Goal: Task Accomplishment & Management: Use online tool/utility

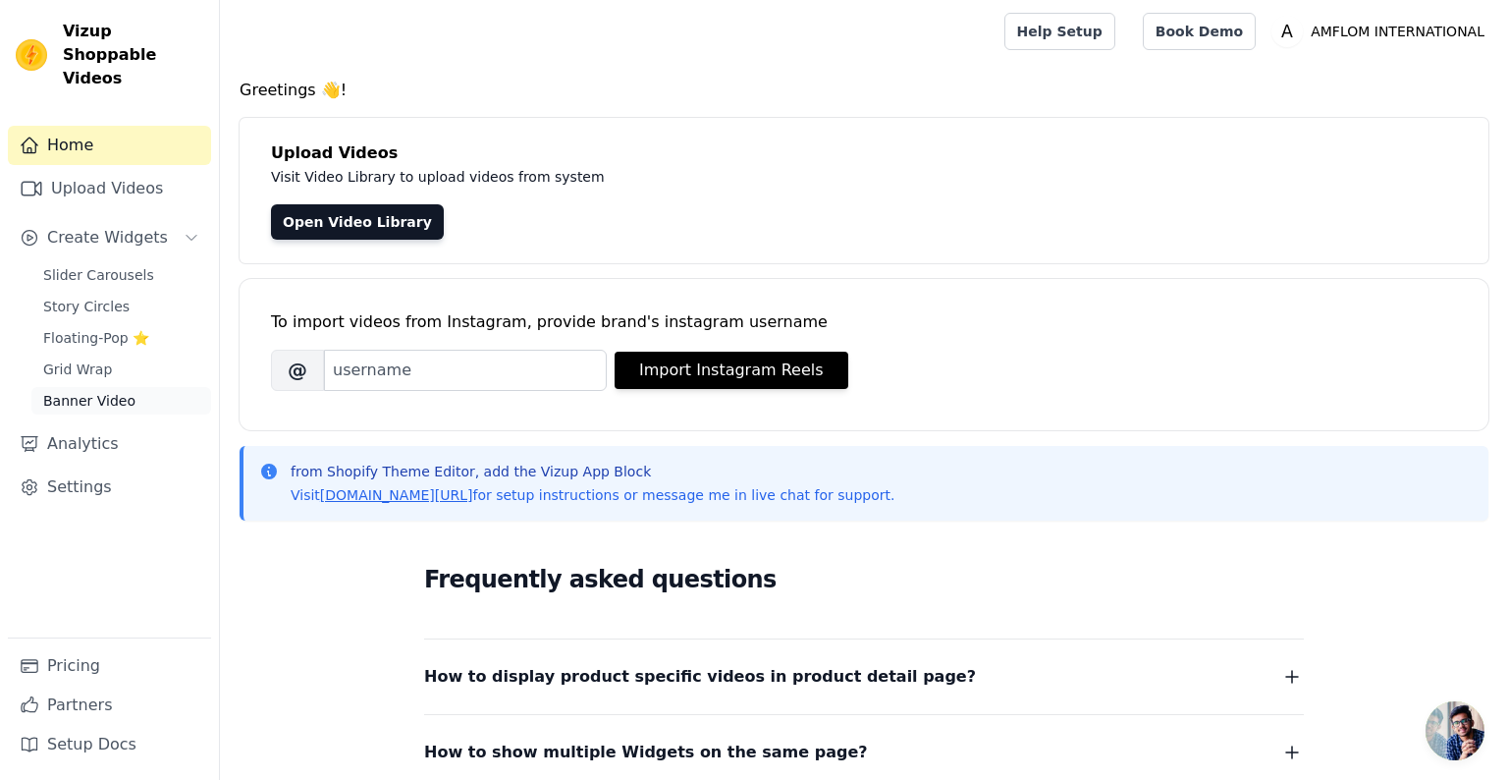
click at [97, 391] on span "Banner Video" at bounding box center [89, 401] width 92 height 20
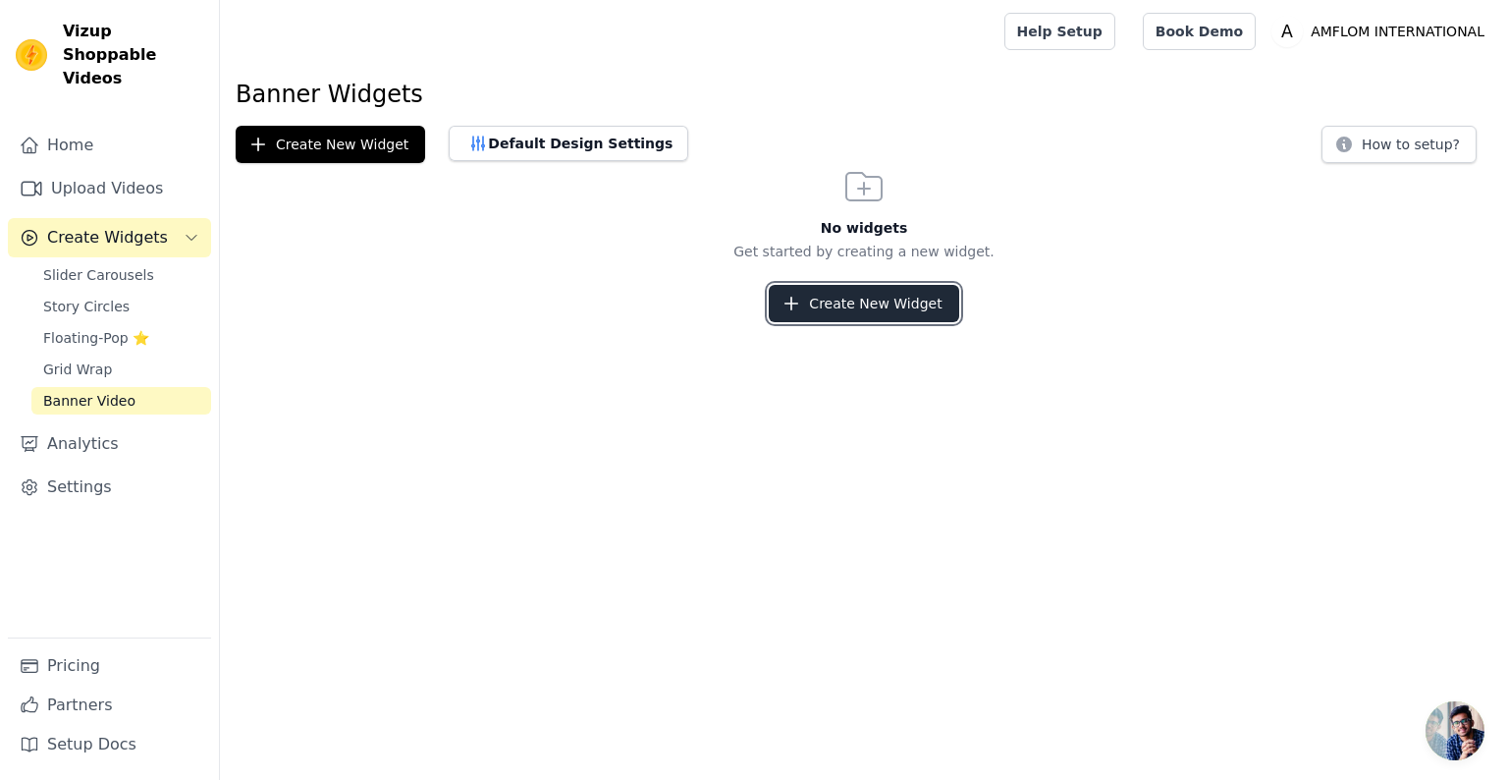
click at [862, 304] on button "Create New Widget" at bounding box center [864, 303] width 190 height 37
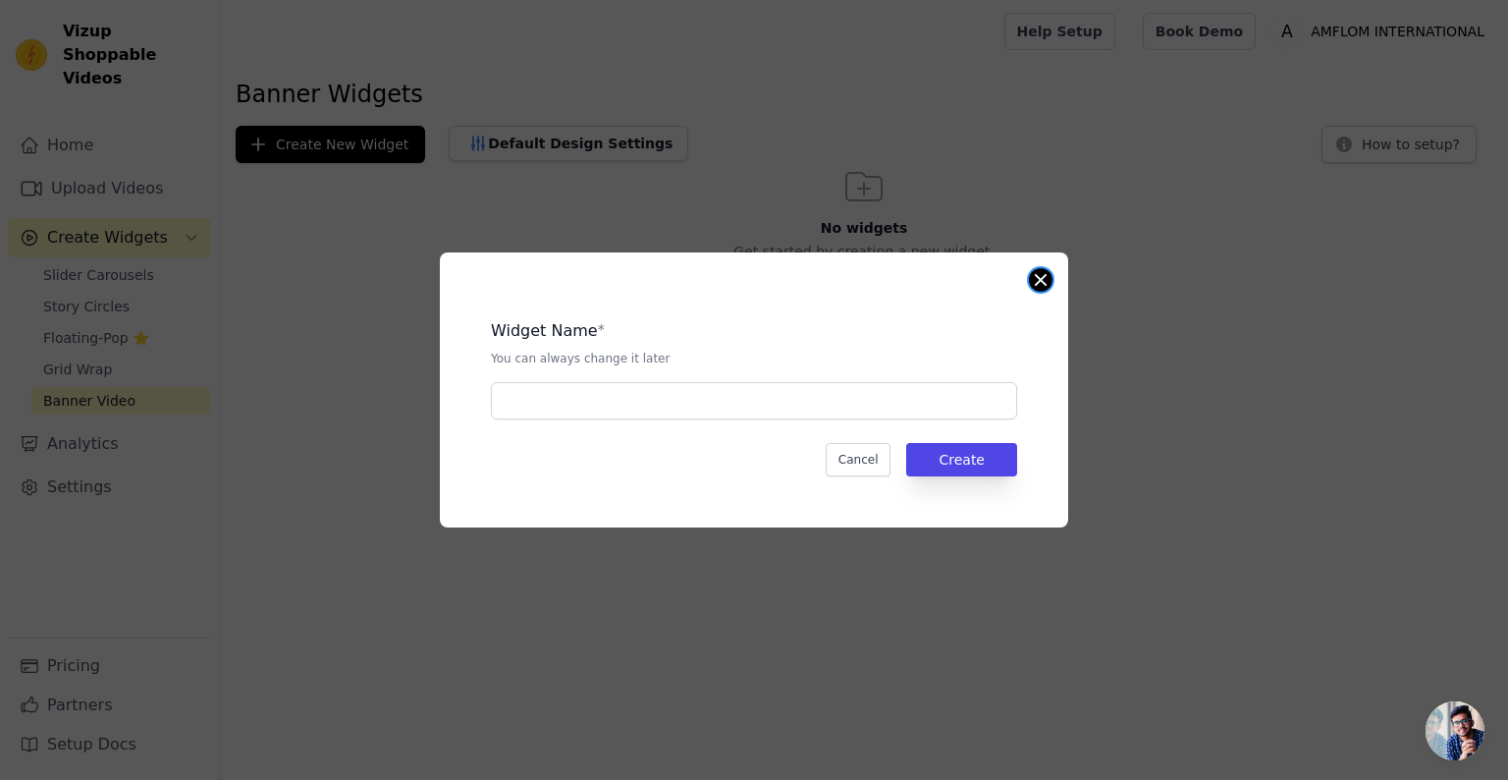
click at [1032, 282] on button "Close modal" at bounding box center [1041, 280] width 24 height 24
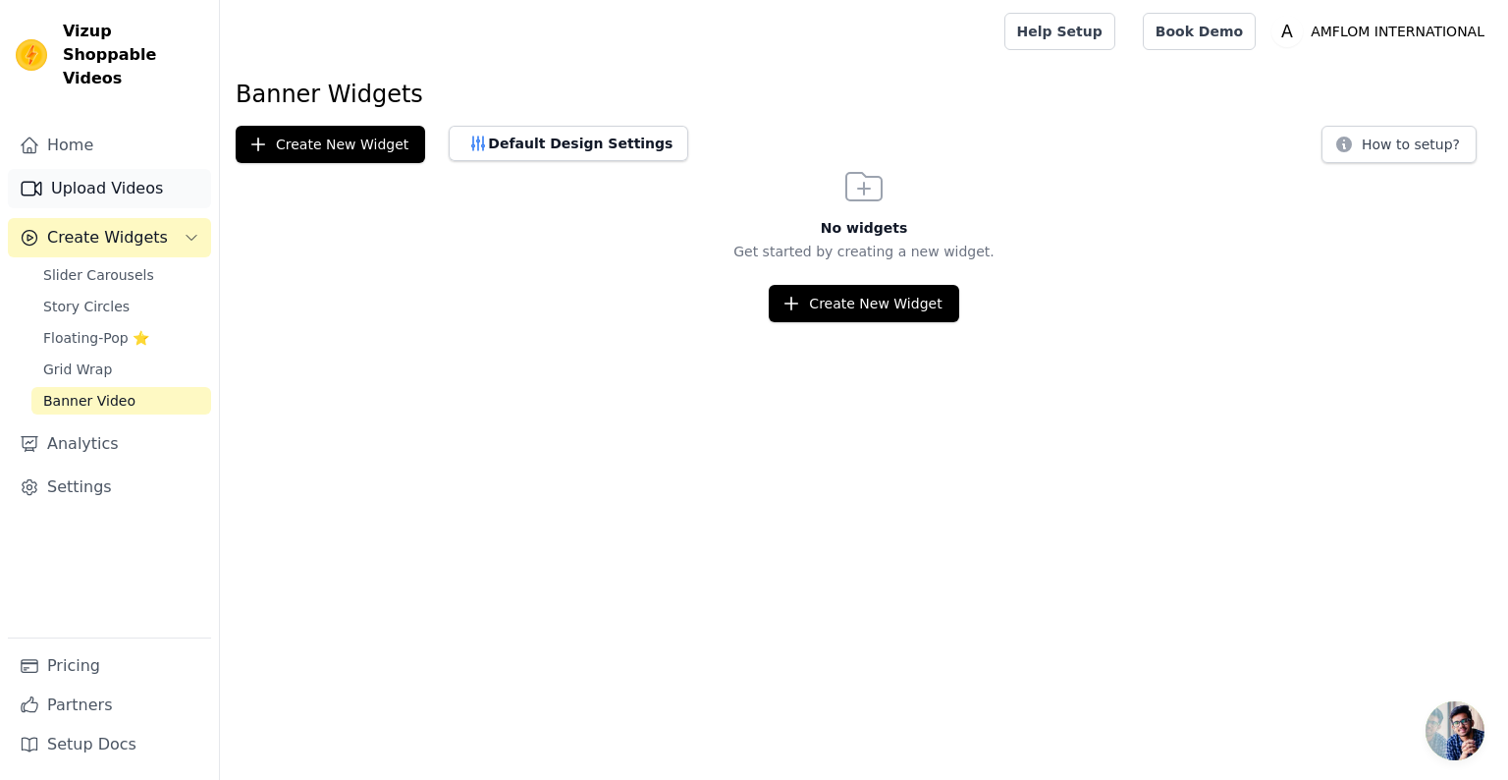
click at [84, 169] on link "Upload Videos" at bounding box center [109, 188] width 203 height 39
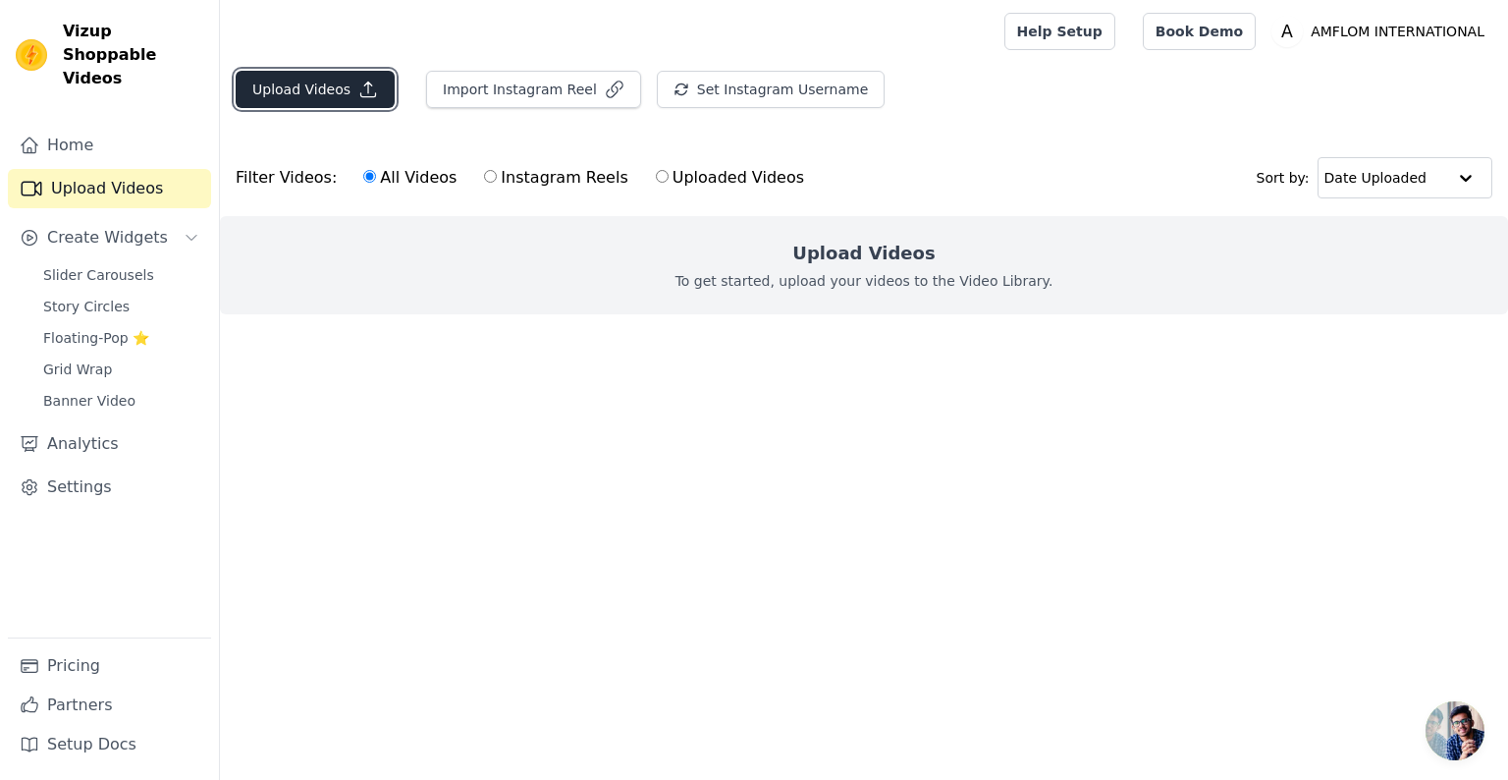
click at [346, 101] on button "Upload Videos" at bounding box center [315, 89] width 159 height 37
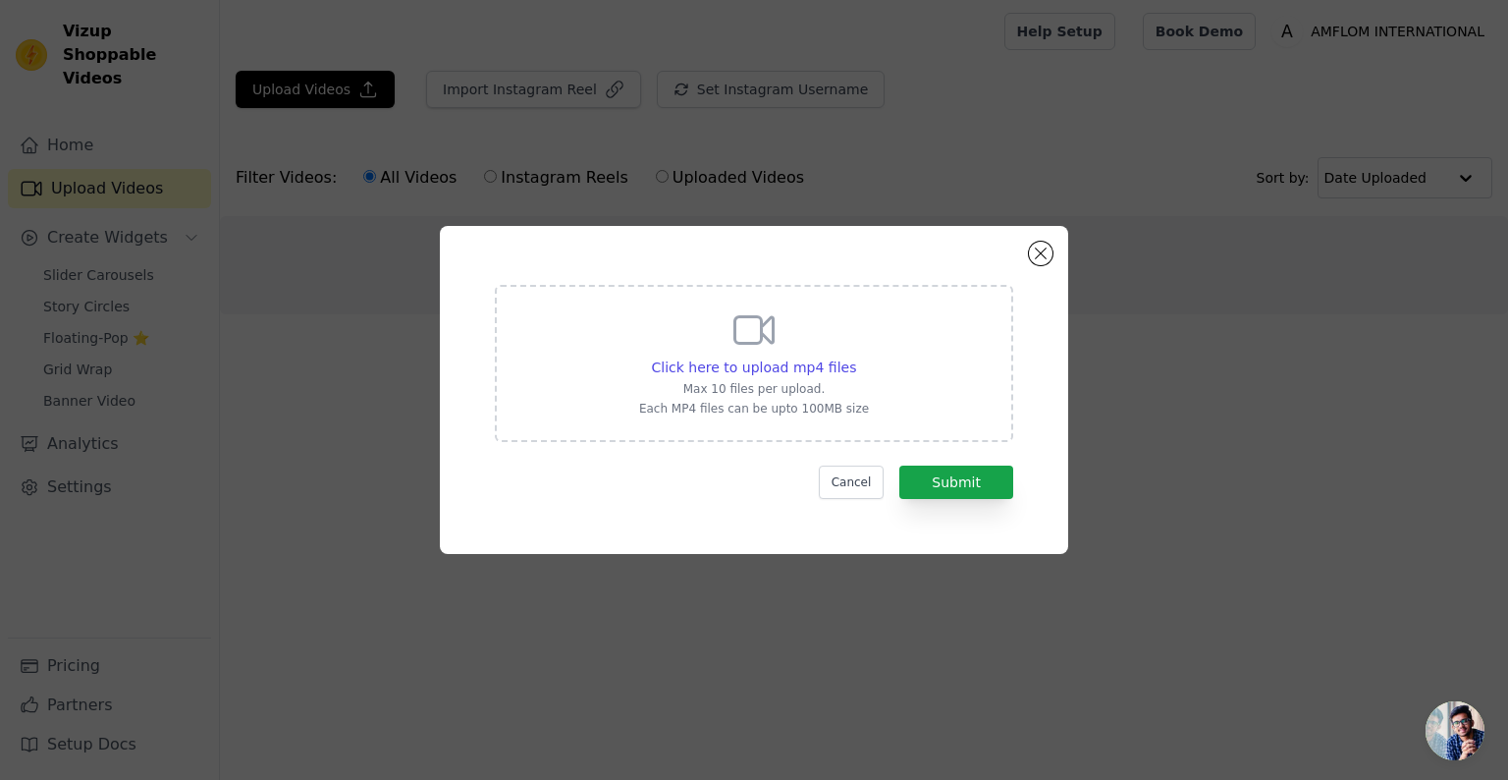
click at [790, 354] on div "Click here to upload mp4 files Max 10 files per upload. Each MP4 files can be u…" at bounding box center [754, 361] width 230 height 110
click at [855, 356] on input "Click here to upload mp4 files Max 10 files per upload. Each MP4 files can be u…" at bounding box center [855, 356] width 1 height 1
type input "C:\fakepath\copy_2742A022-FA24-4A4F-8339-3CD4DB6A9AB6.mp4"
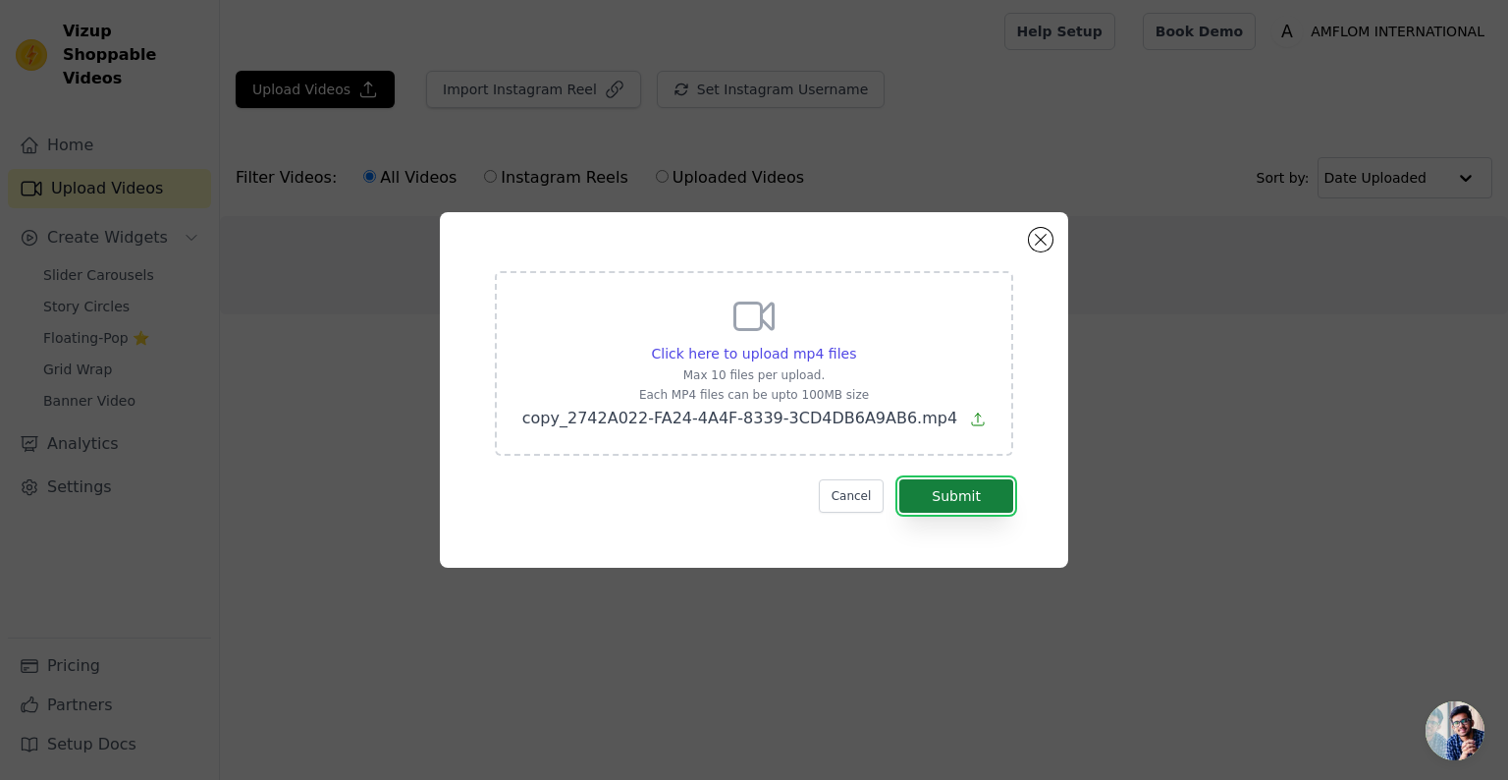
click at [937, 495] on button "Submit" at bounding box center [957, 495] width 114 height 33
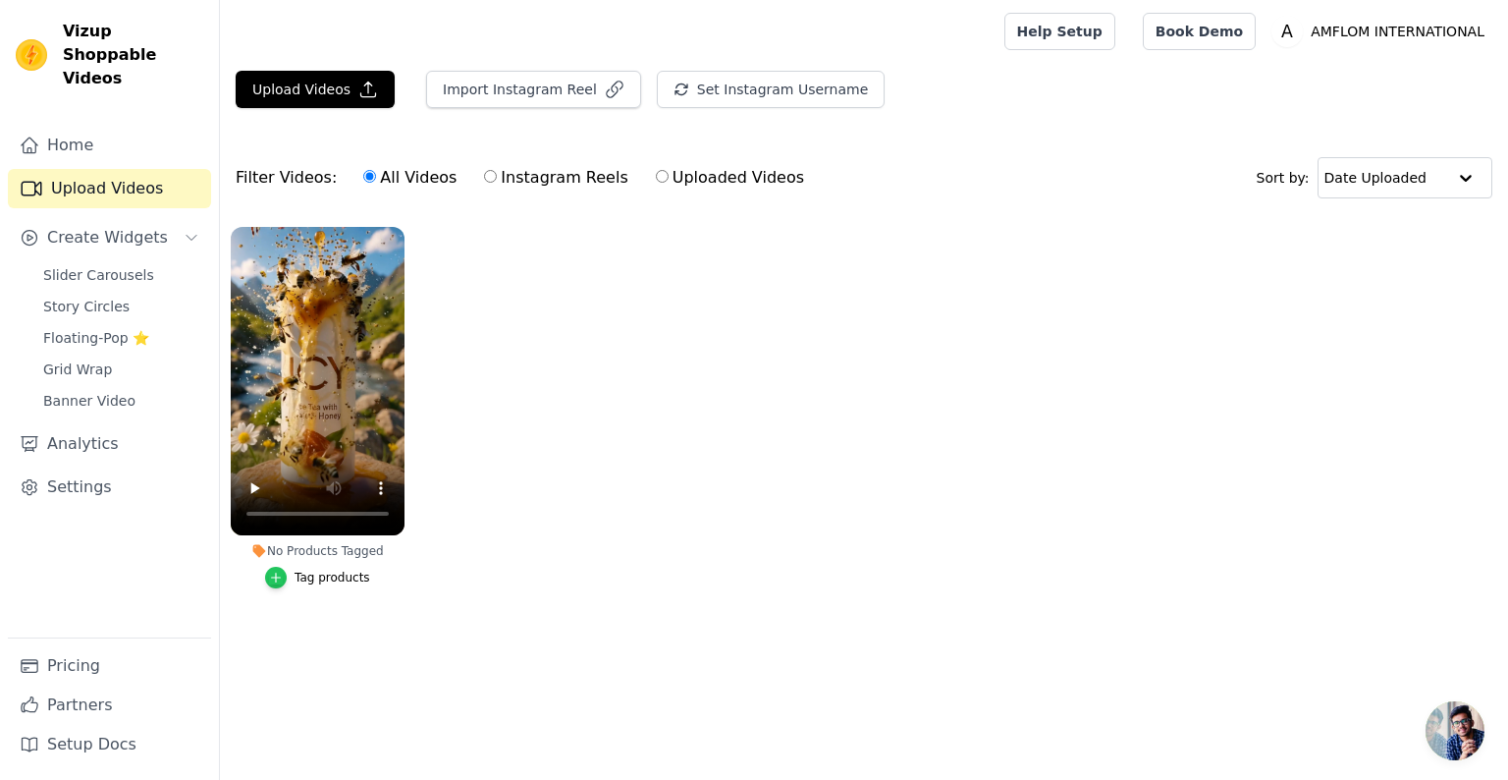
click at [281, 575] on icon "button" at bounding box center [276, 578] width 14 height 14
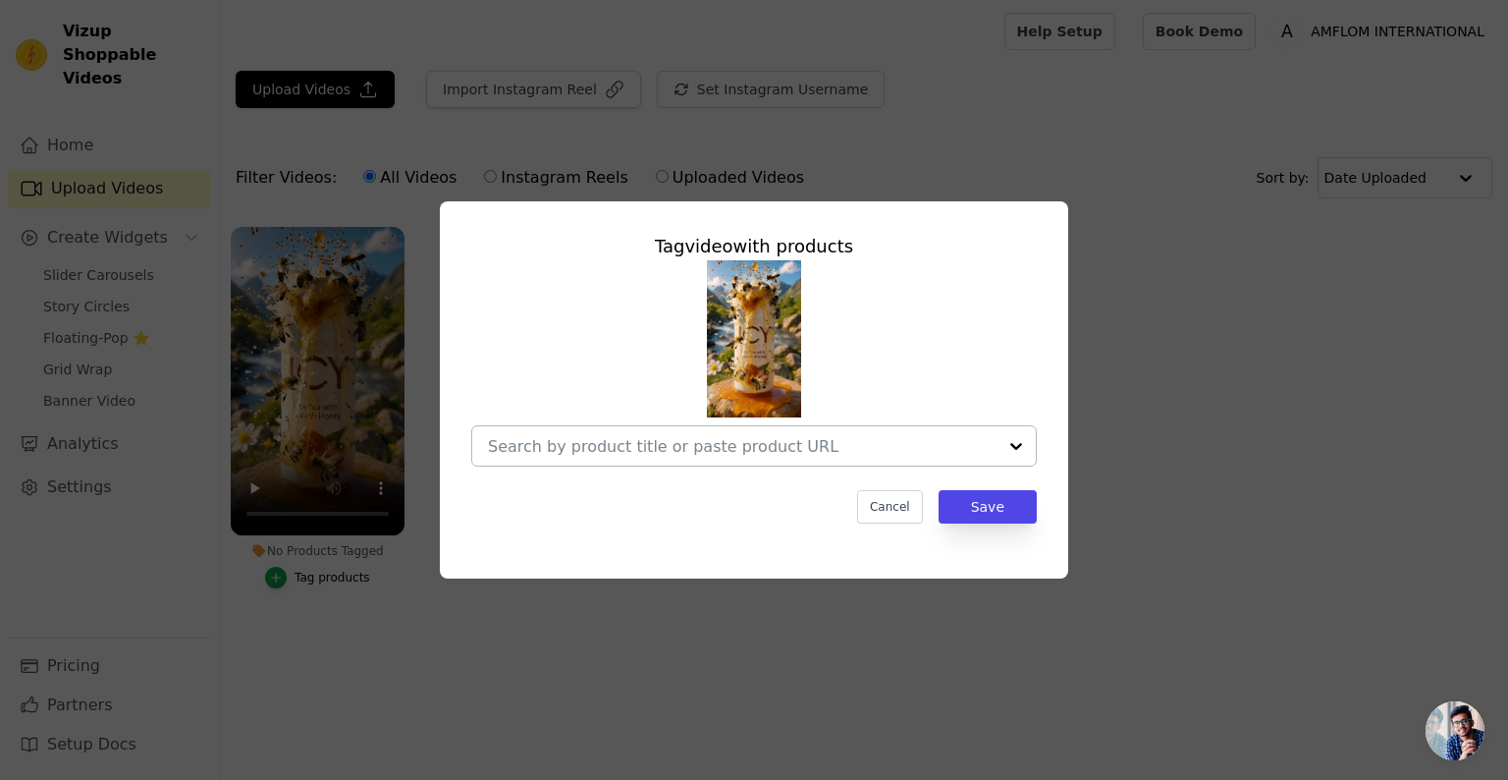
click at [749, 458] on div at bounding box center [742, 445] width 509 height 39
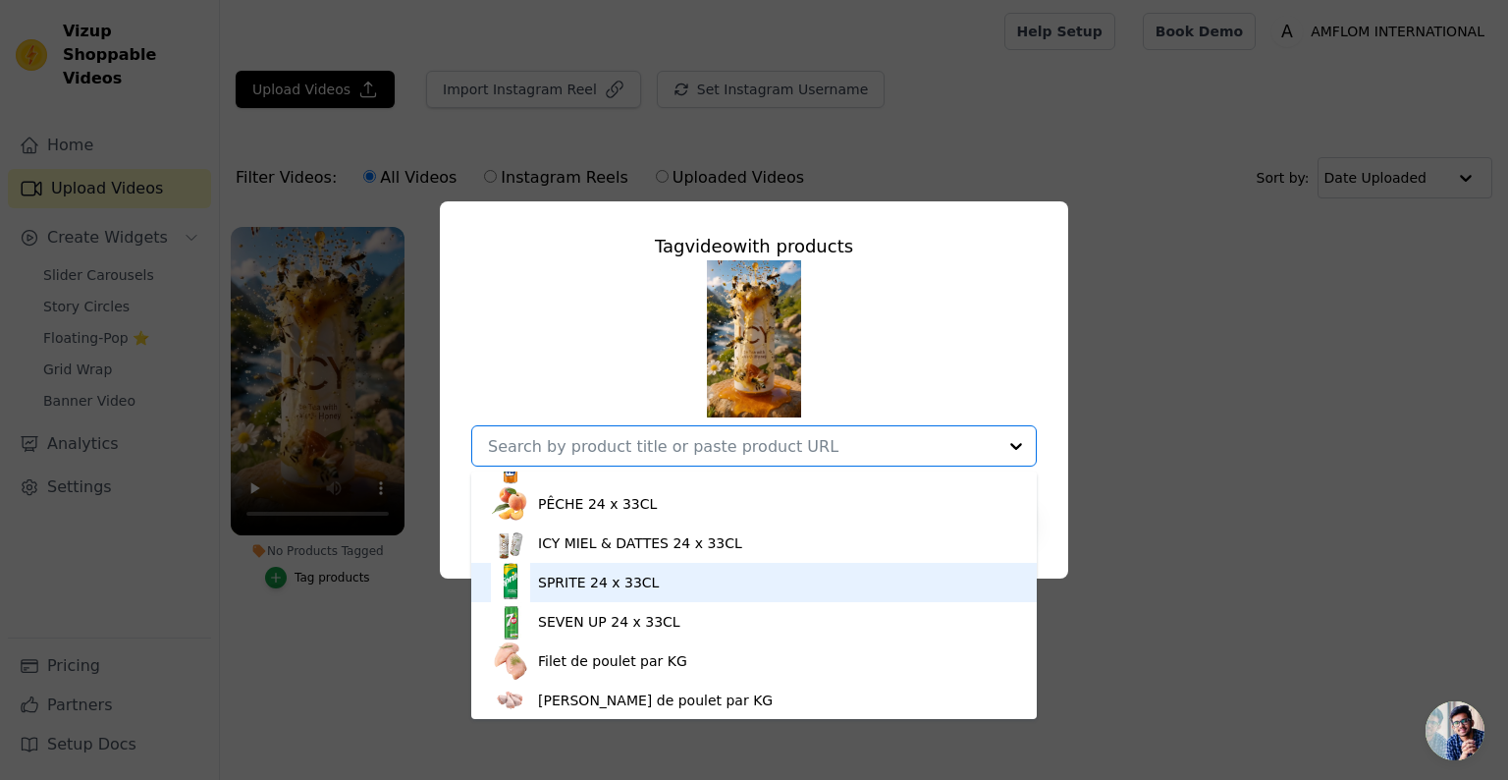
scroll to position [350, 0]
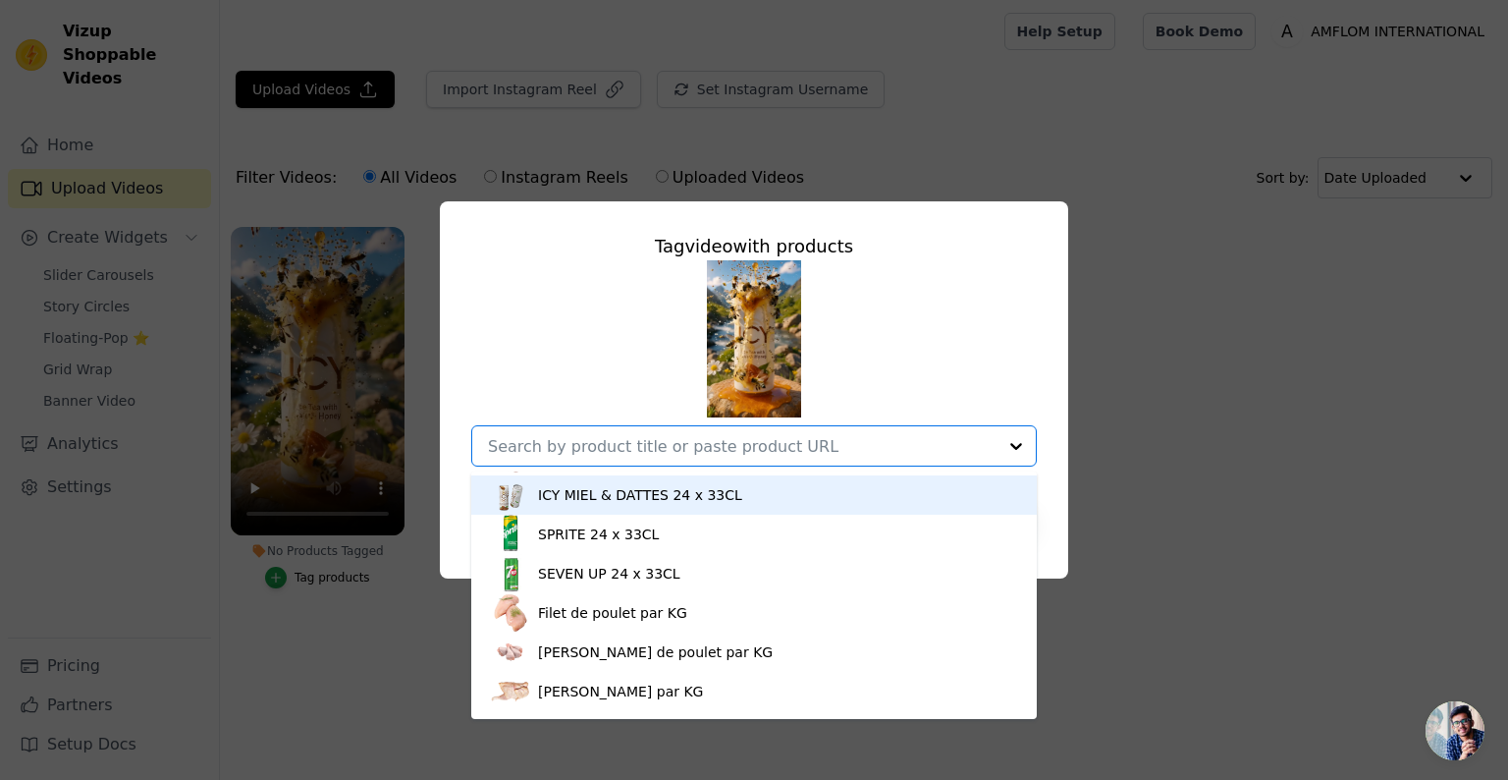
click at [703, 504] on div "ICY MIEL & DATTES 24 x 33CL" at bounding box center [640, 495] width 204 height 20
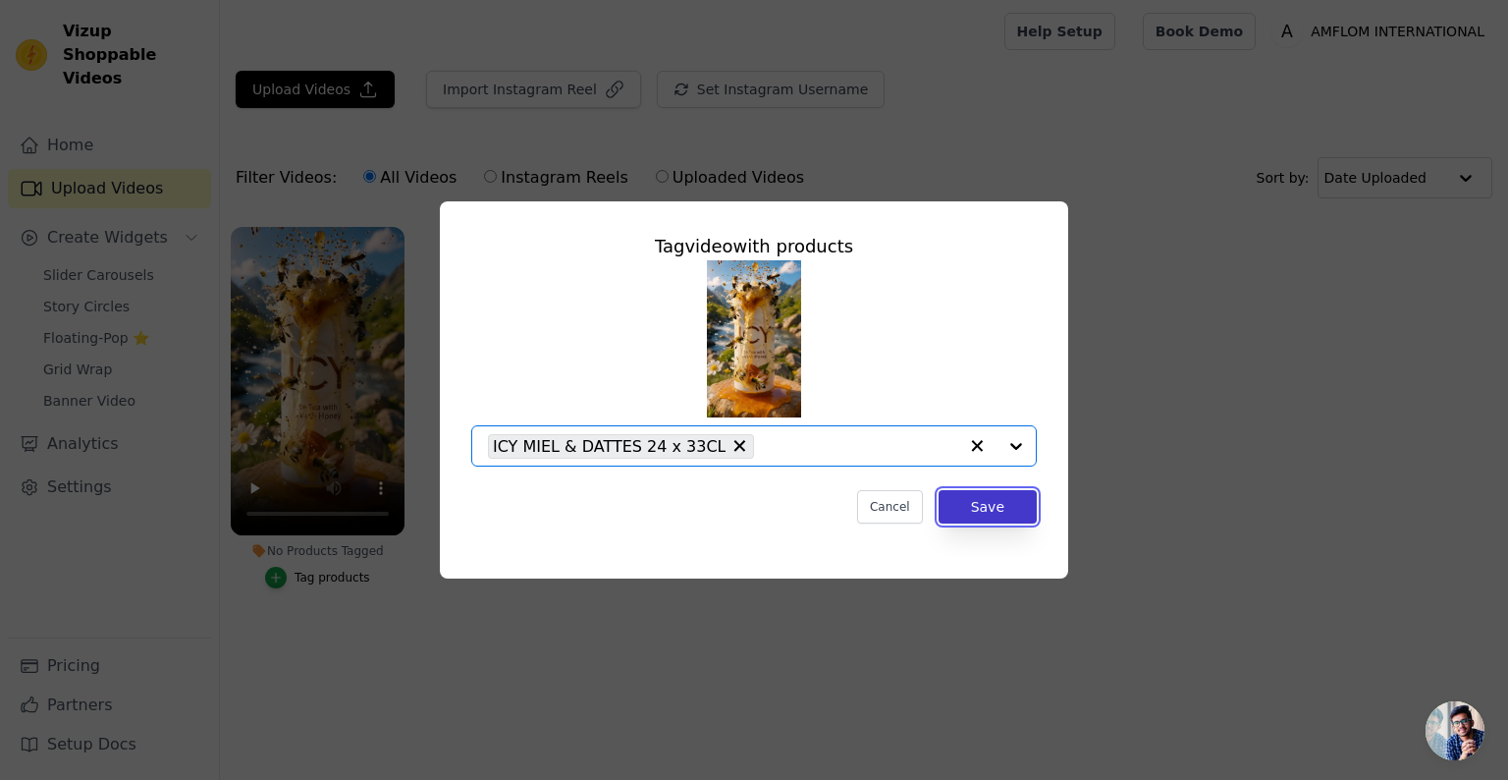
click at [971, 506] on button "Save" at bounding box center [988, 506] width 98 height 33
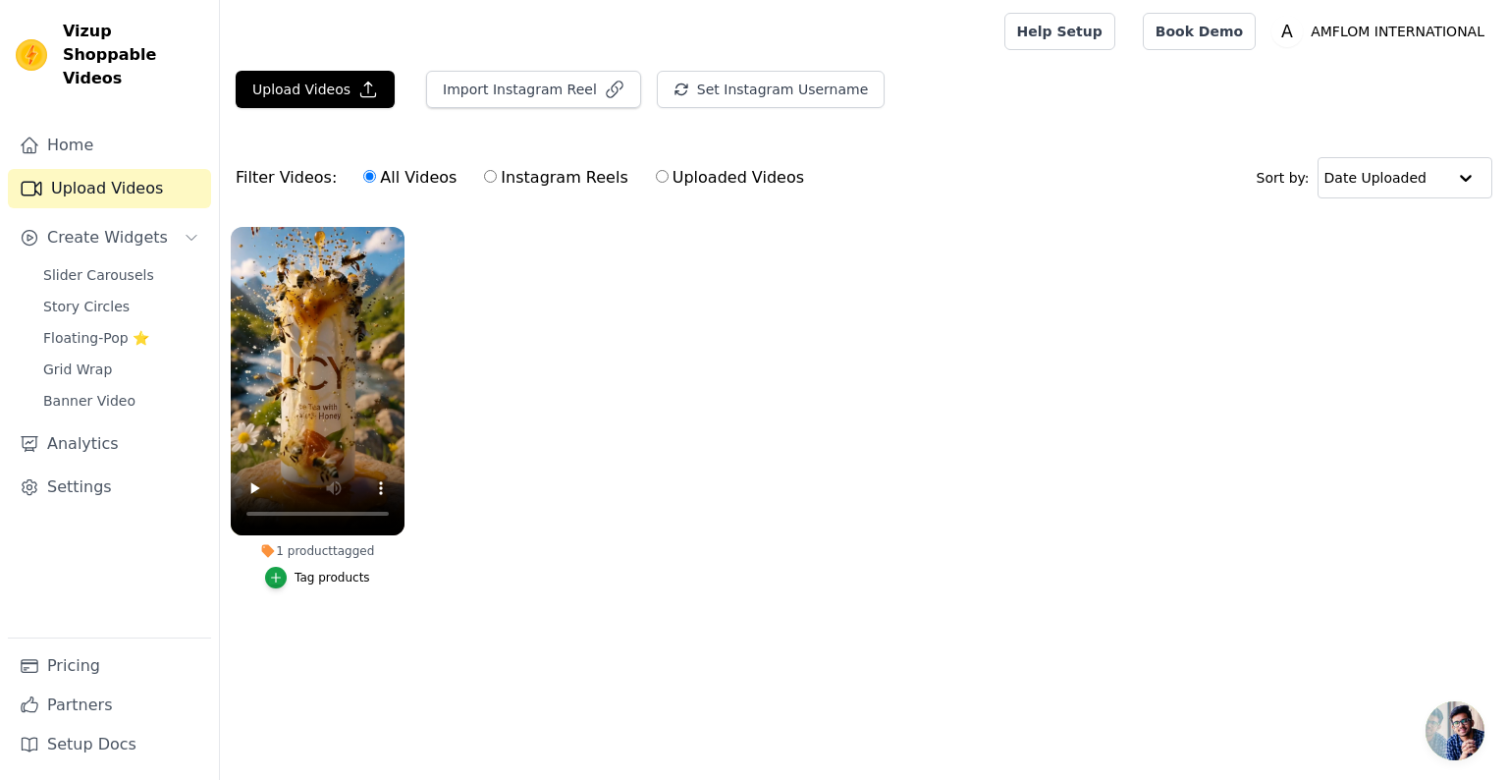
click at [556, 375] on ul "1 product tagged Tag products" at bounding box center [864, 427] width 1288 height 422
click at [103, 297] on span "Story Circles" at bounding box center [86, 307] width 86 height 20
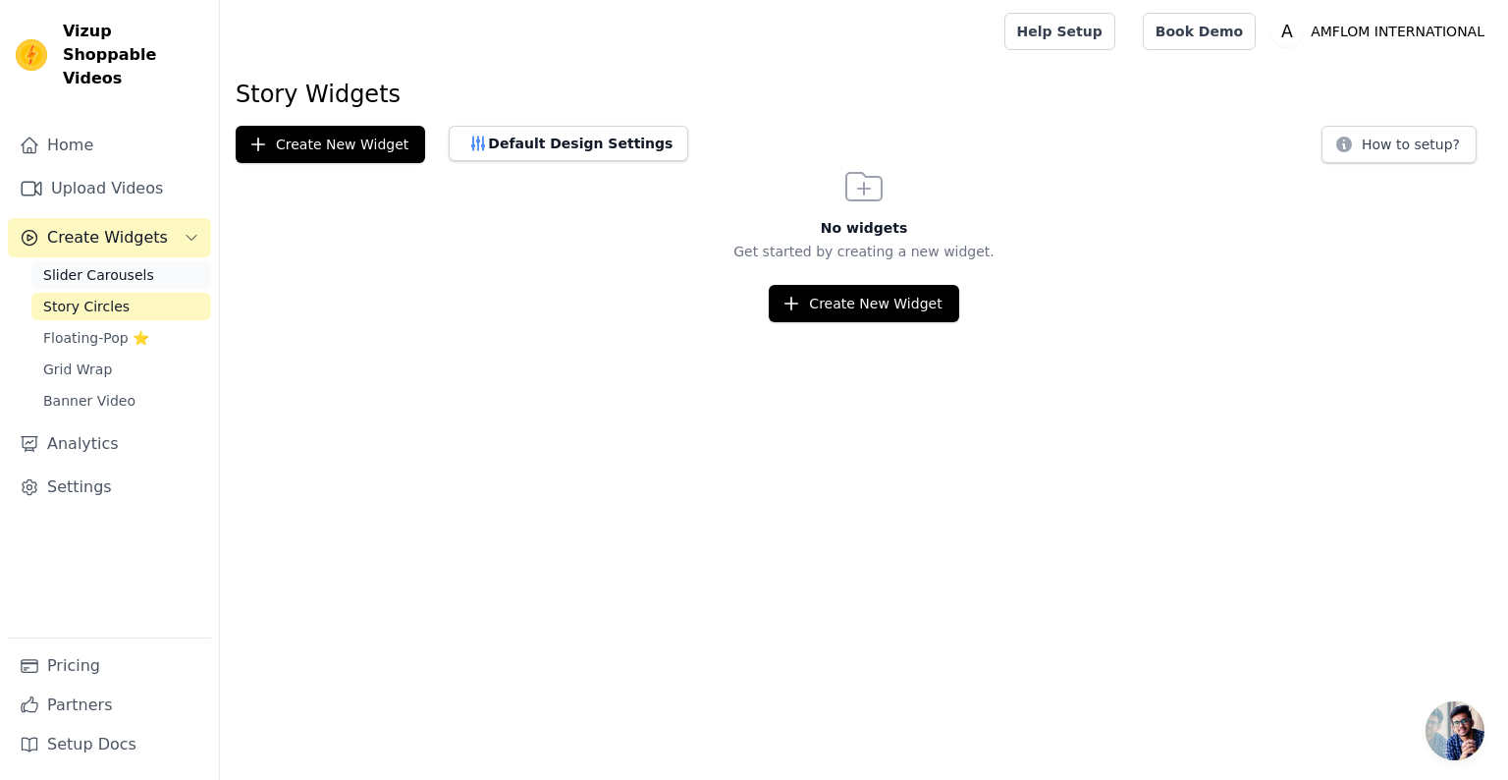
click at [88, 265] on span "Slider Carousels" at bounding box center [98, 275] width 111 height 20
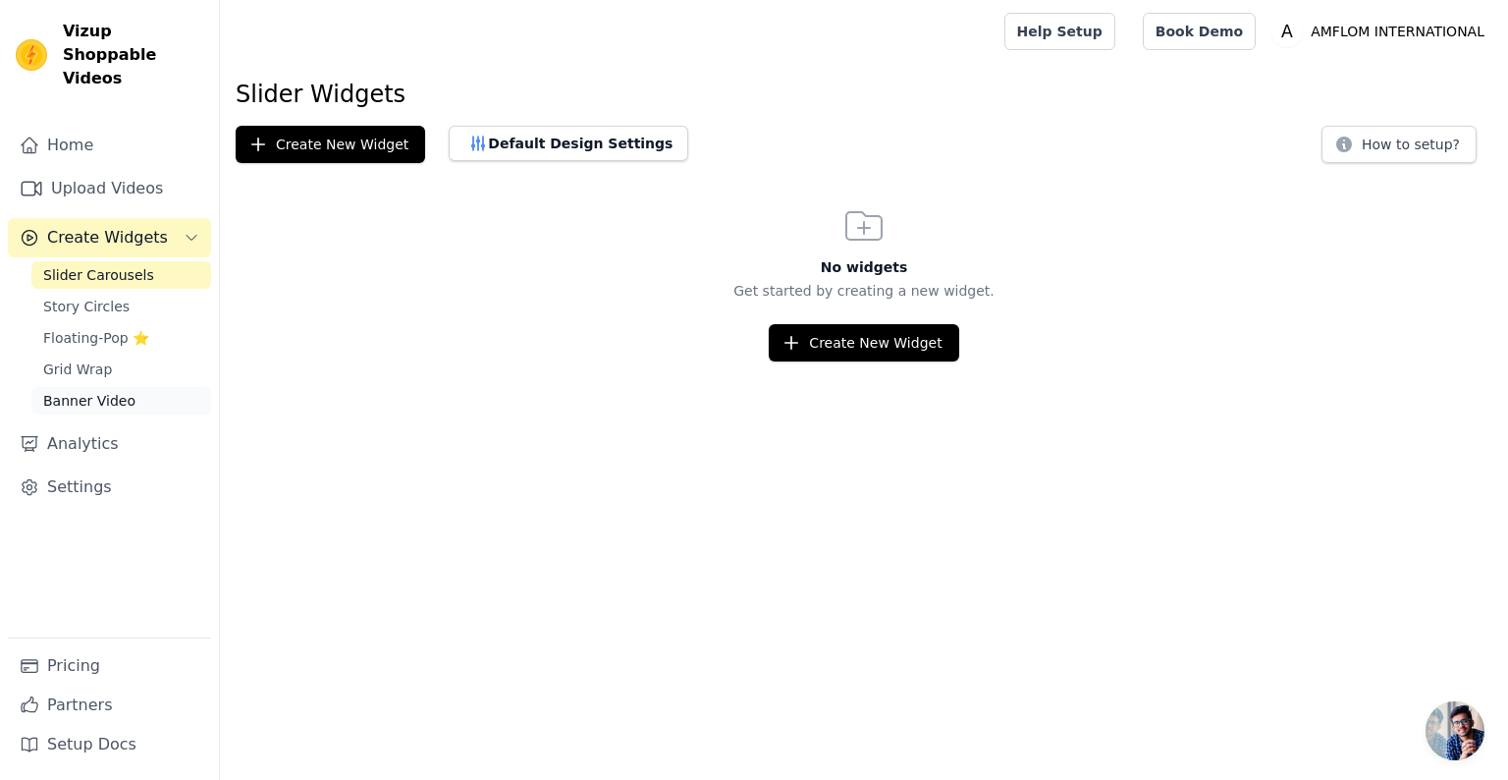
click at [60, 391] on span "Banner Video" at bounding box center [89, 401] width 92 height 20
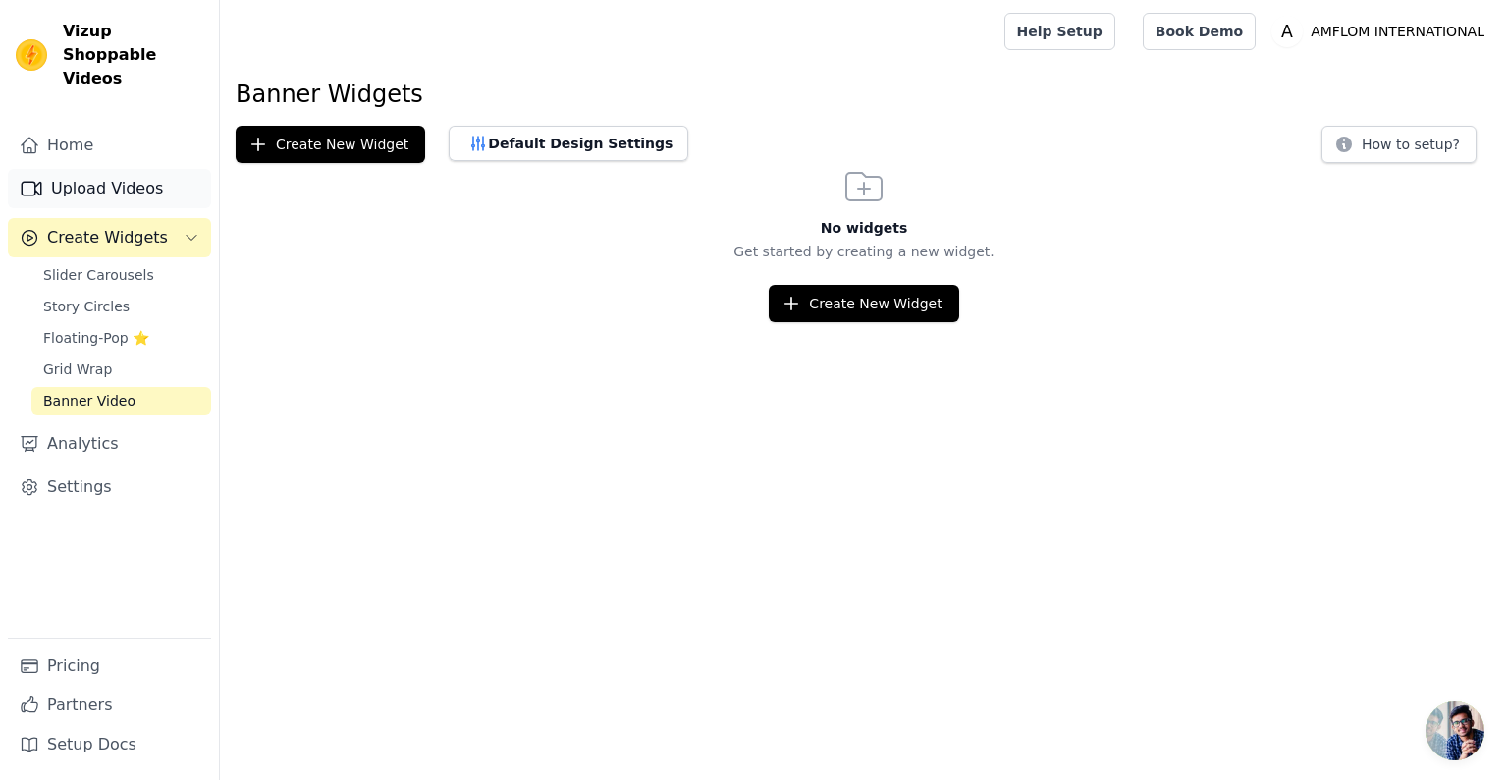
click at [82, 169] on link "Upload Videos" at bounding box center [109, 188] width 203 height 39
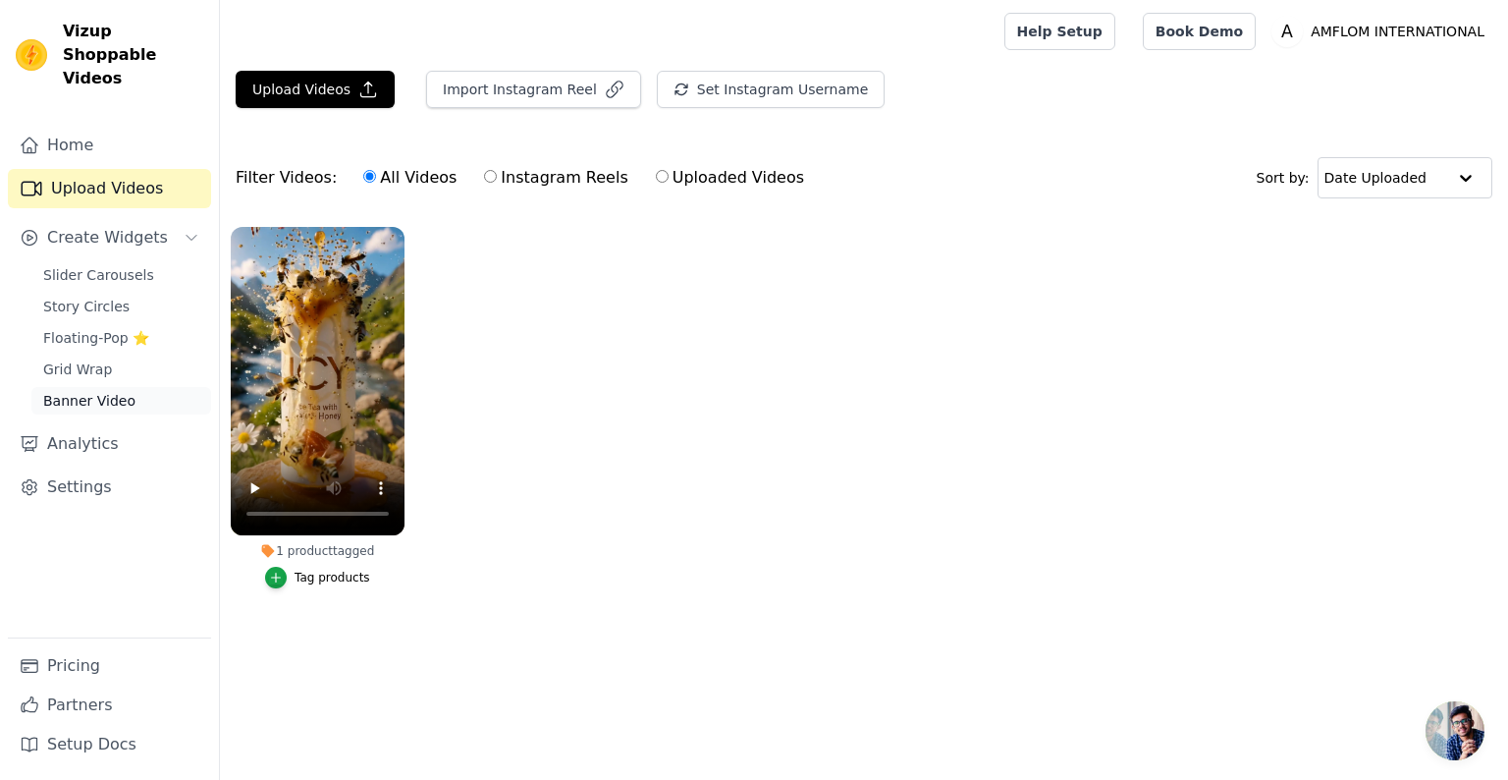
click at [101, 391] on span "Banner Video" at bounding box center [89, 401] width 92 height 20
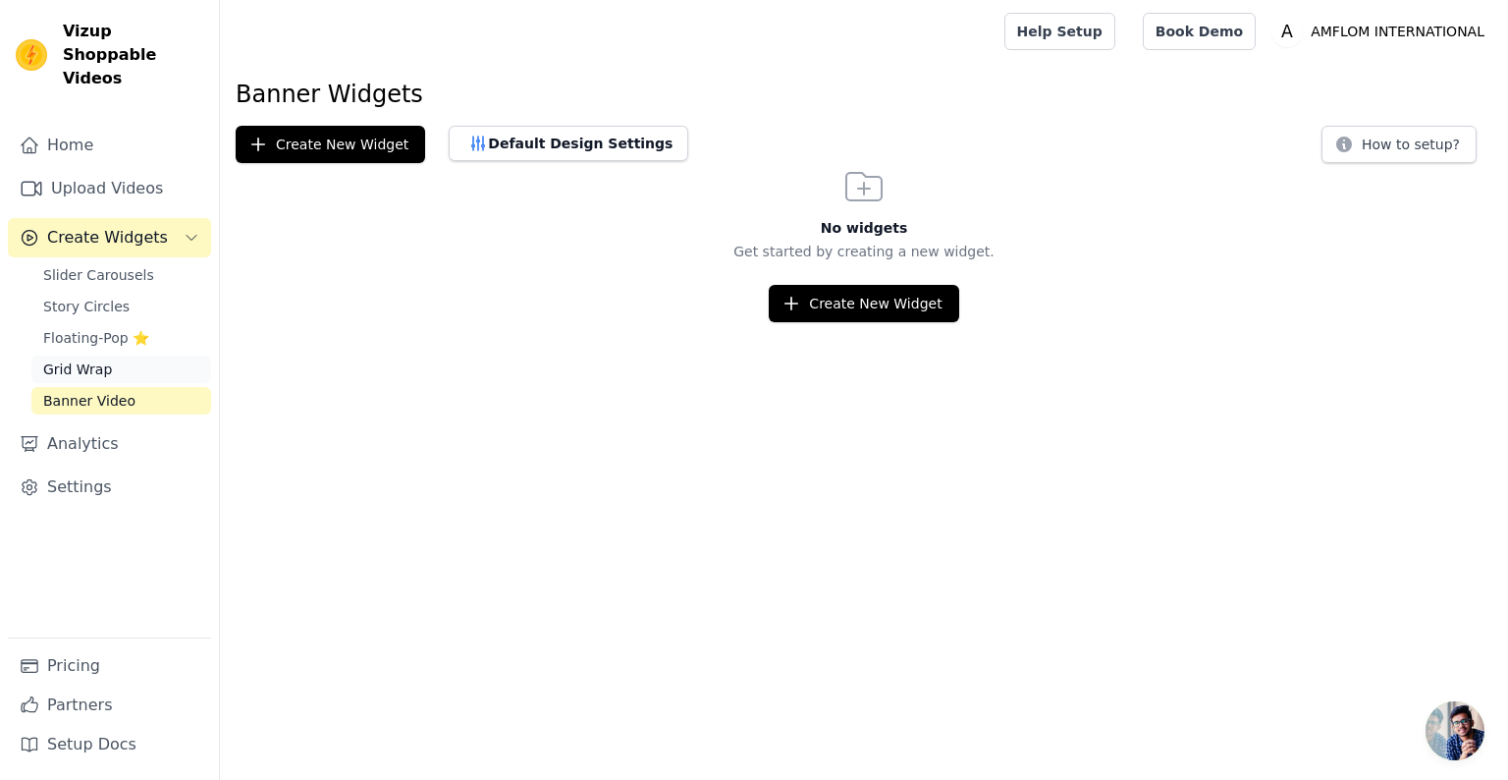
click at [109, 355] on link "Grid Wrap" at bounding box center [121, 368] width 180 height 27
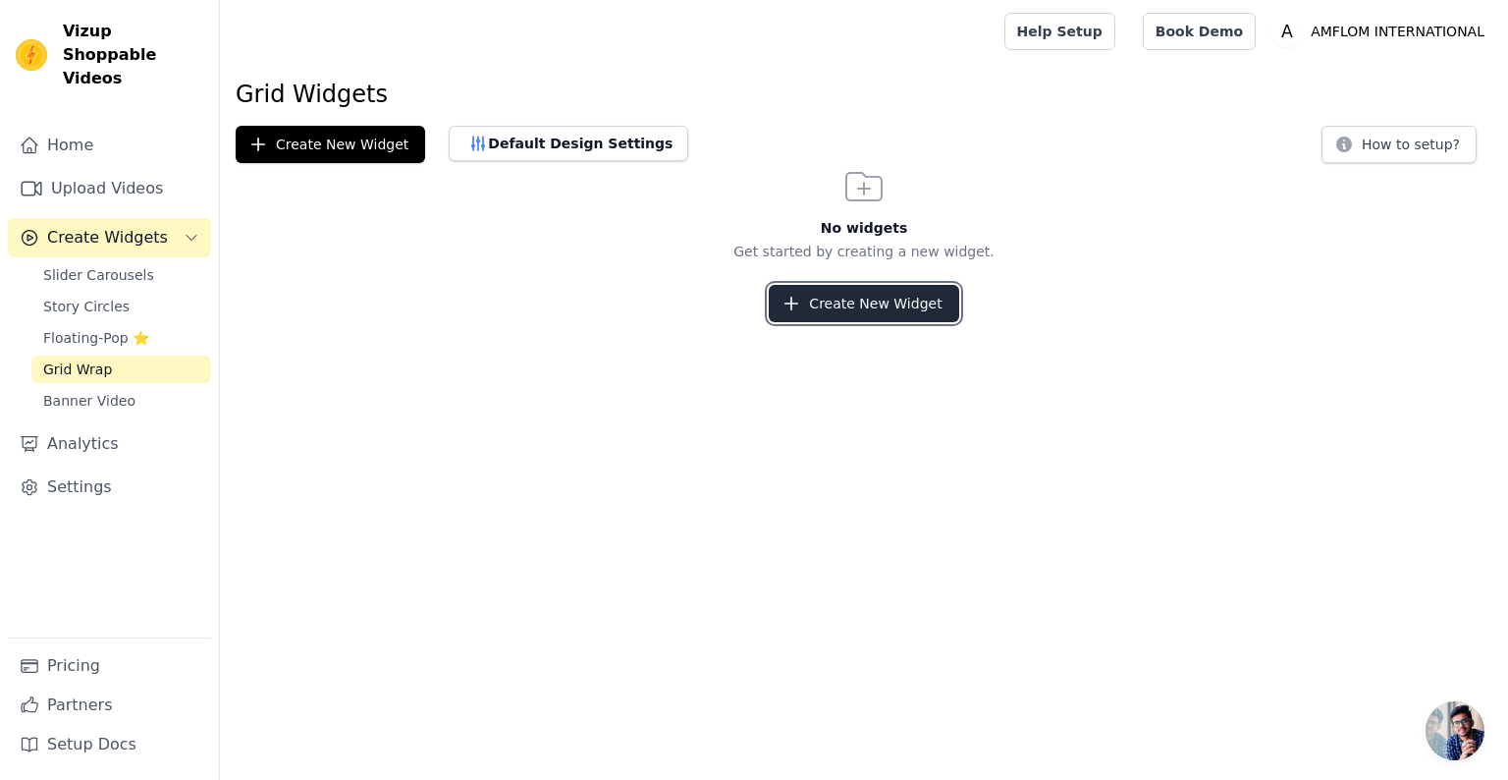
click at [795, 287] on button "Create New Widget" at bounding box center [864, 303] width 190 height 37
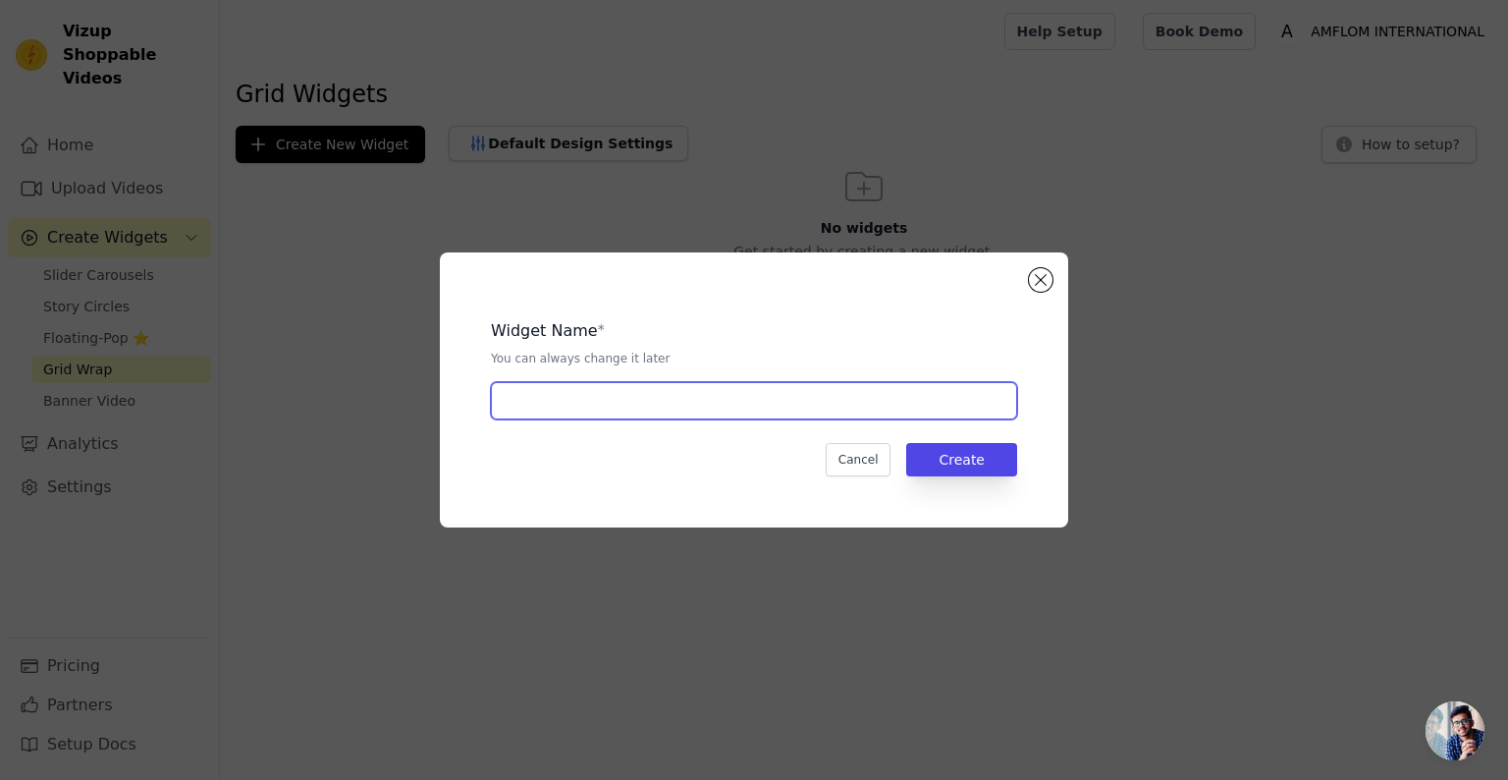
click at [661, 384] on input "text" at bounding box center [754, 400] width 526 height 37
type input "first vid"
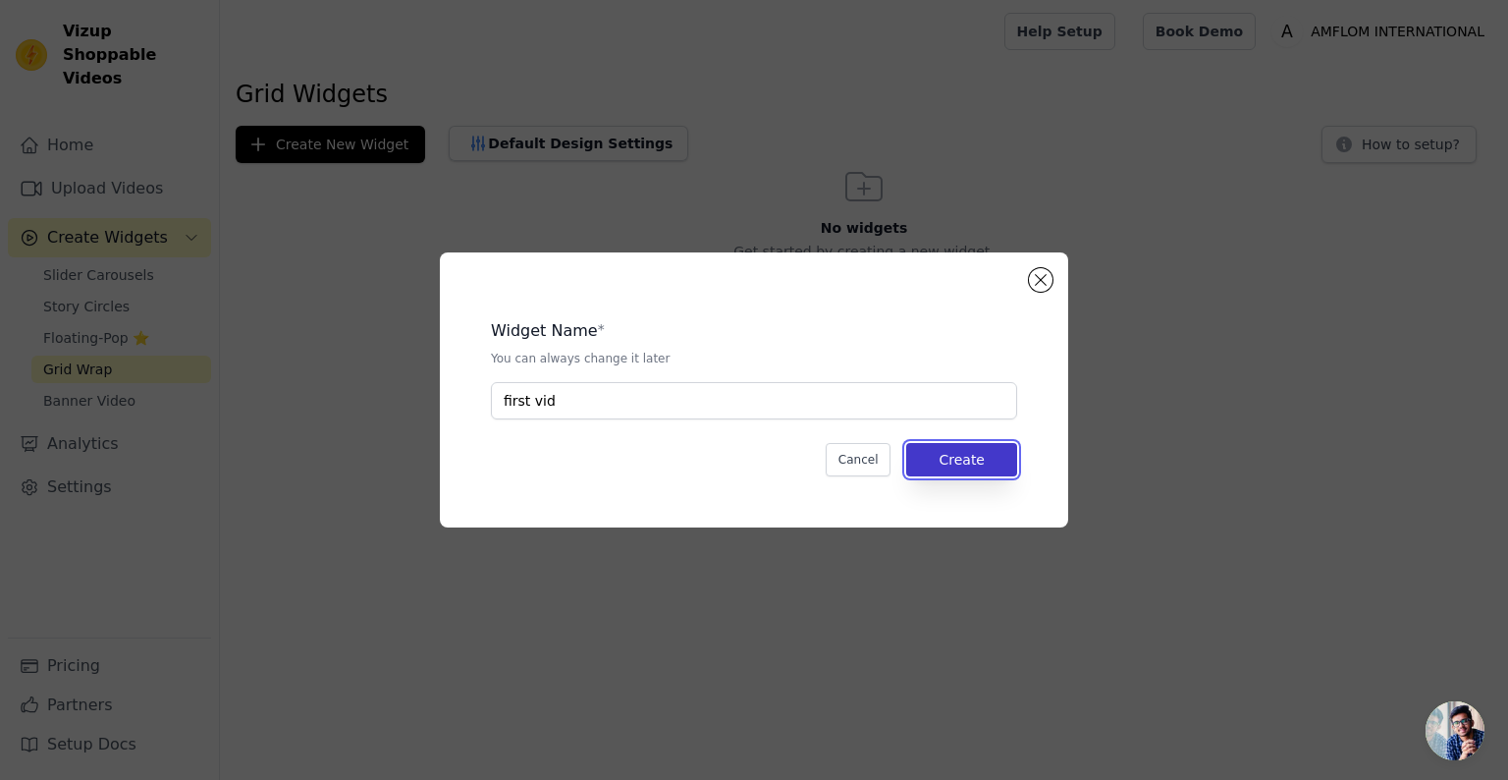
click at [960, 460] on button "Create" at bounding box center [961, 459] width 111 height 33
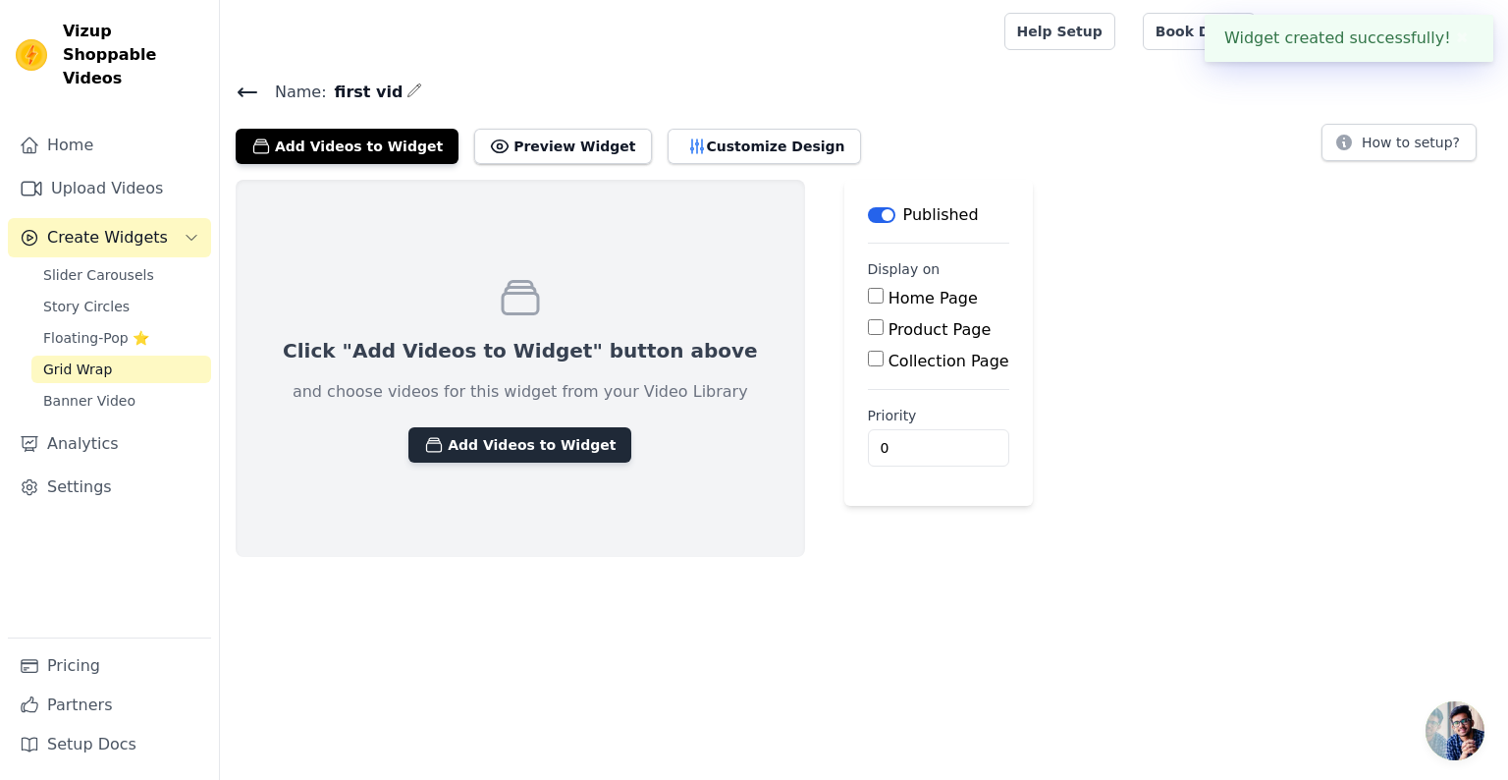
click at [558, 443] on button "Add Videos to Widget" at bounding box center [520, 444] width 223 height 35
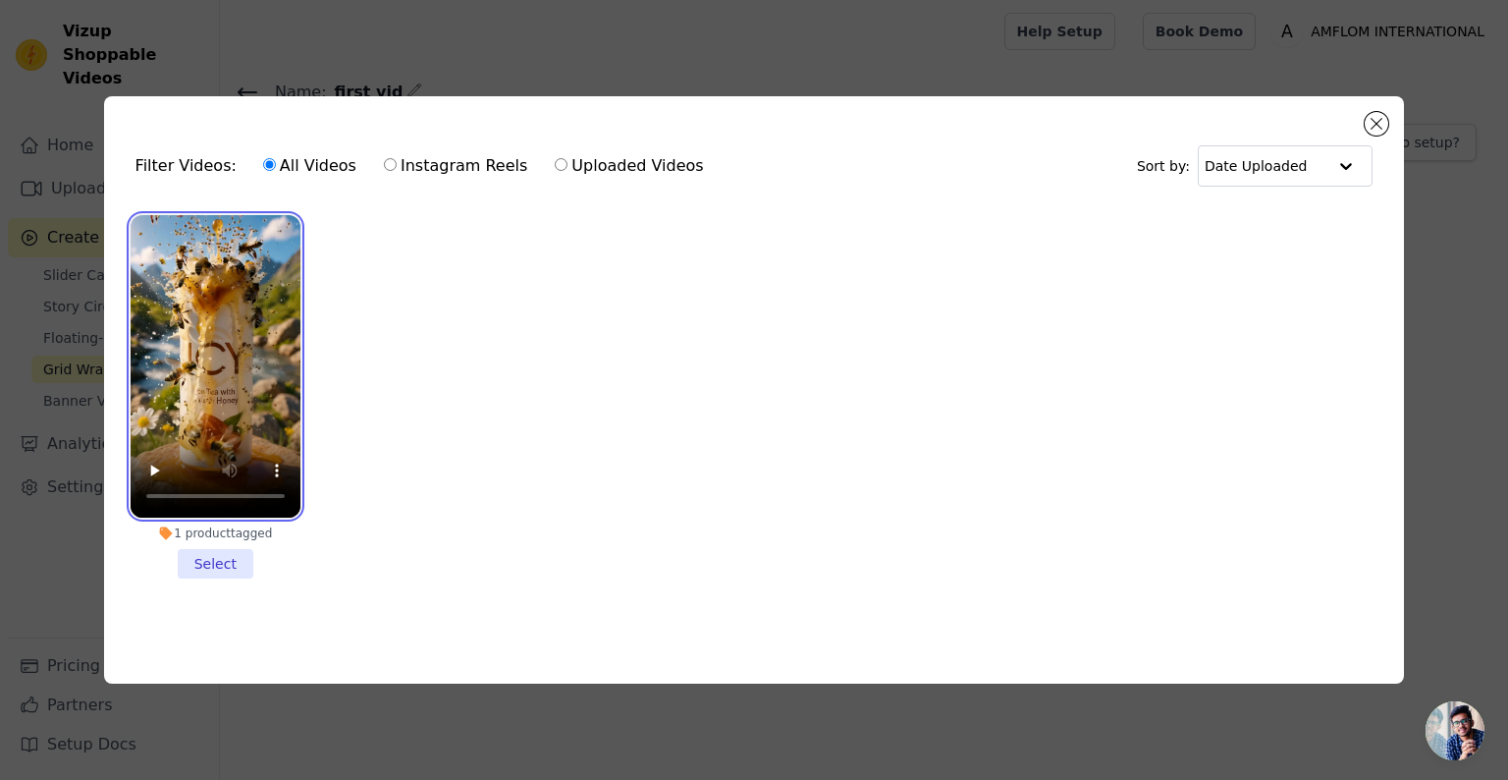
click at [283, 396] on video at bounding box center [216, 366] width 170 height 302
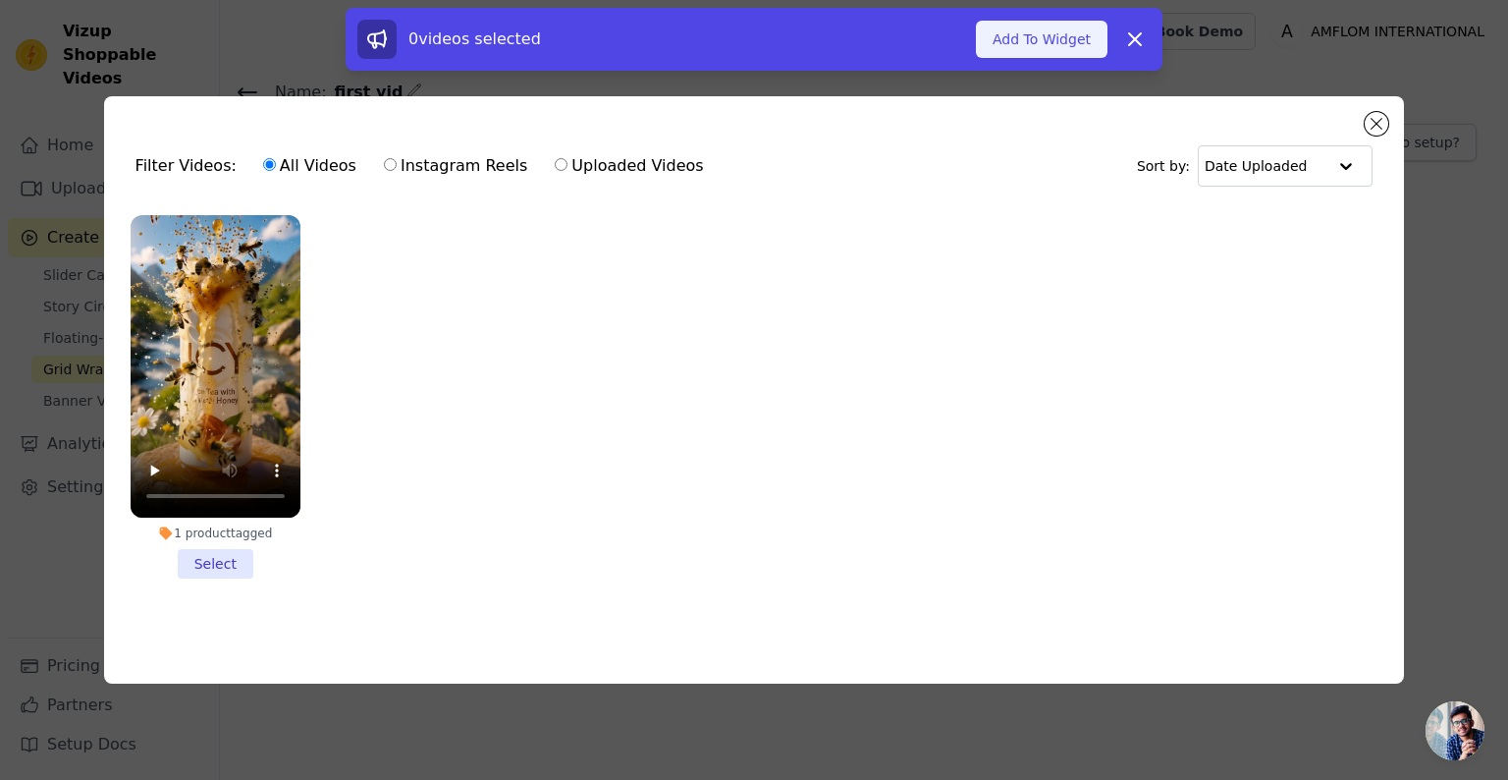
click at [1052, 30] on button "Add To Widget" at bounding box center [1042, 39] width 132 height 37
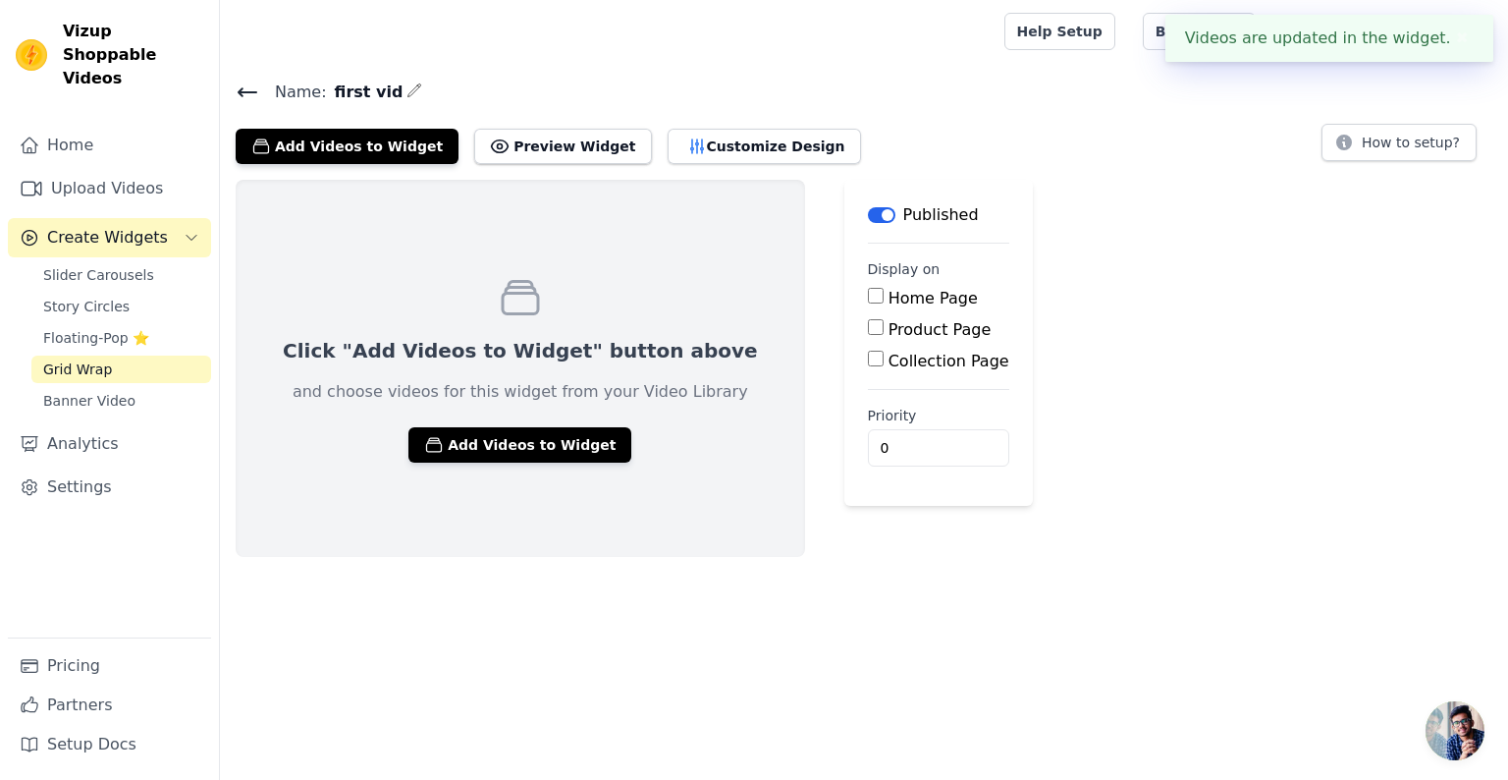
click at [868, 300] on input "Home Page" at bounding box center [876, 296] width 16 height 16
checkbox input "true"
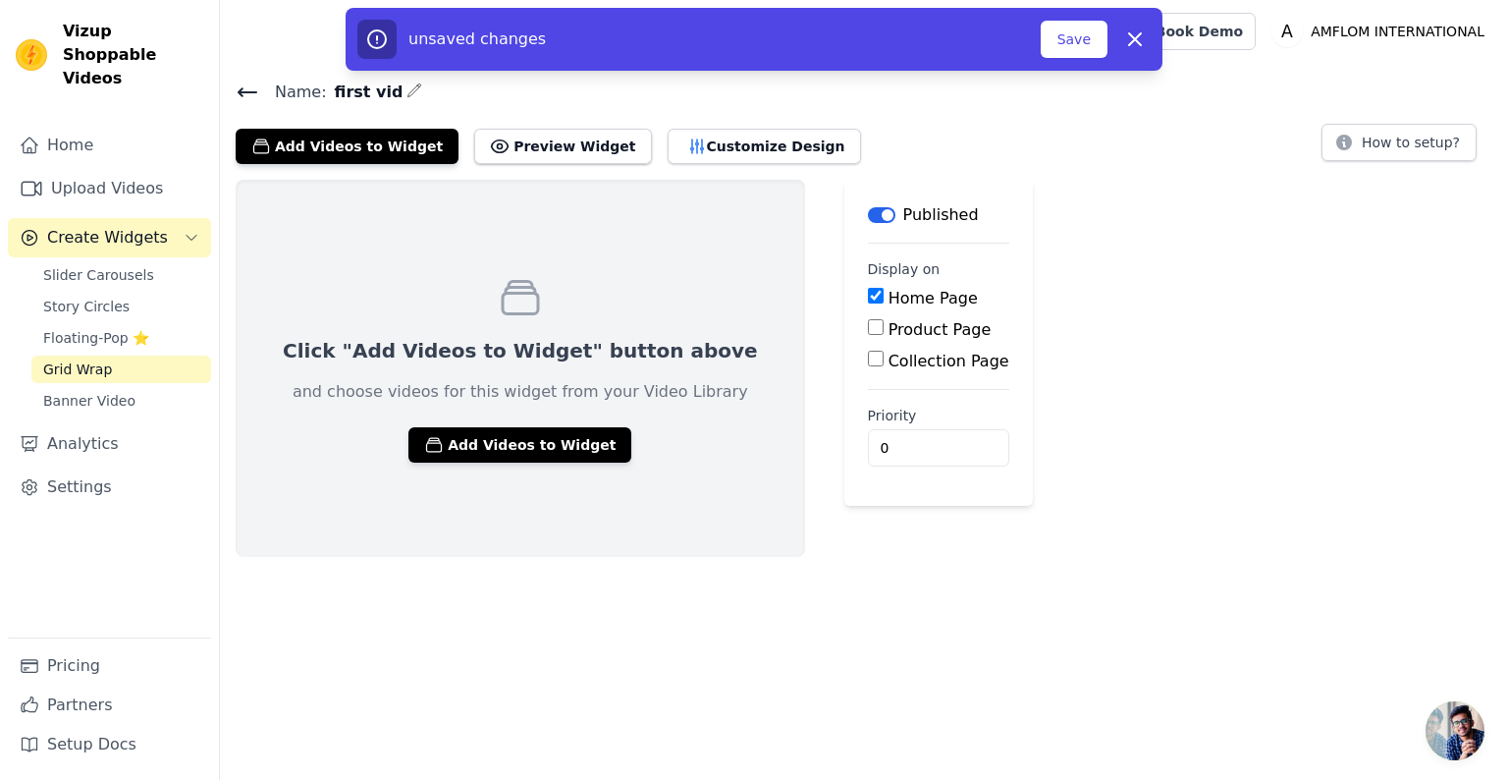
click at [868, 328] on input "Product Page" at bounding box center [876, 327] width 16 height 16
checkbox input "true"
click at [884, 384] on input "Specific Product Pages" at bounding box center [892, 382] width 16 height 16
radio input "true"
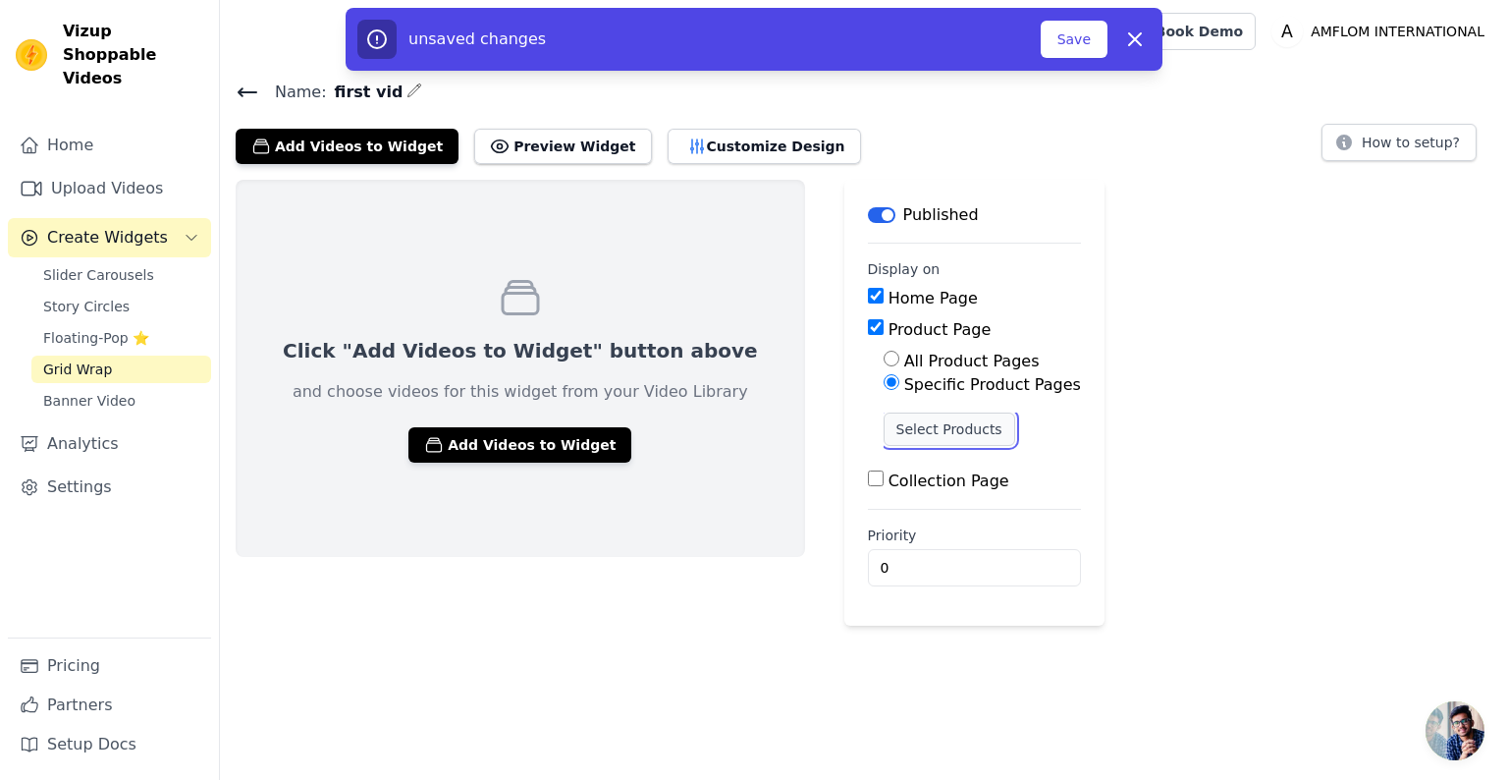
click at [884, 421] on button "Select Products" at bounding box center [950, 428] width 132 height 33
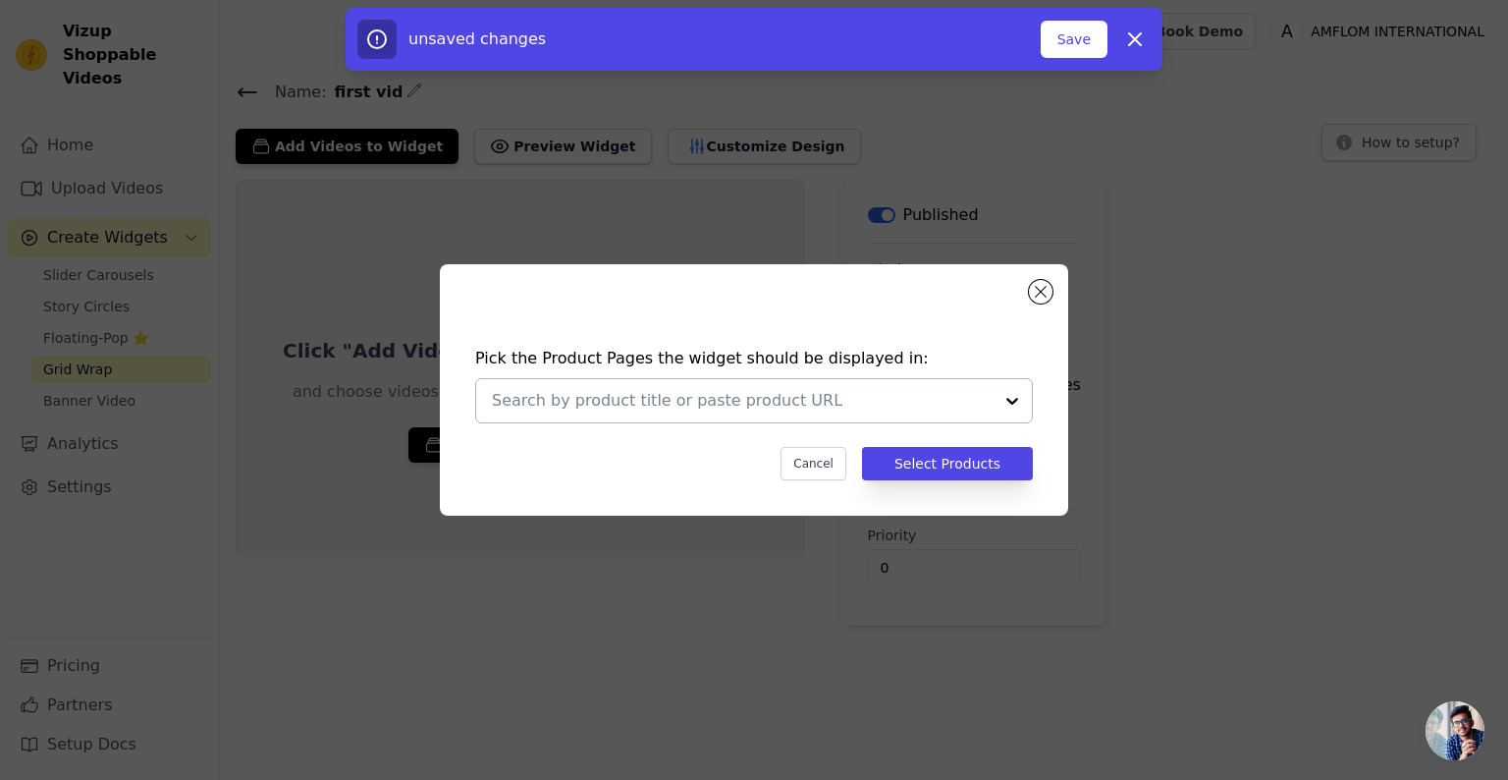
click at [894, 399] on input "text" at bounding box center [742, 401] width 501 height 24
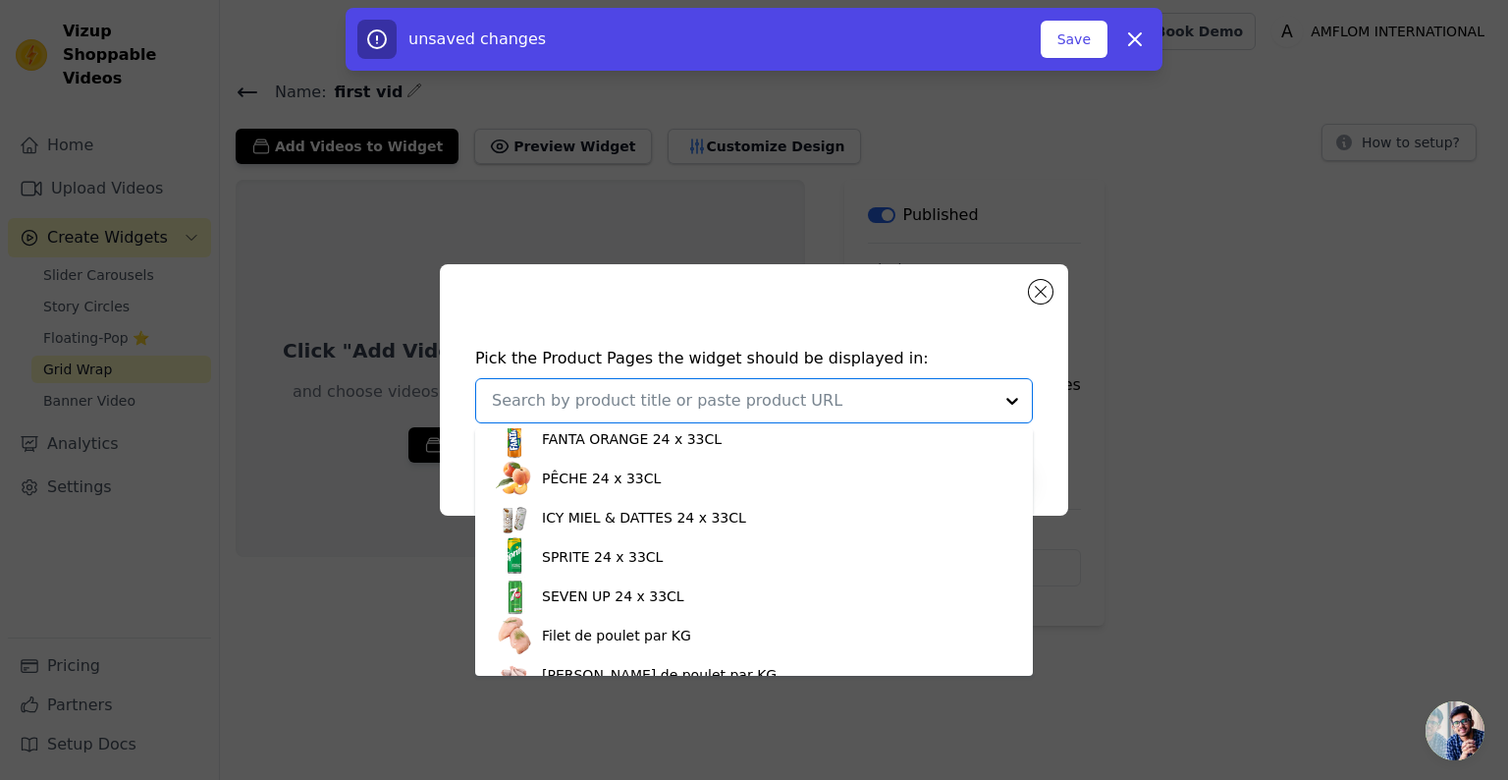
scroll to position [272, 0]
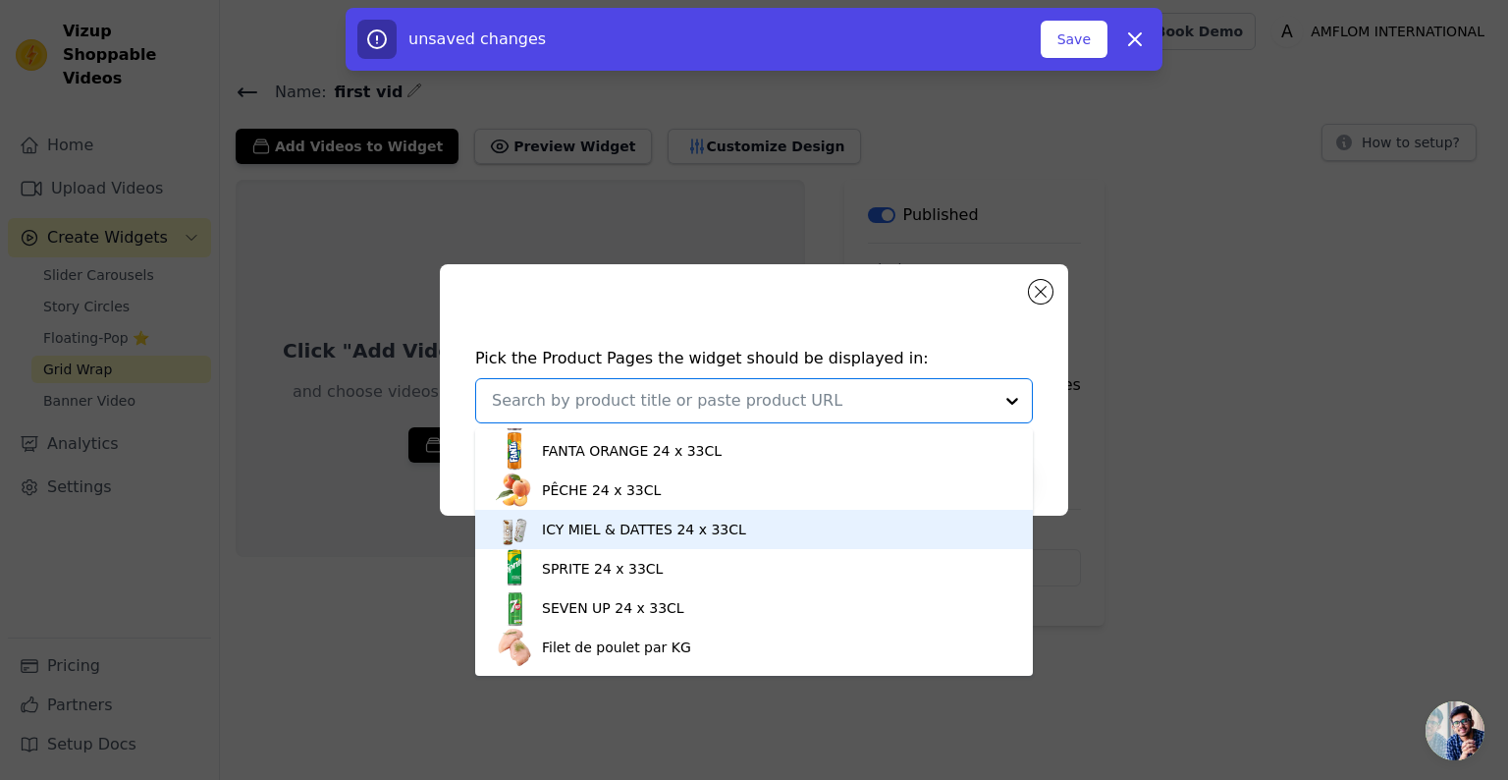
click at [673, 519] on div "ICY MIEL & DATTES 24 x 33CL" at bounding box center [644, 529] width 204 height 20
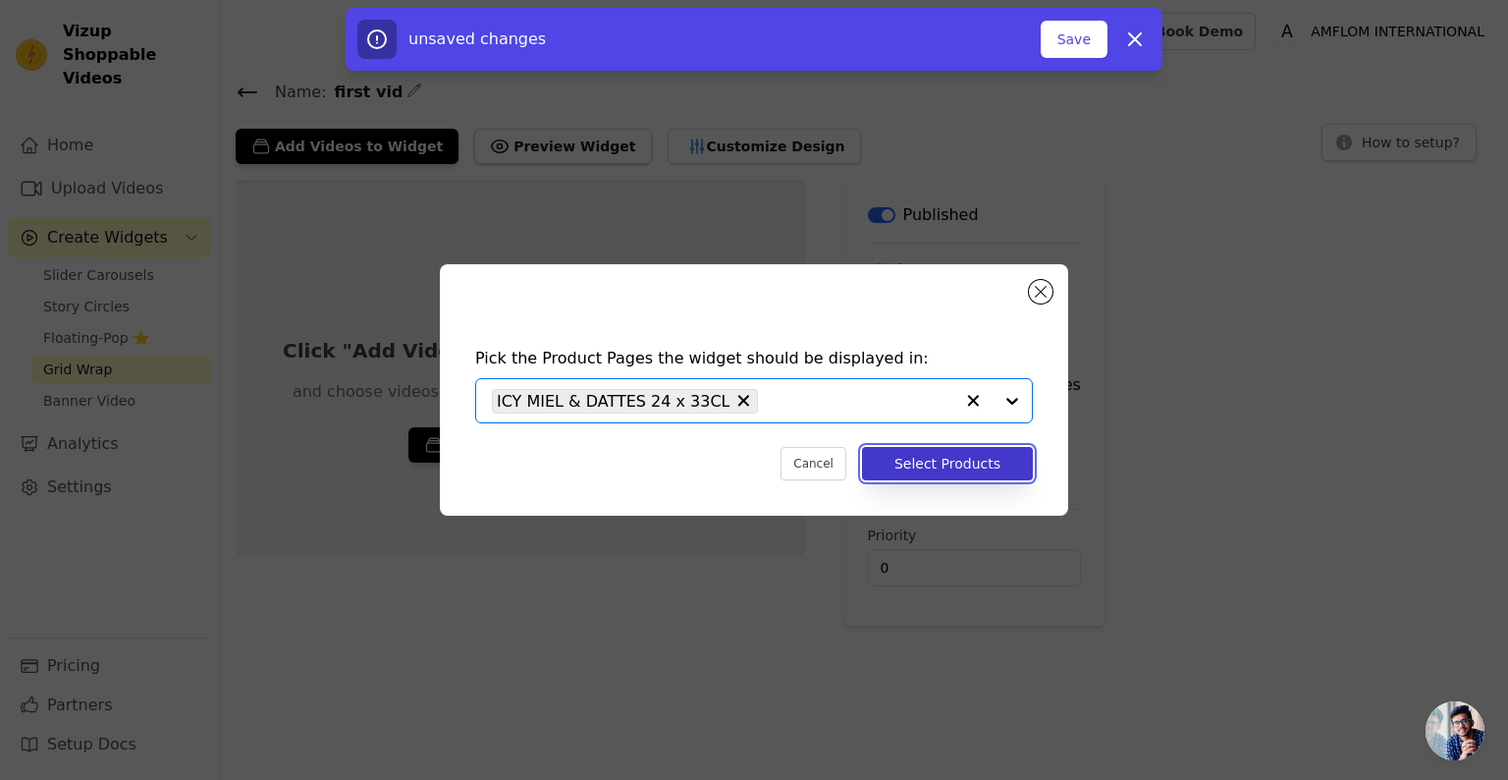
click at [909, 461] on button "Select Products" at bounding box center [947, 463] width 171 height 33
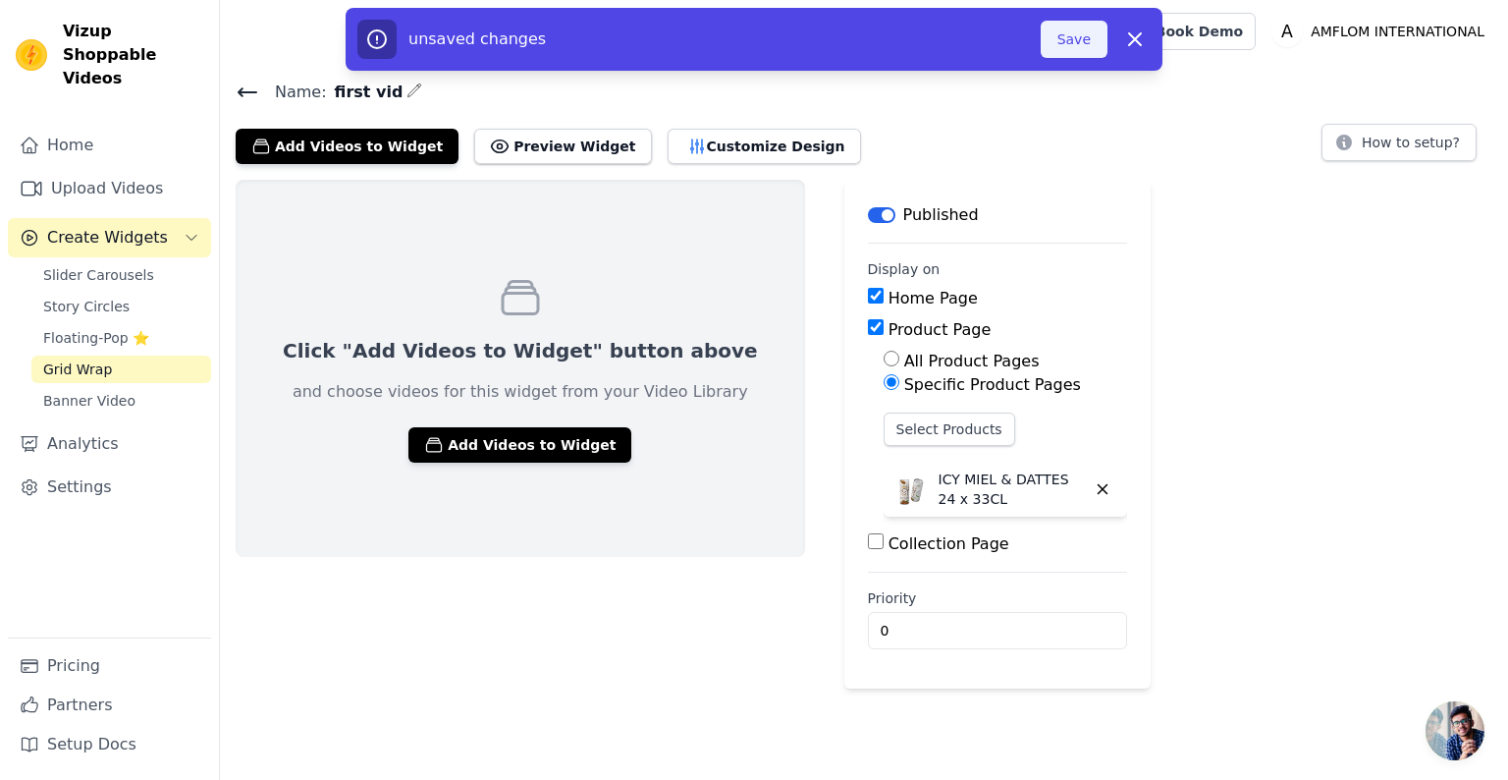
click at [1063, 32] on button "Save" at bounding box center [1074, 39] width 67 height 37
click at [1093, 44] on button "Save" at bounding box center [1074, 39] width 67 height 37
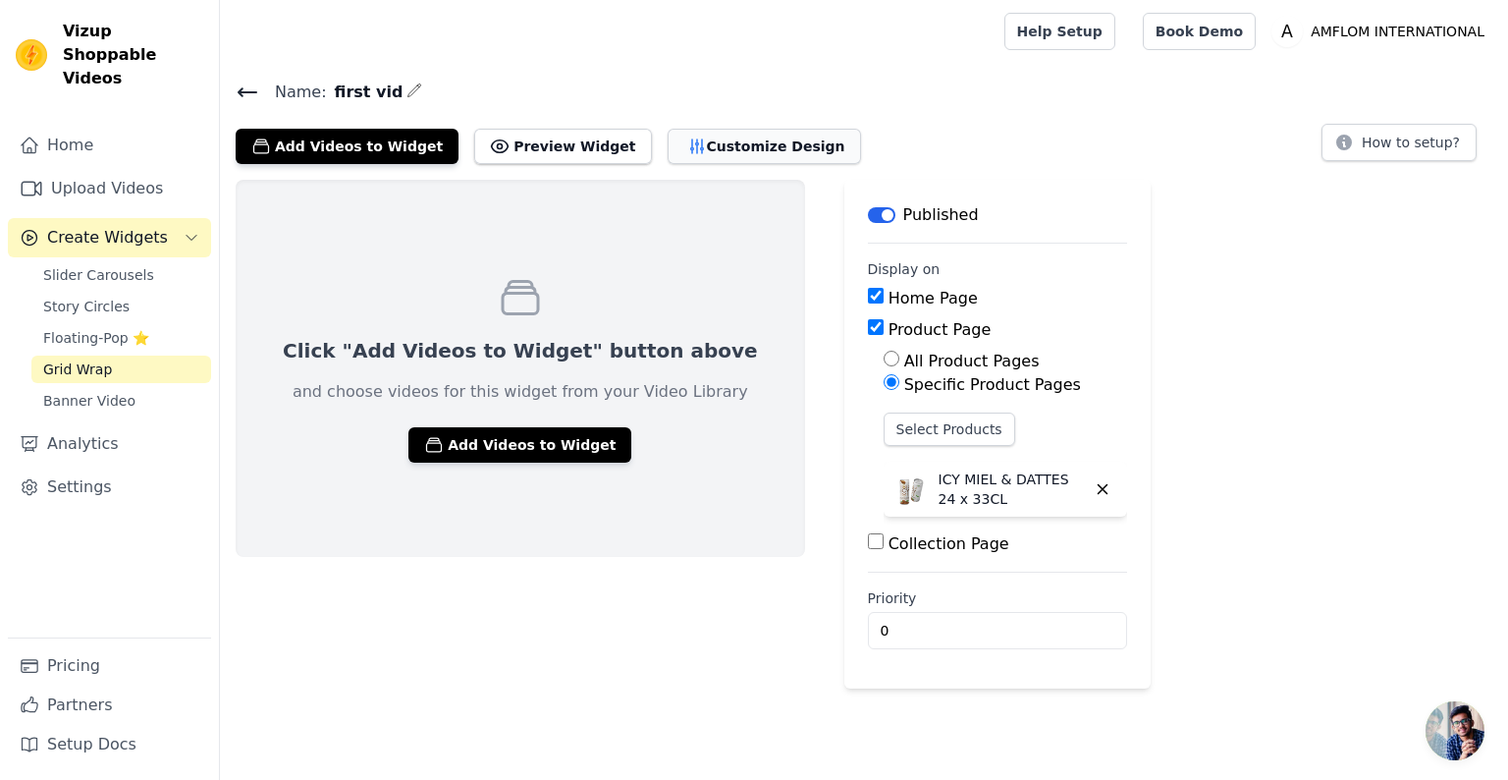
click at [702, 142] on button "Customize Design" at bounding box center [764, 146] width 193 height 35
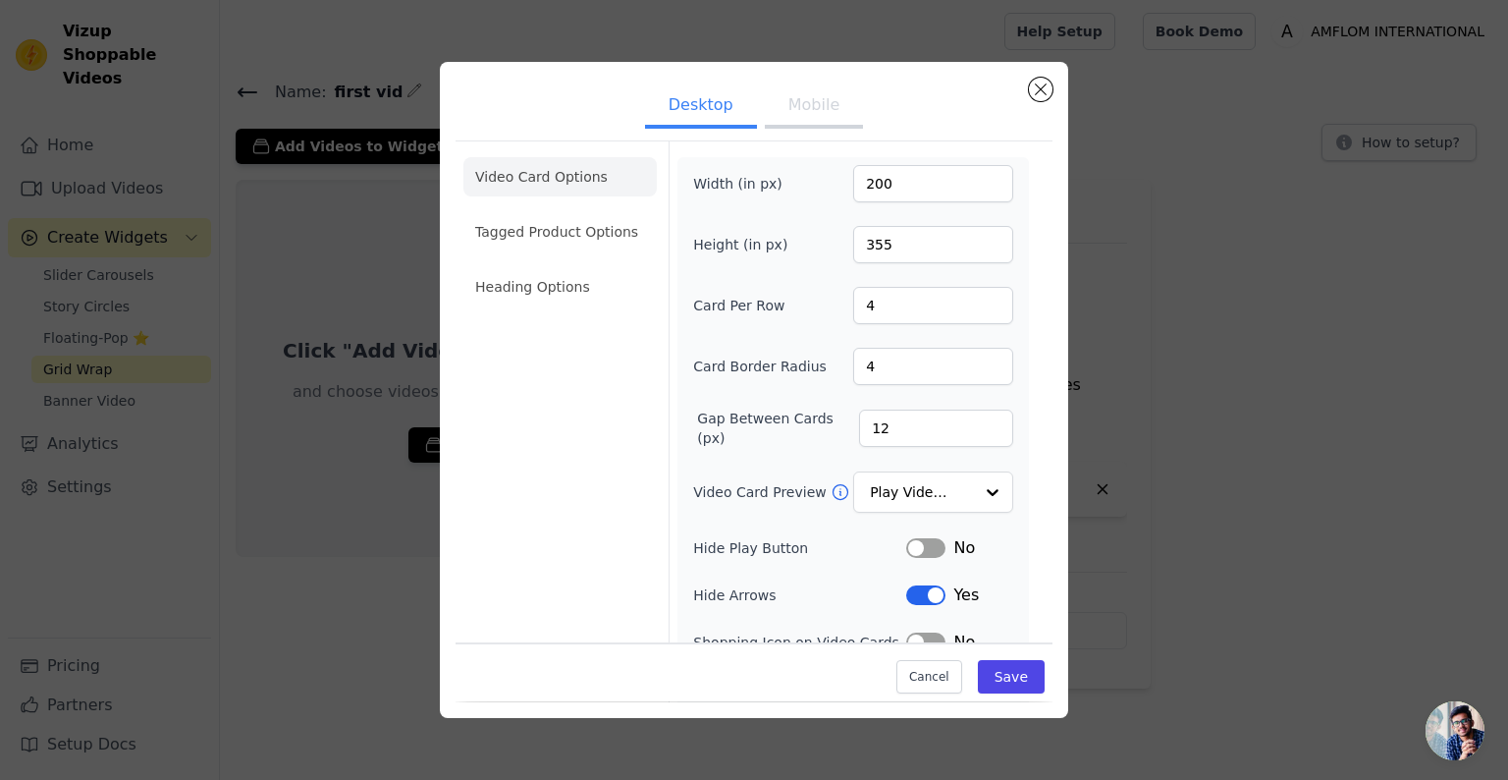
scroll to position [70, 0]
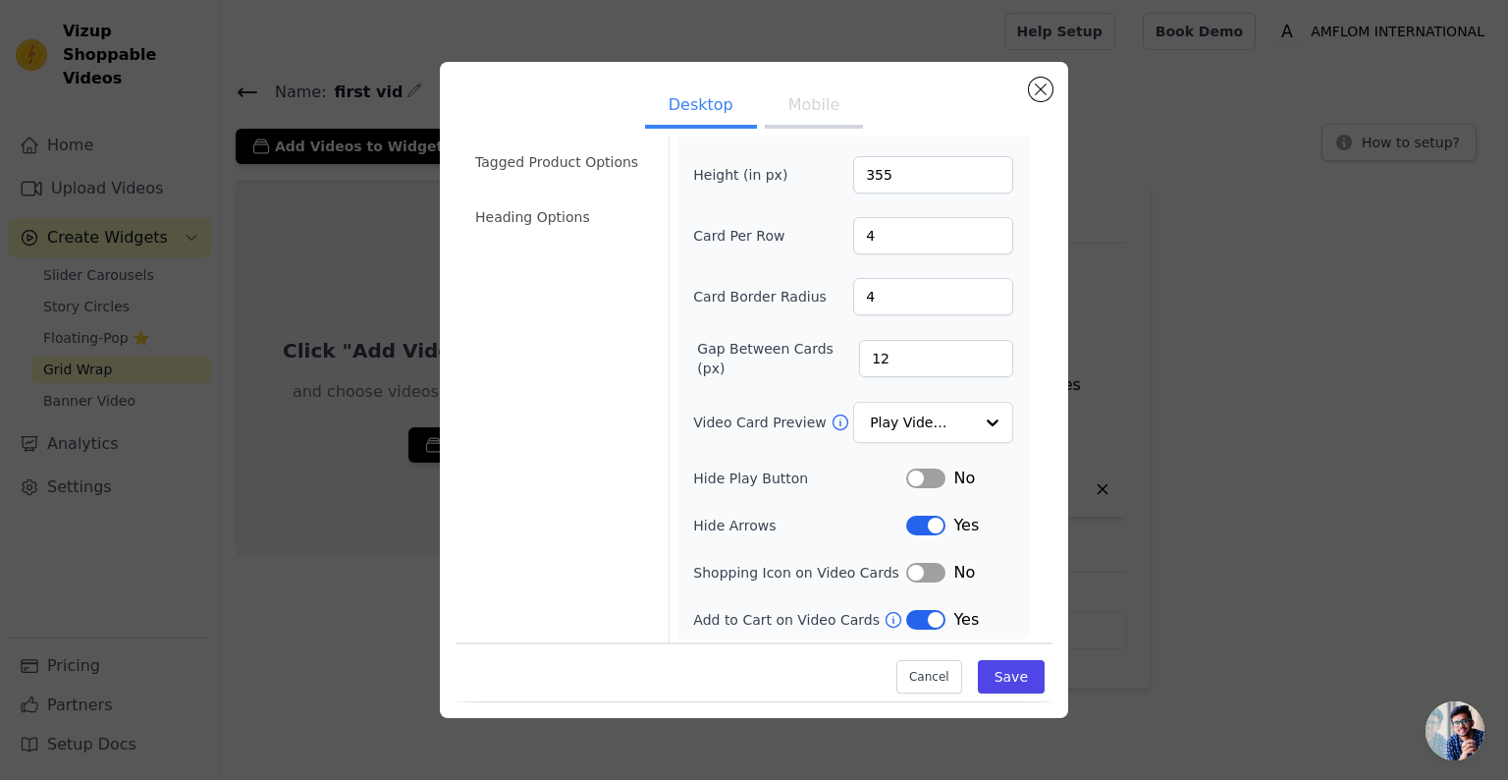
click at [916, 570] on button "Label" at bounding box center [925, 573] width 39 height 20
click at [902, 405] on input "Video Card Preview" at bounding box center [921, 423] width 101 height 39
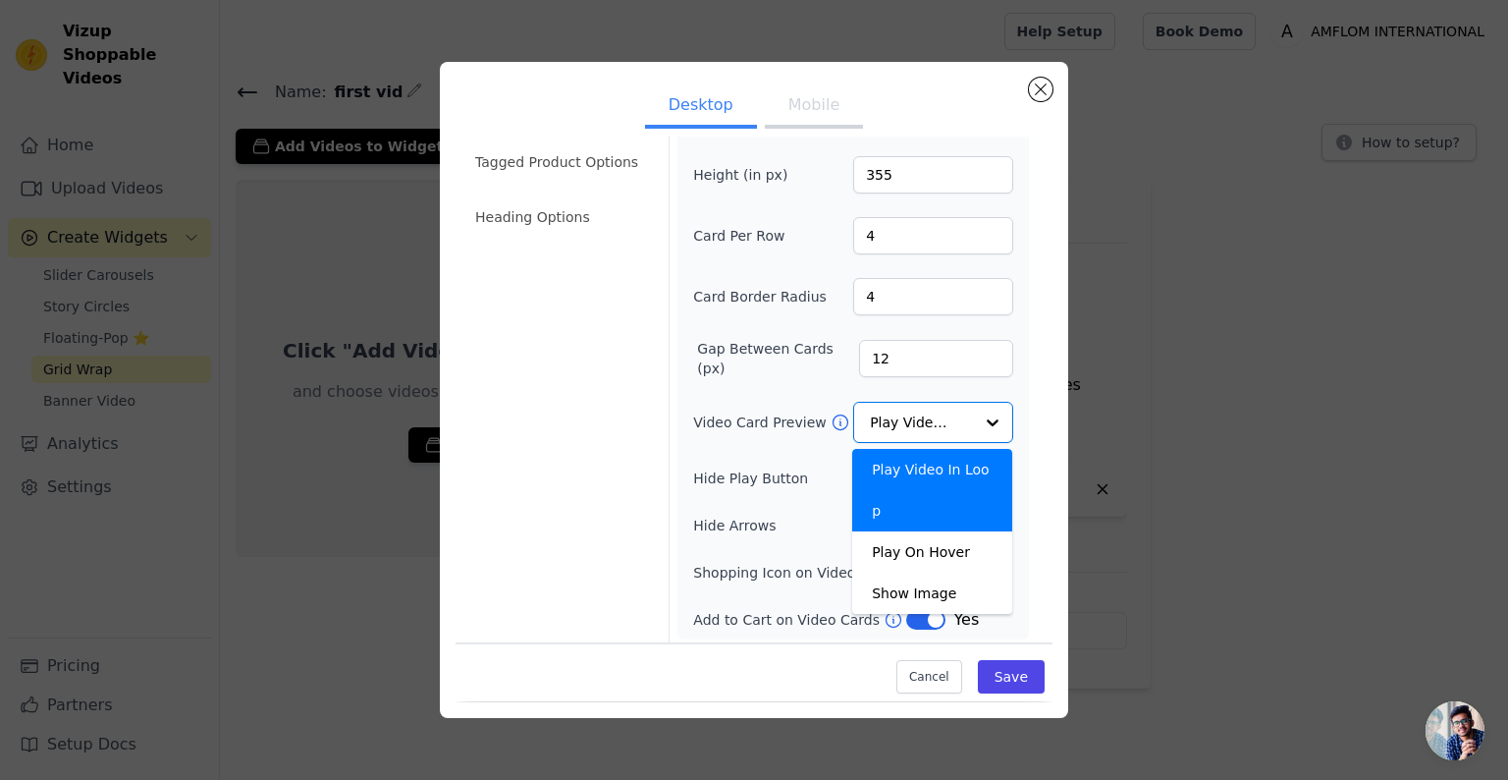
click at [1022, 434] on div "Width (in px) 200 Height (in px) 355 Card Per Row 4 Card Border Radius 4 Gap Be…" at bounding box center [854, 363] width 352 height 552
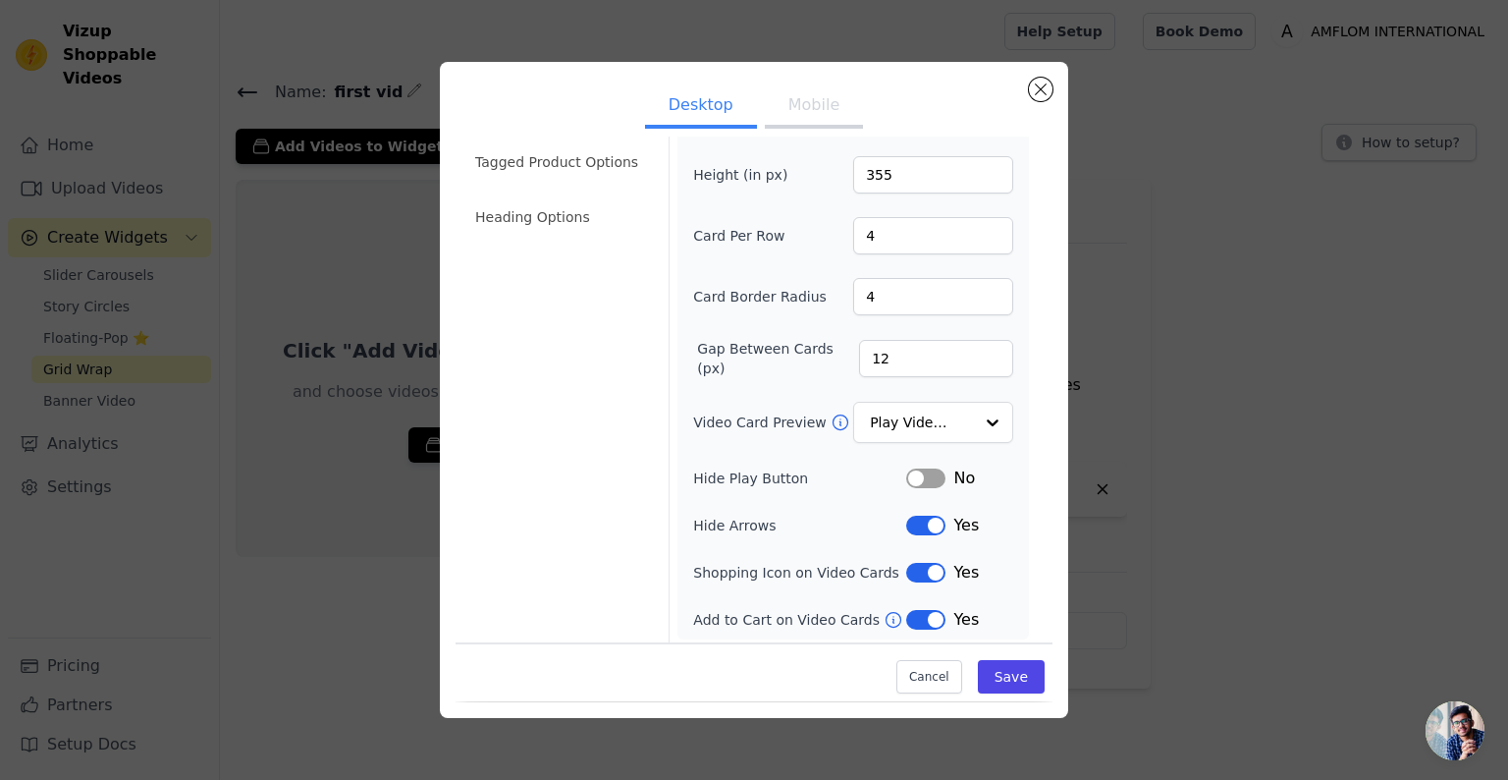
scroll to position [0, 0]
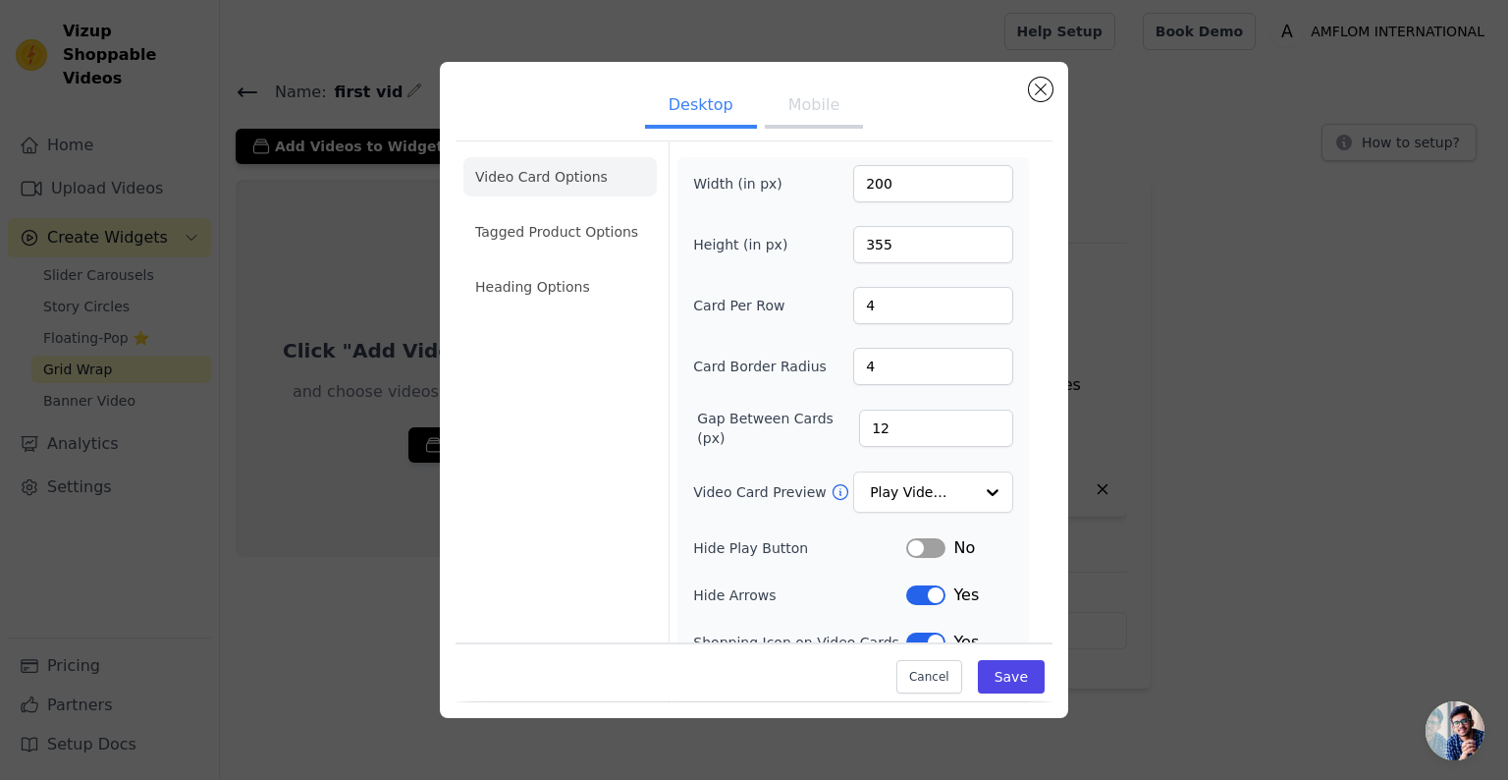
click at [806, 123] on button "Mobile" at bounding box center [814, 106] width 98 height 43
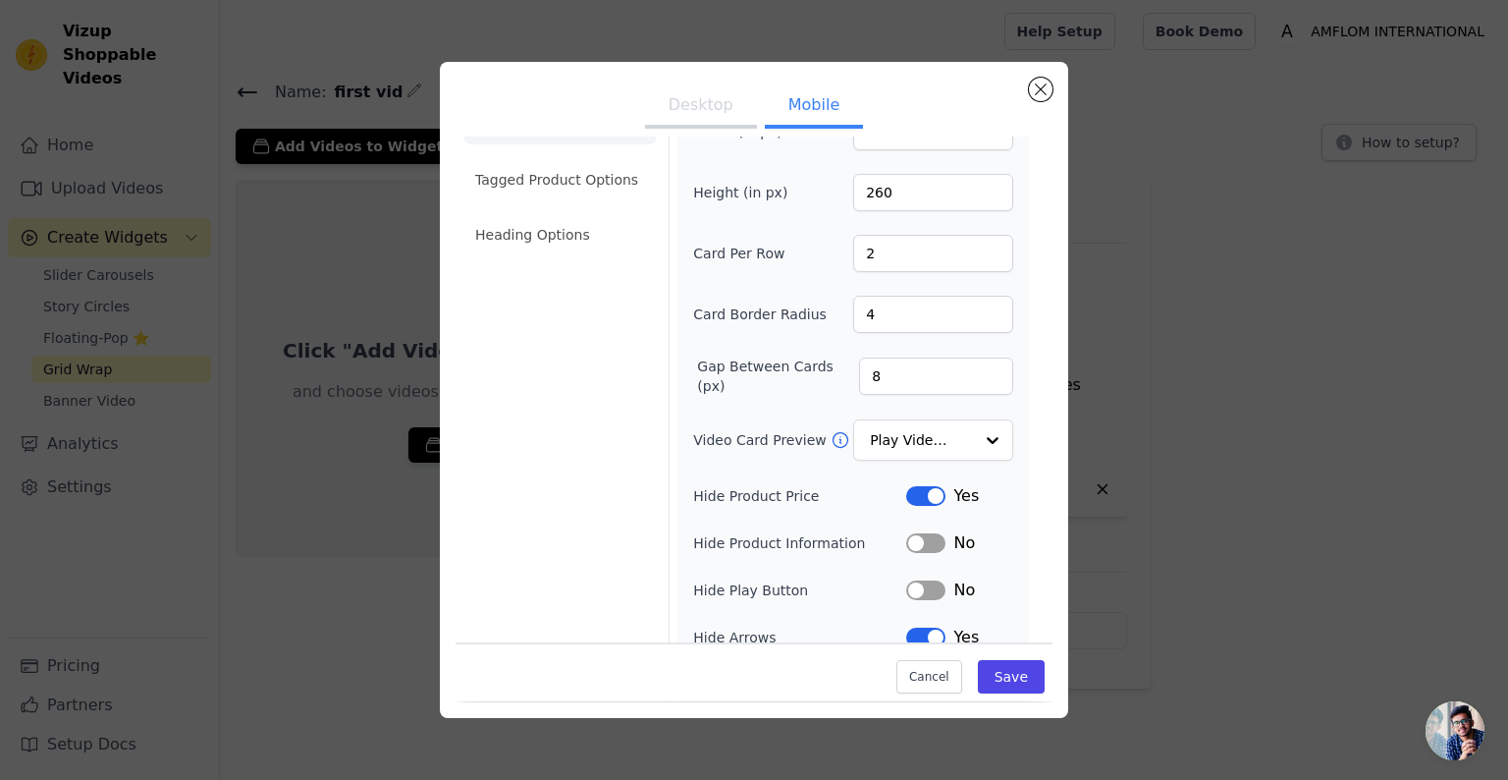
scroll to position [50, 0]
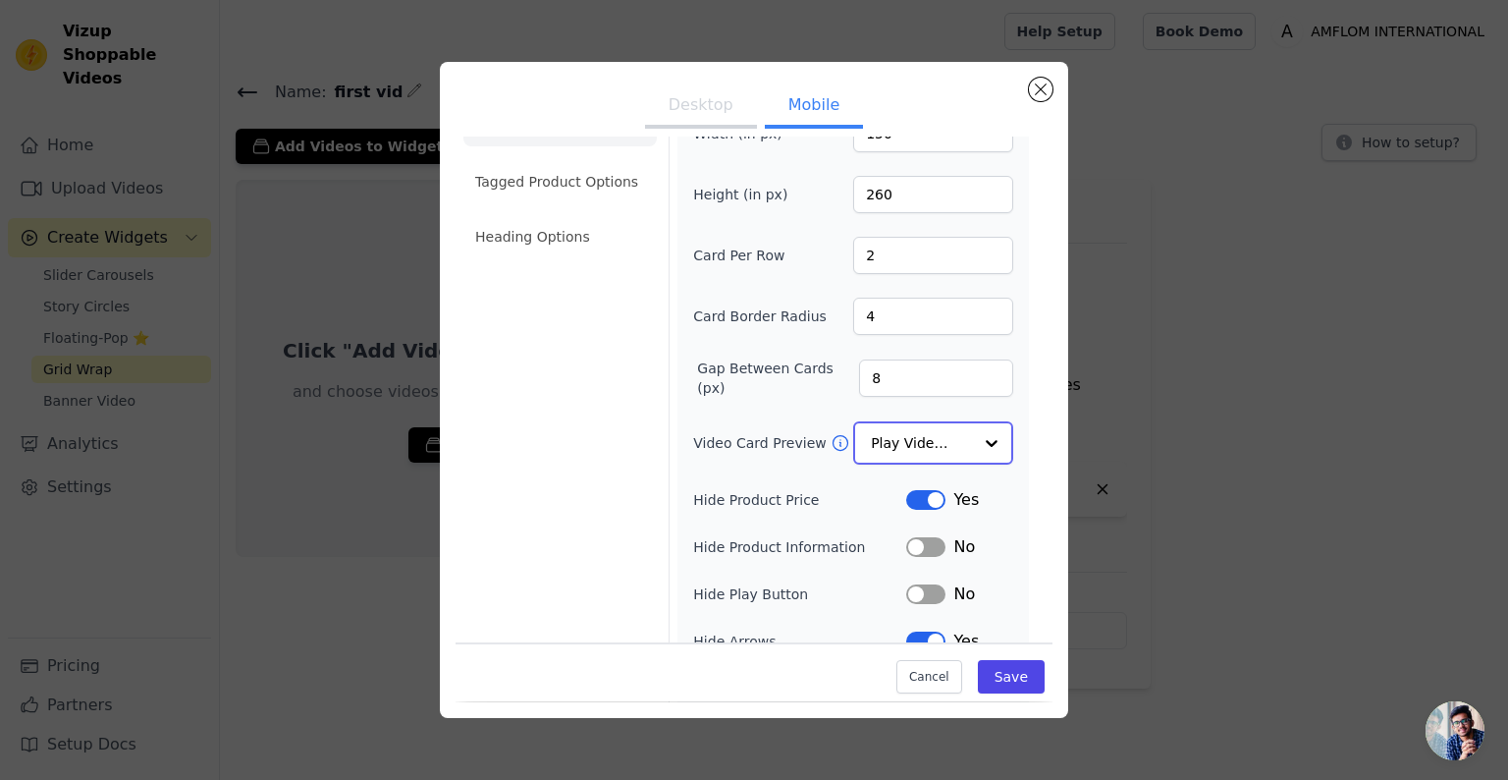
click at [950, 455] on input "Video Card Preview" at bounding box center [921, 442] width 101 height 39
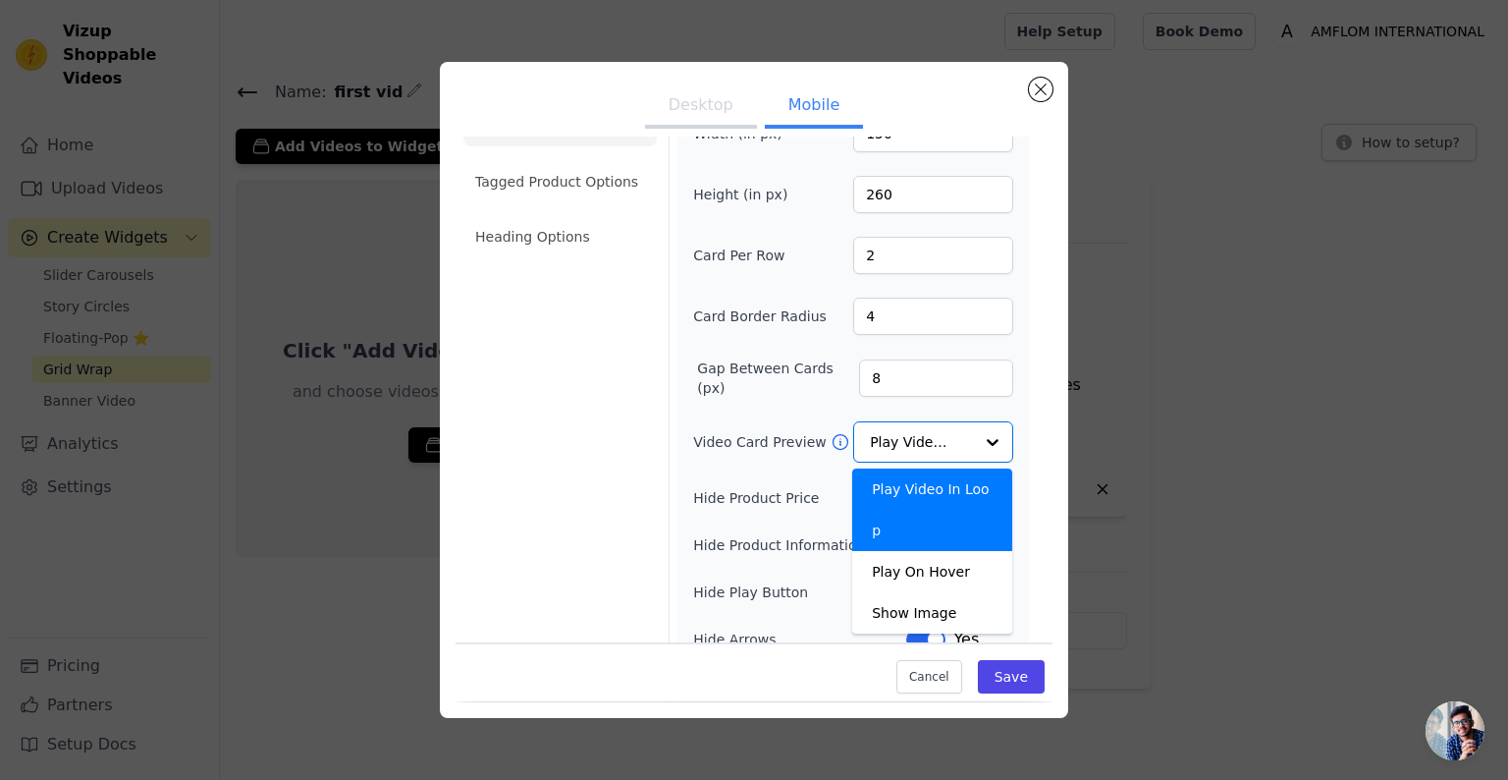
click at [1030, 406] on form "Width (in px) 150 Height (in px) 260 Card Per Row 2 Card Border Radius 4 Gap Be…" at bounding box center [853, 426] width 368 height 670
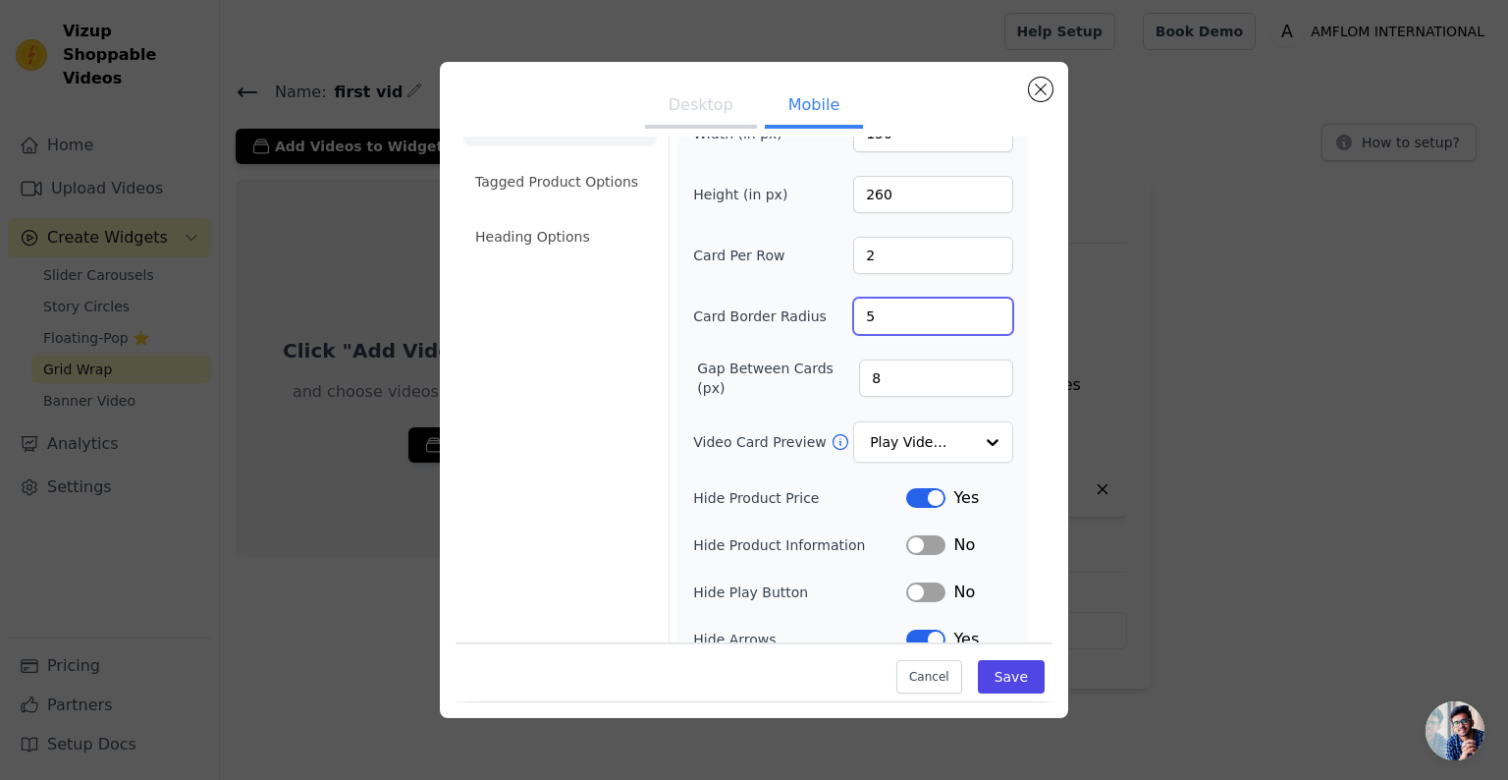
click at [994, 310] on input "5" at bounding box center [933, 316] width 160 height 37
type input "6"
click at [994, 310] on input "6" at bounding box center [933, 316] width 160 height 37
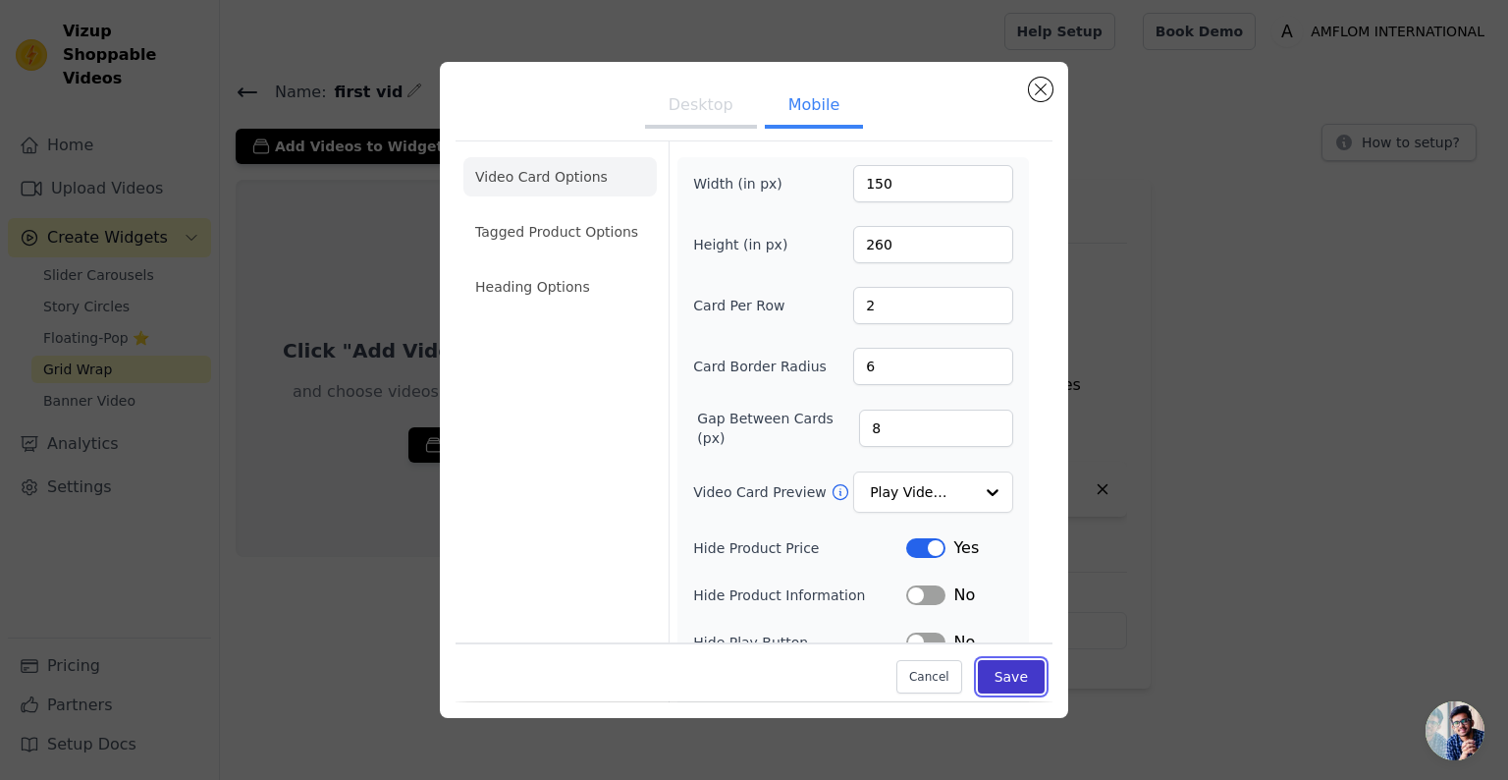
click at [1002, 668] on button "Save" at bounding box center [1011, 677] width 67 height 33
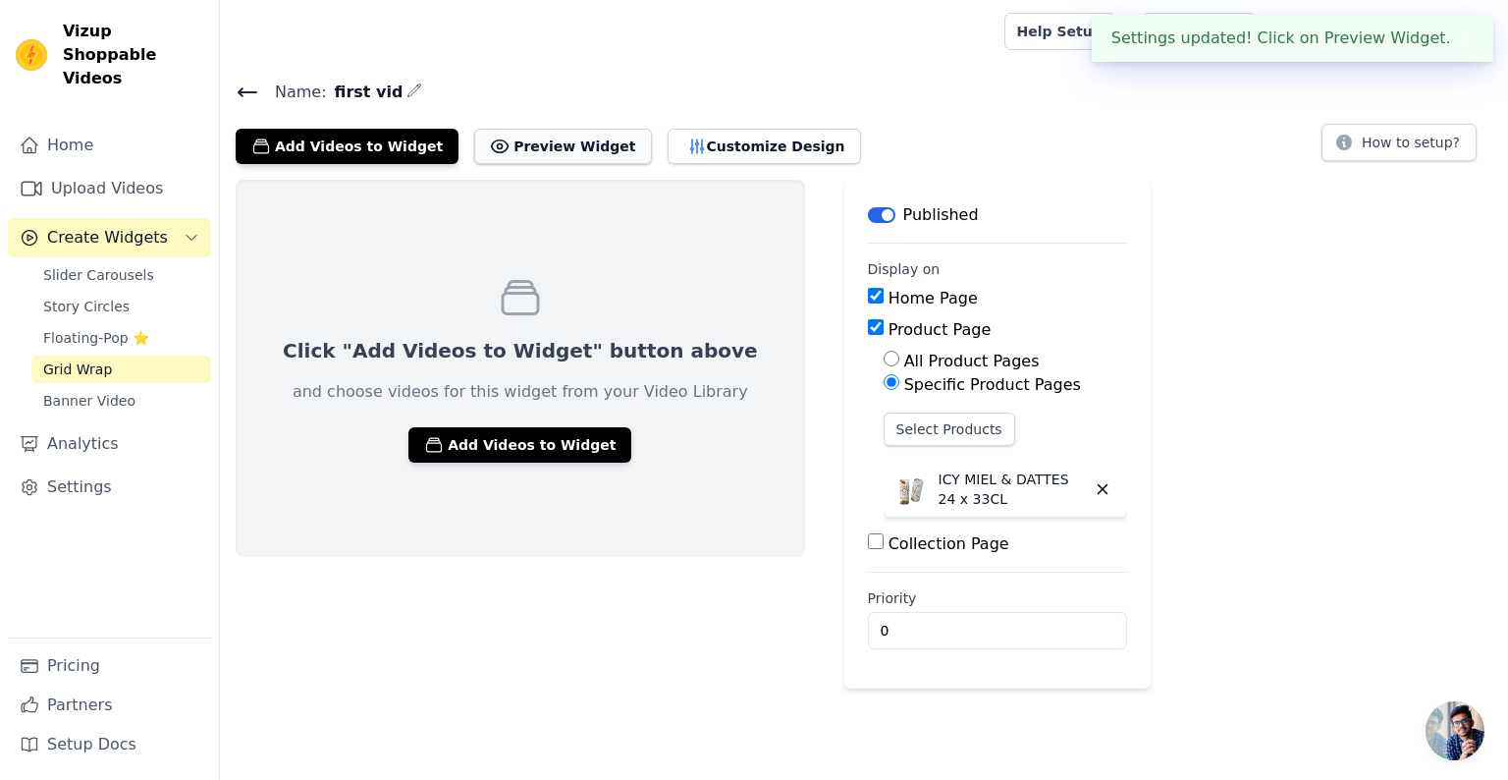
click at [544, 141] on button "Preview Widget" at bounding box center [562, 146] width 177 height 35
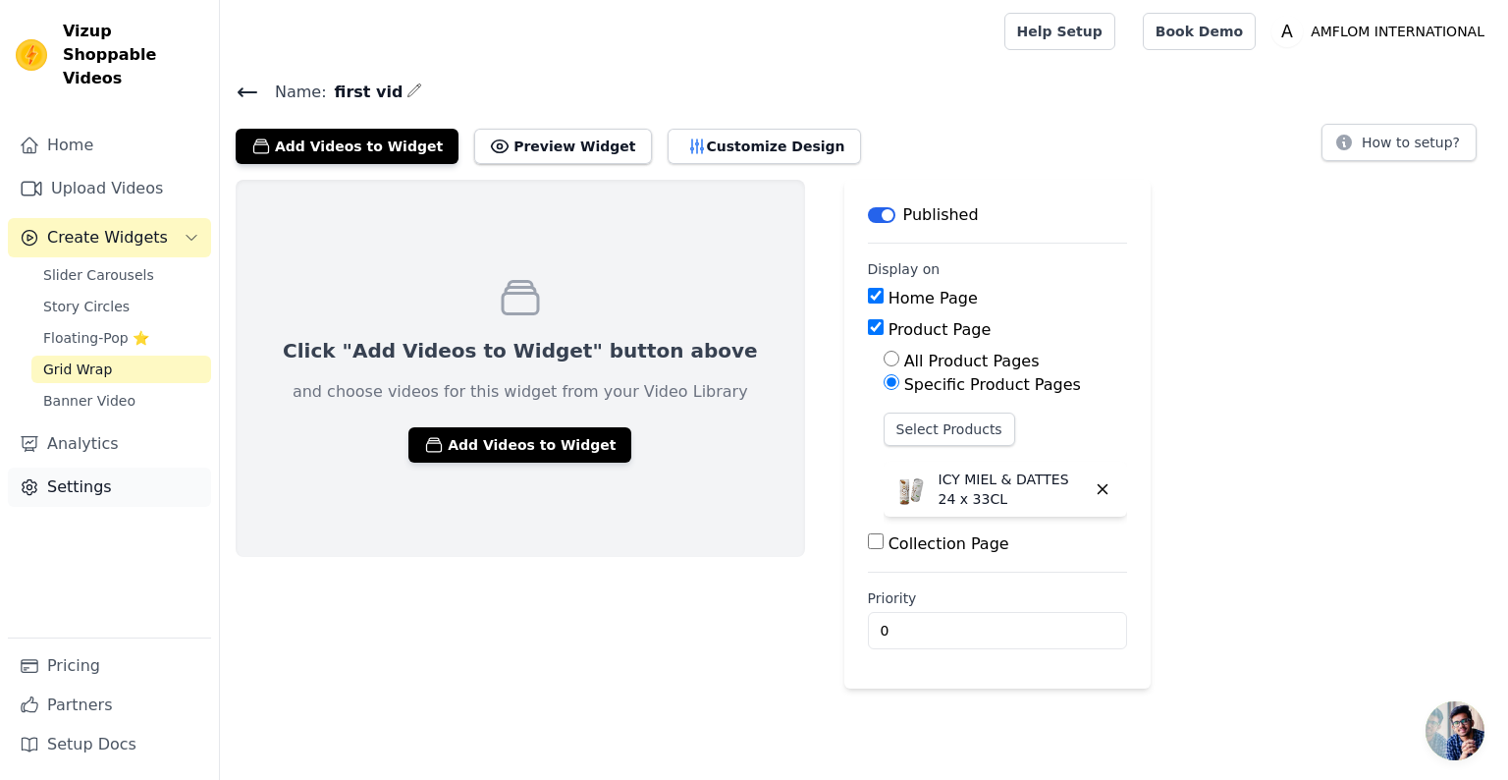
click at [71, 467] on link "Settings" at bounding box center [109, 486] width 203 height 39
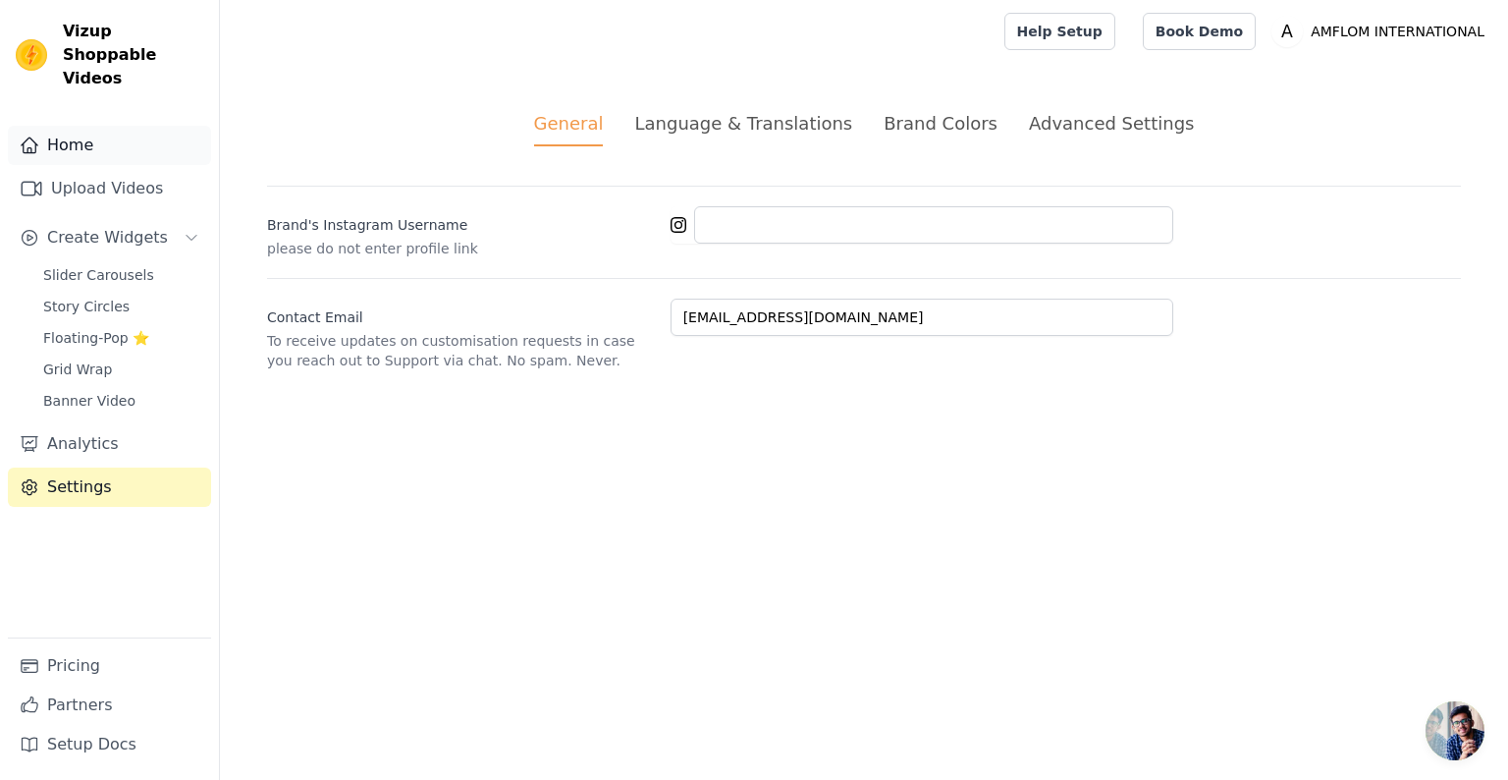
click at [39, 131] on link "Home" at bounding box center [109, 145] width 203 height 39
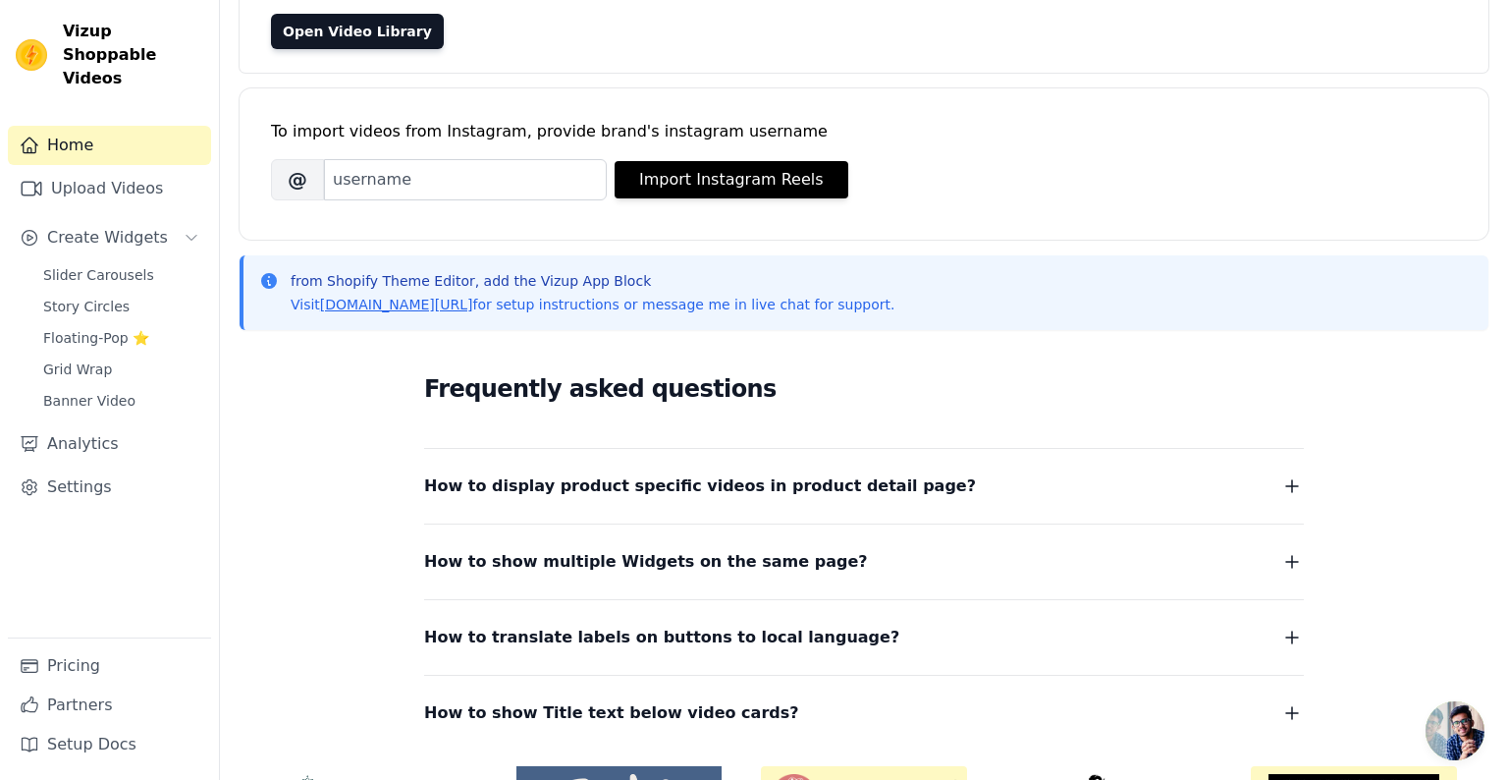
scroll to position [60, 0]
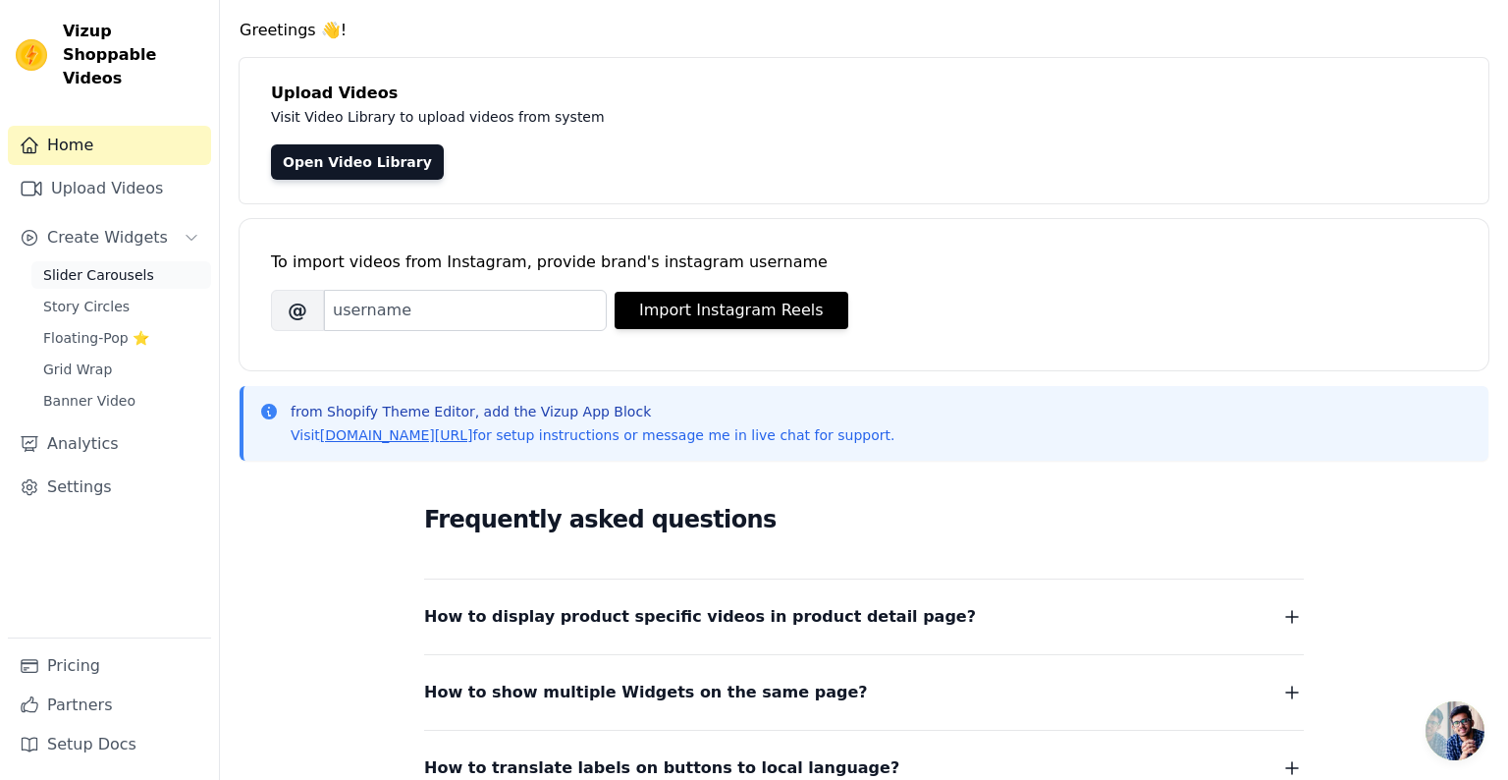
click at [118, 265] on span "Slider Carousels" at bounding box center [98, 275] width 111 height 20
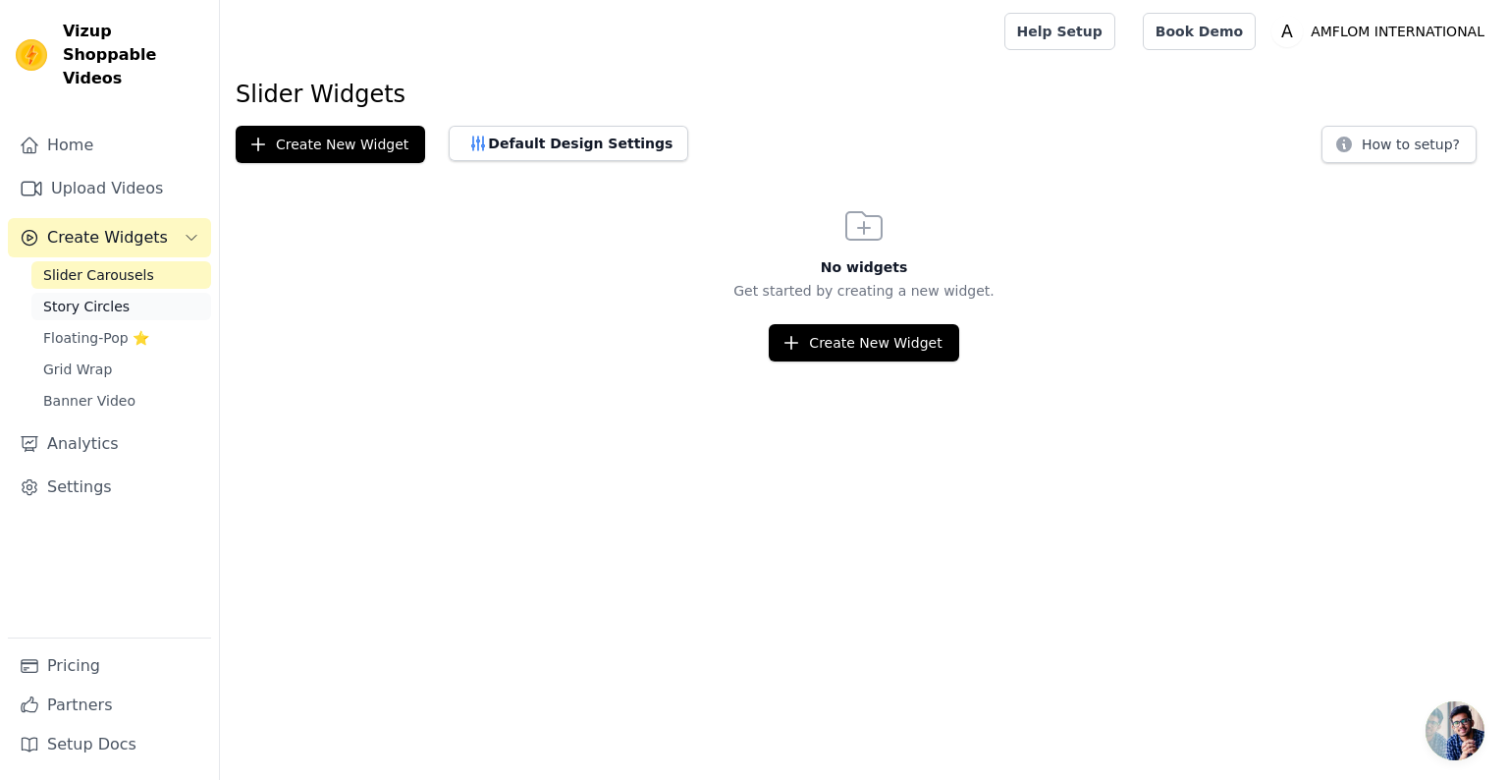
click at [102, 297] on span "Story Circles" at bounding box center [86, 307] width 86 height 20
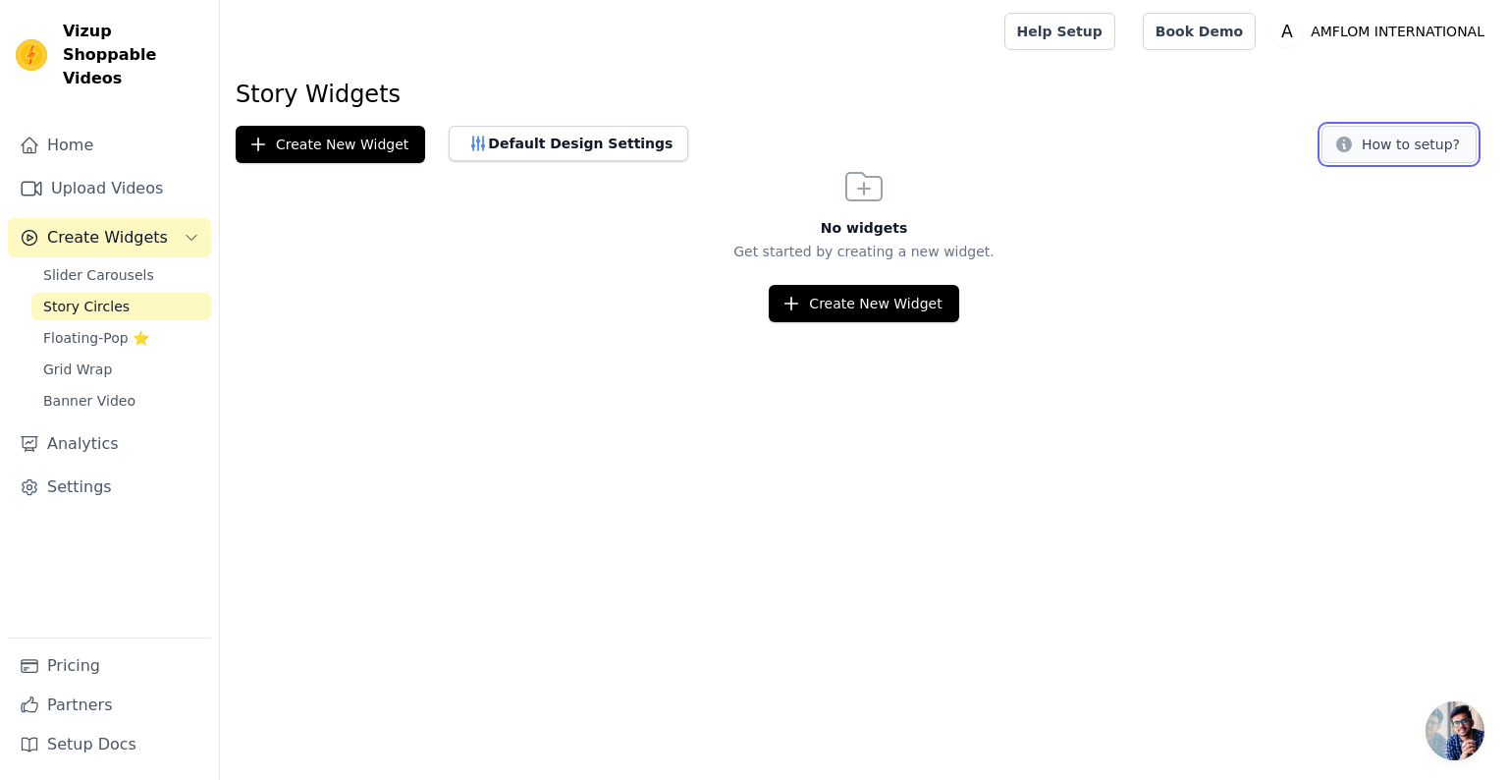
click at [1390, 141] on button "How to setup?" at bounding box center [1399, 144] width 155 height 37
click at [88, 265] on span "Slider Carousels" at bounding box center [98, 275] width 111 height 20
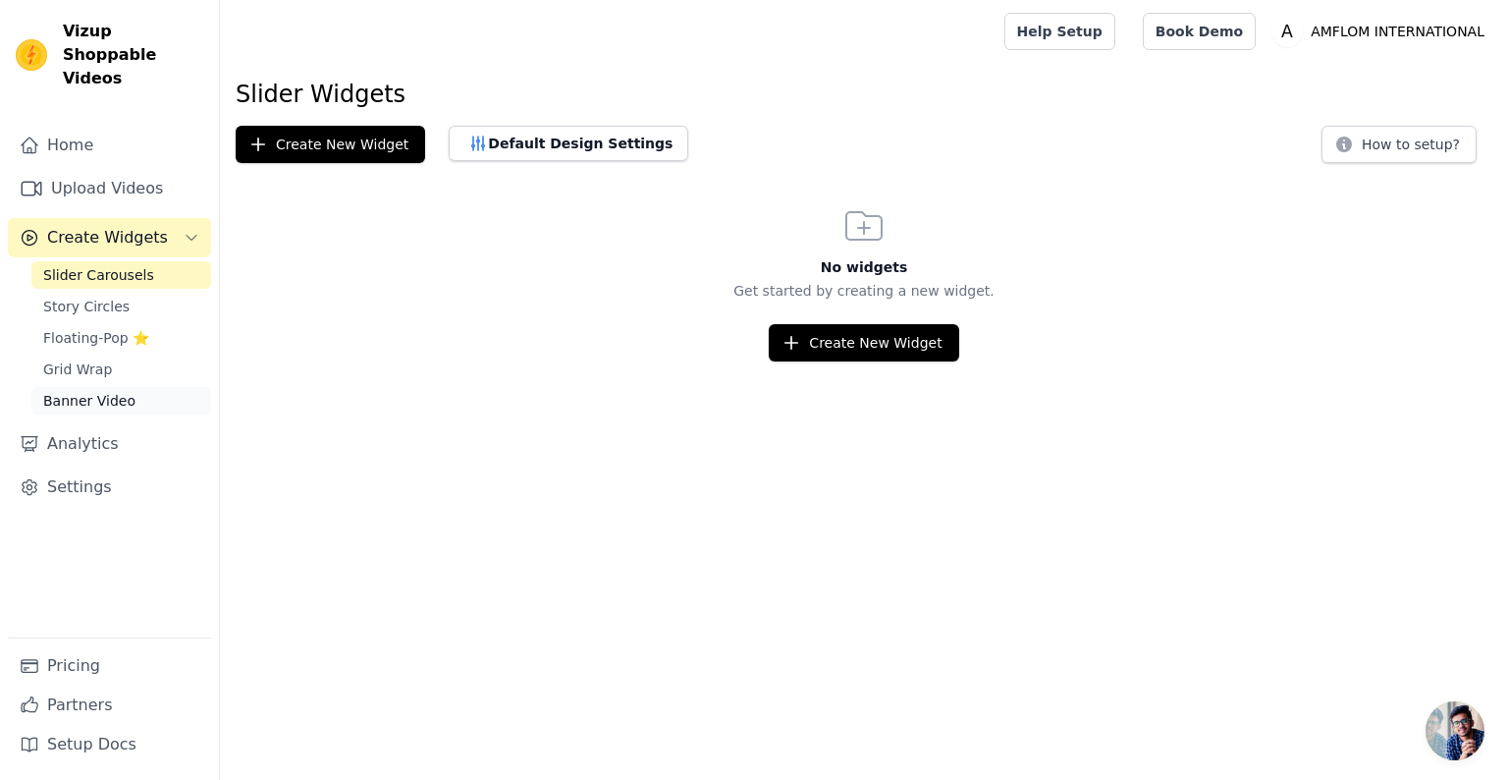
click at [126, 391] on span "Banner Video" at bounding box center [89, 401] width 92 height 20
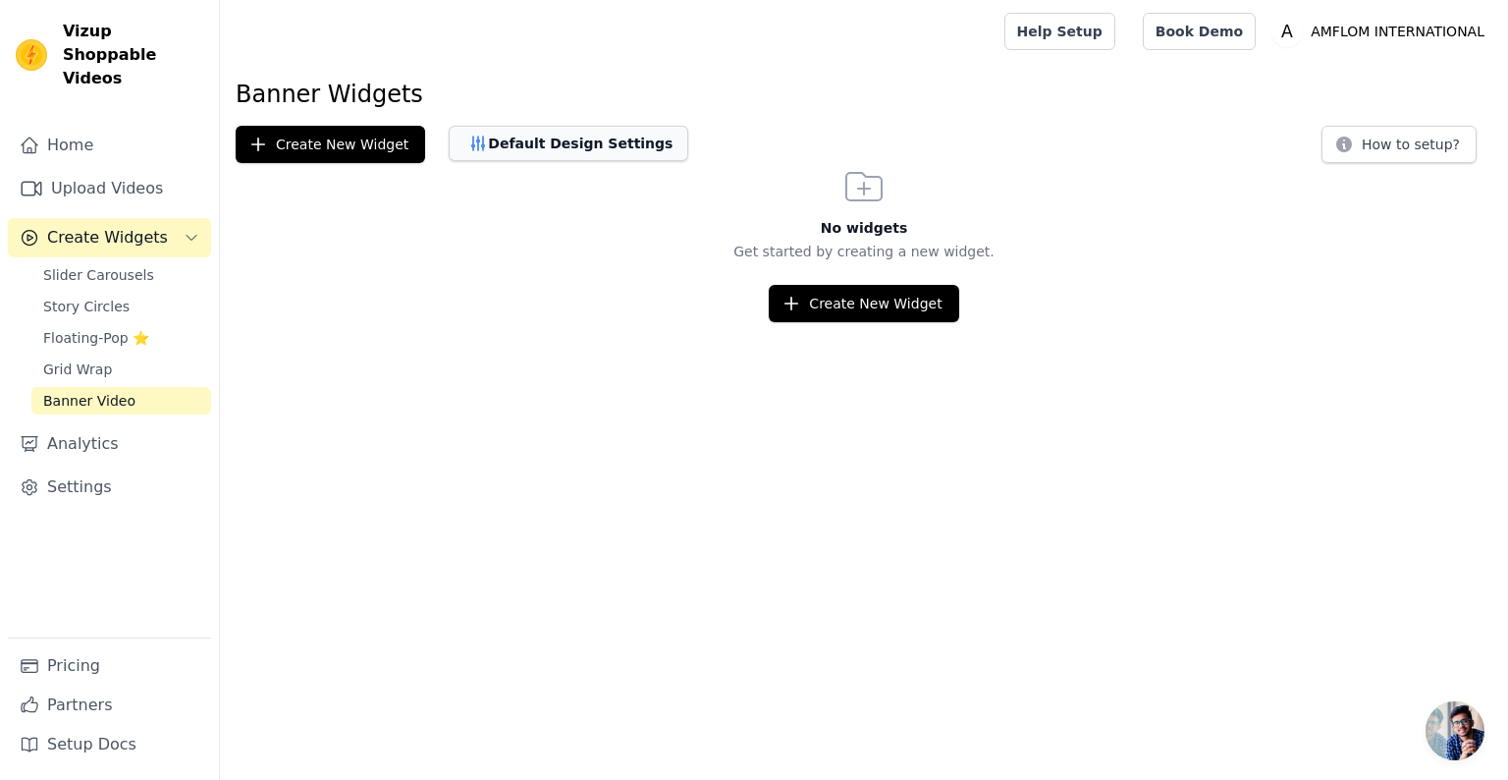
click at [574, 145] on button "Default Design Settings" at bounding box center [569, 143] width 240 height 35
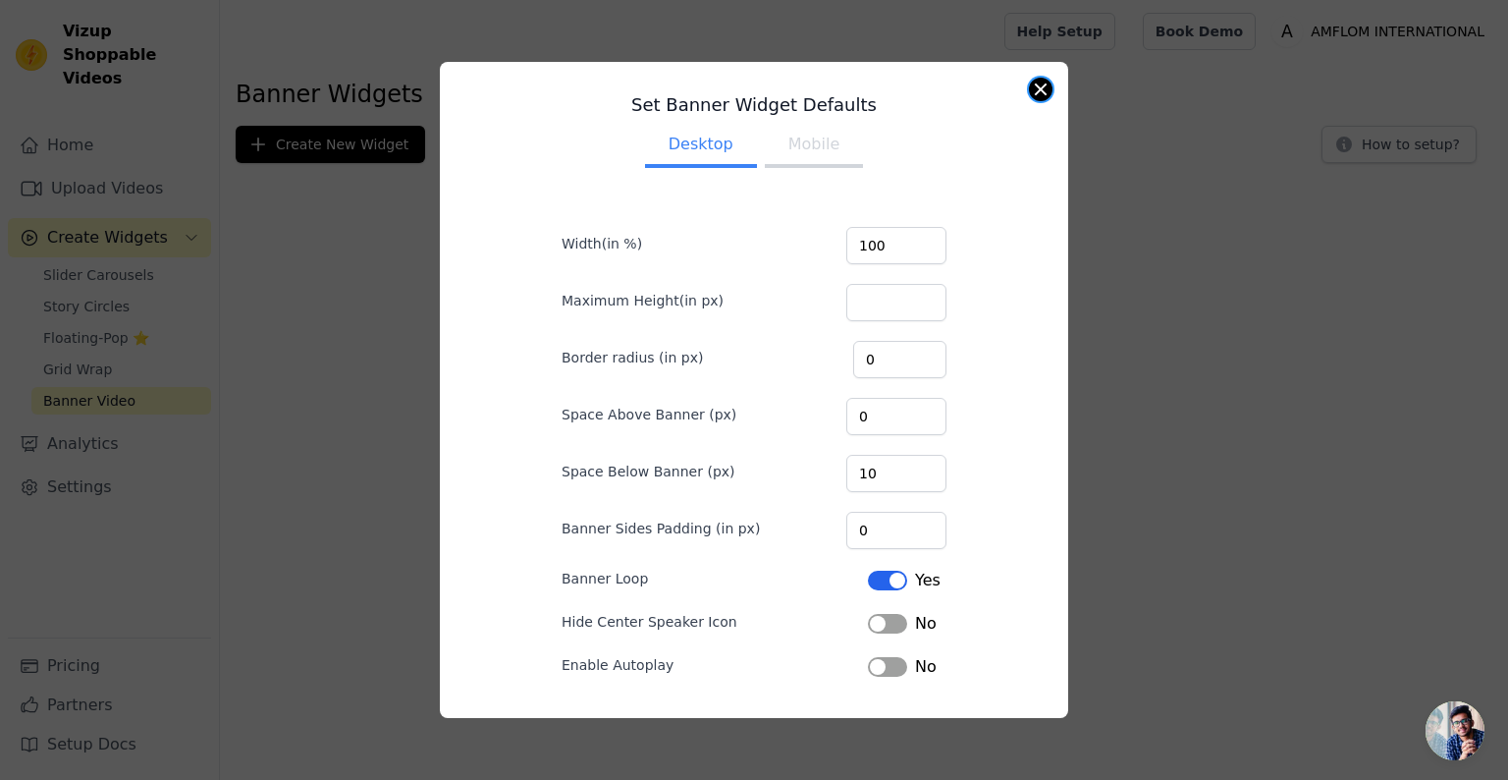
click at [1036, 91] on button "Close modal" at bounding box center [1041, 90] width 24 height 24
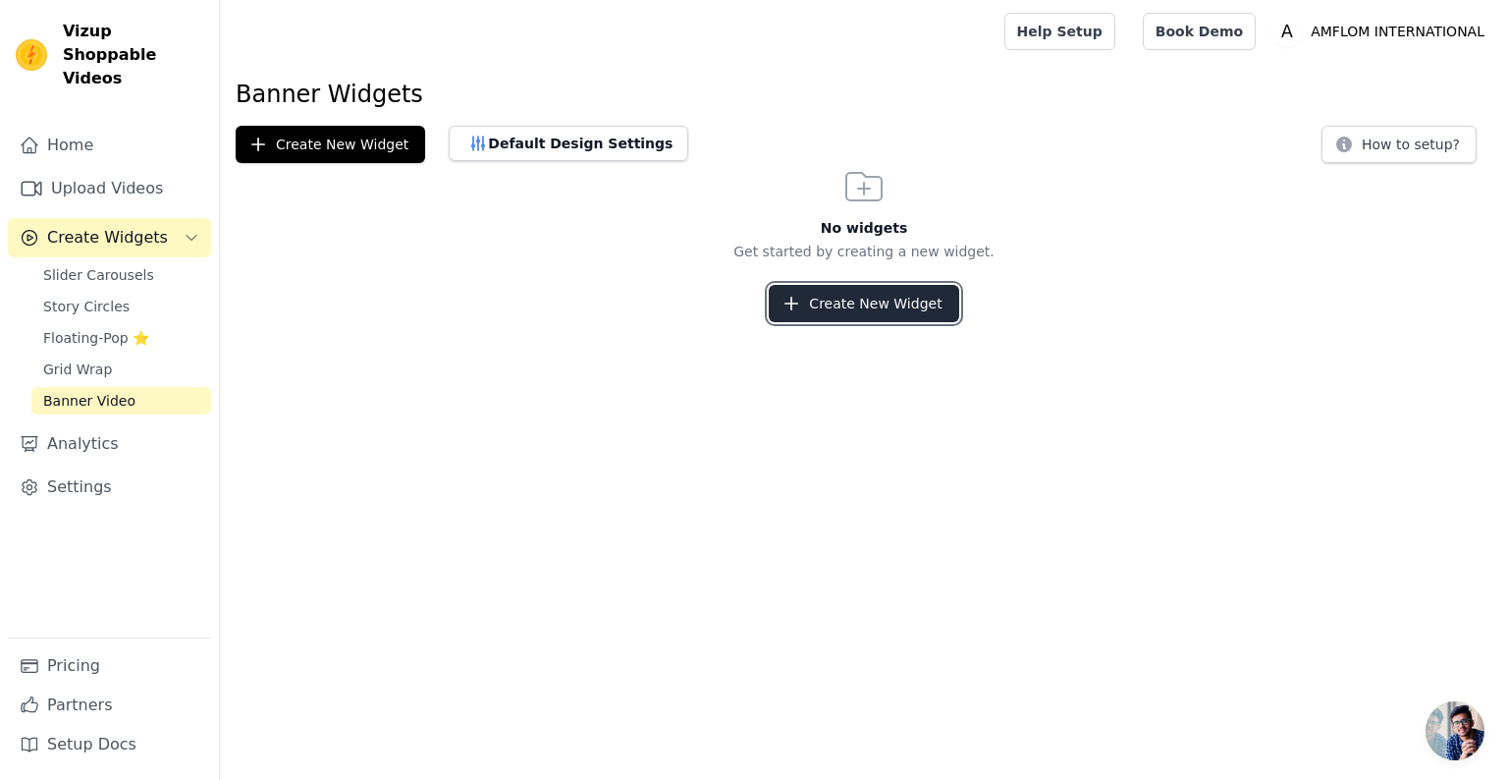
click at [844, 320] on button "Create New Widget" at bounding box center [864, 303] width 190 height 37
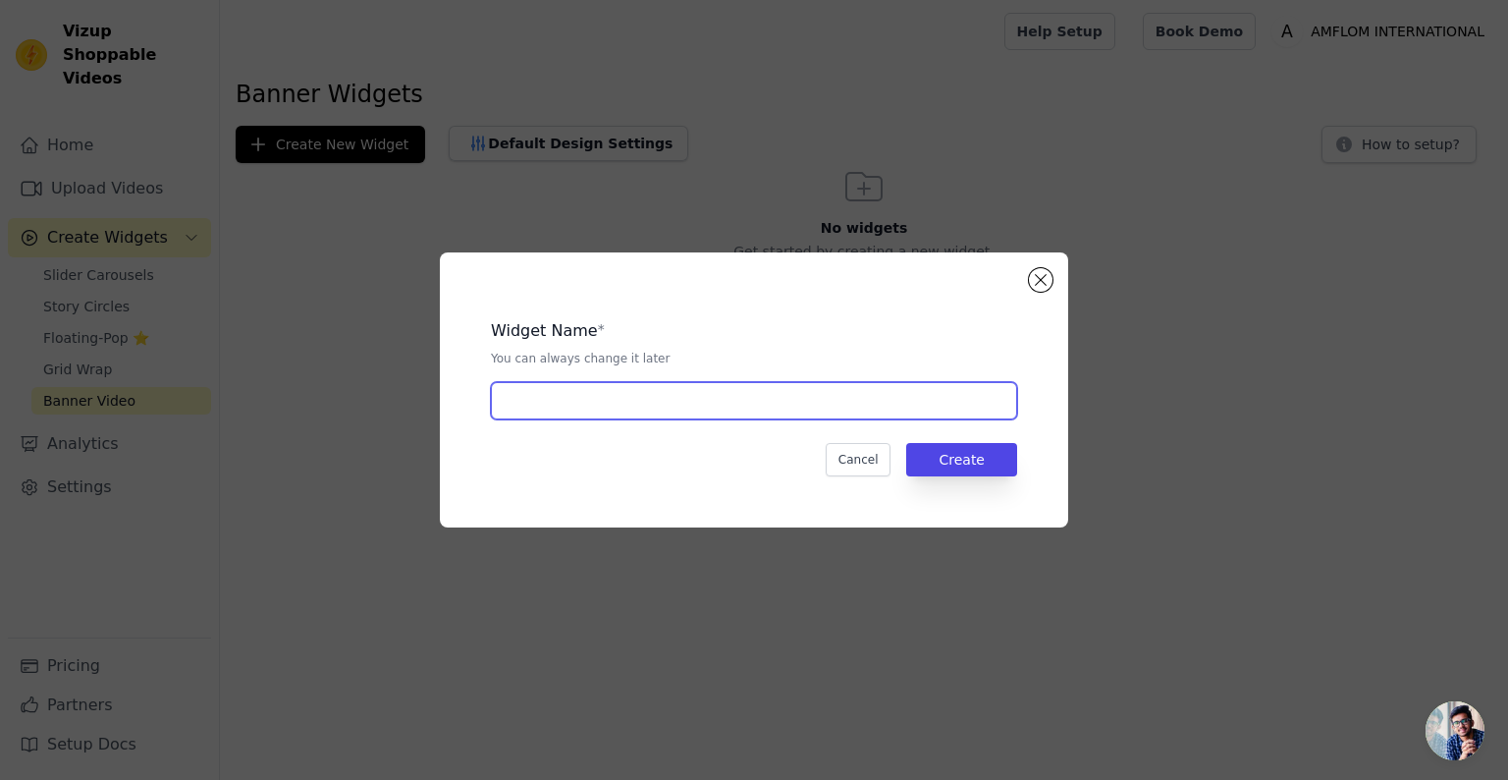
click at [674, 386] on input "text" at bounding box center [754, 400] width 526 height 37
type input "2nd vid"
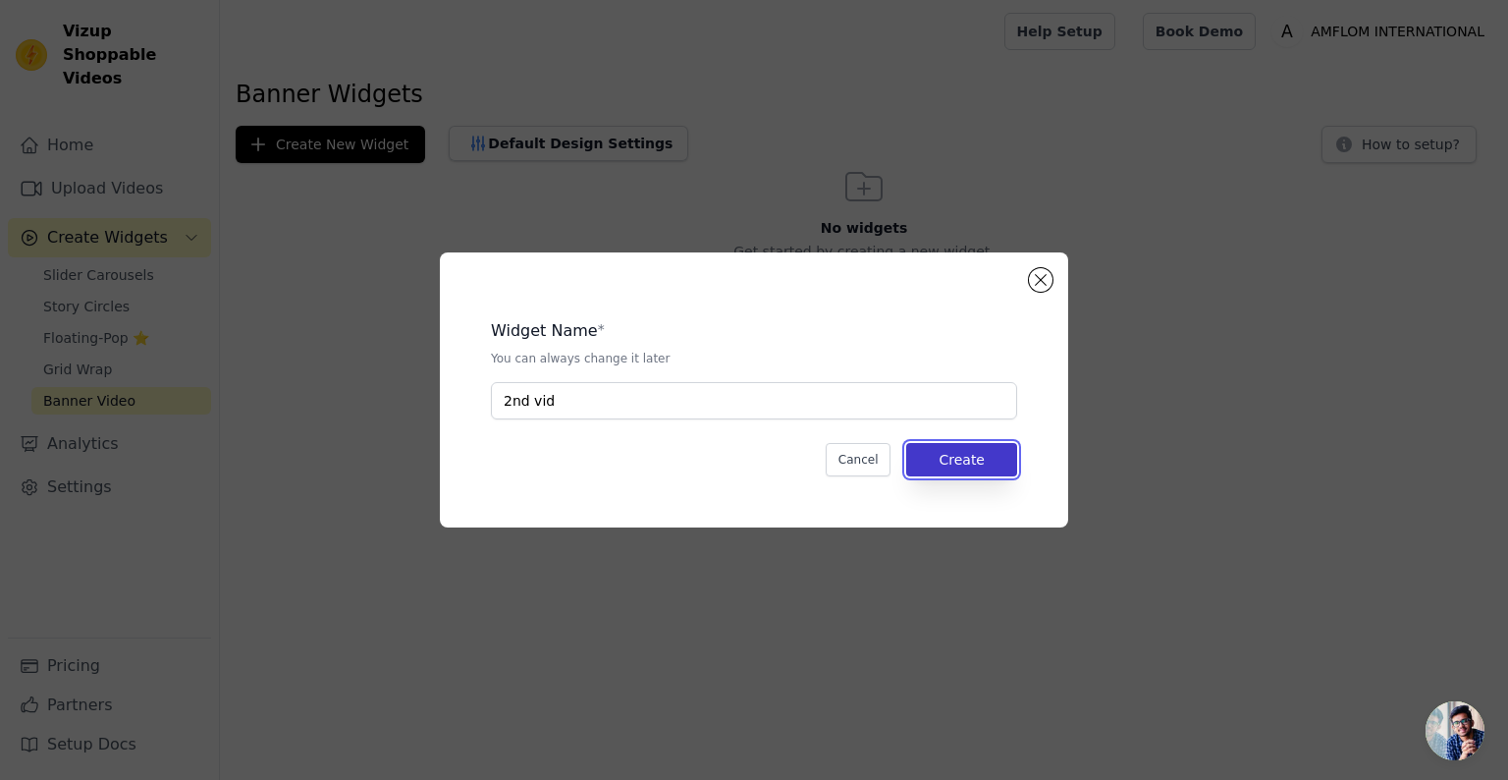
click at [961, 458] on button "Create" at bounding box center [961, 459] width 111 height 33
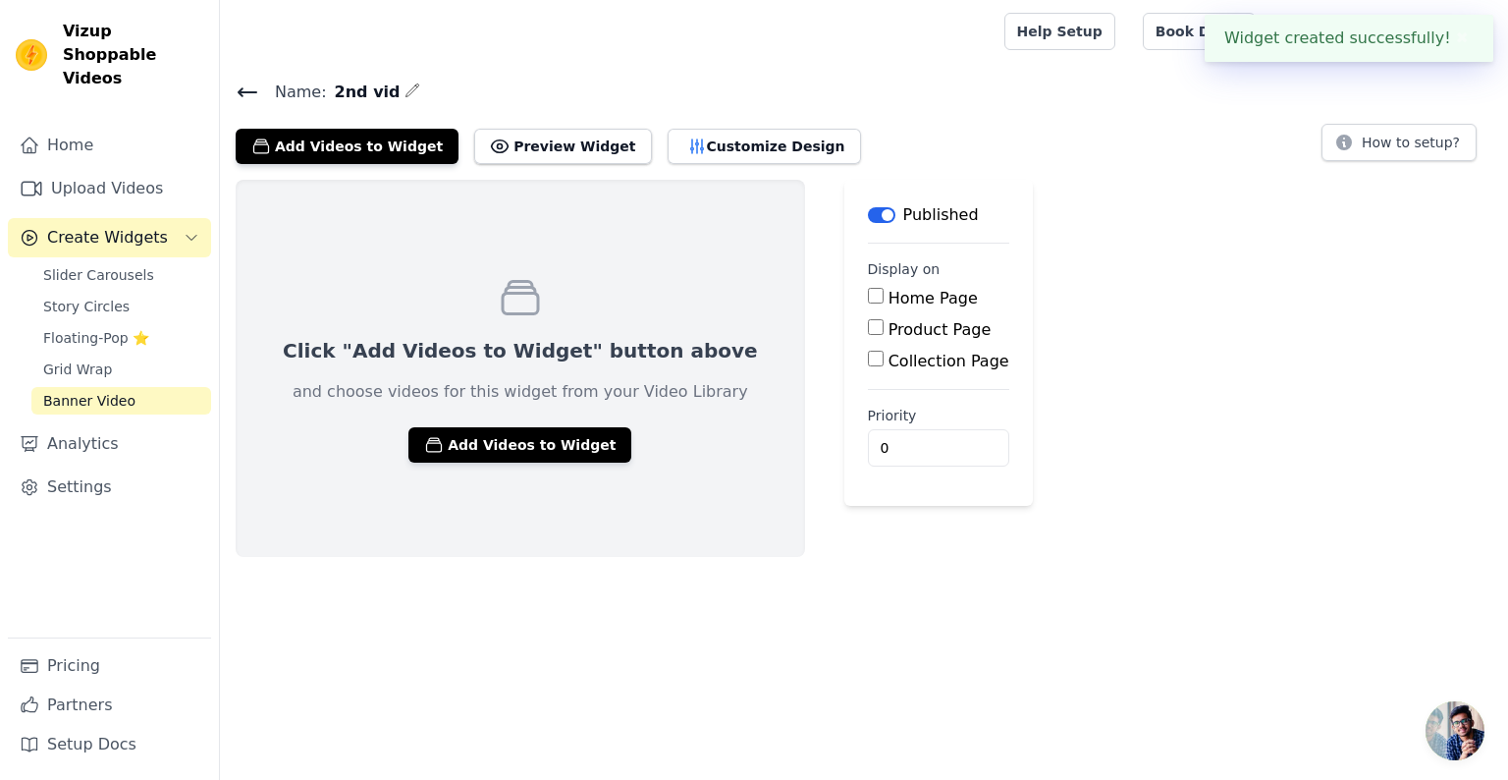
click at [868, 303] on div "Home Page" at bounding box center [938, 299] width 141 height 24
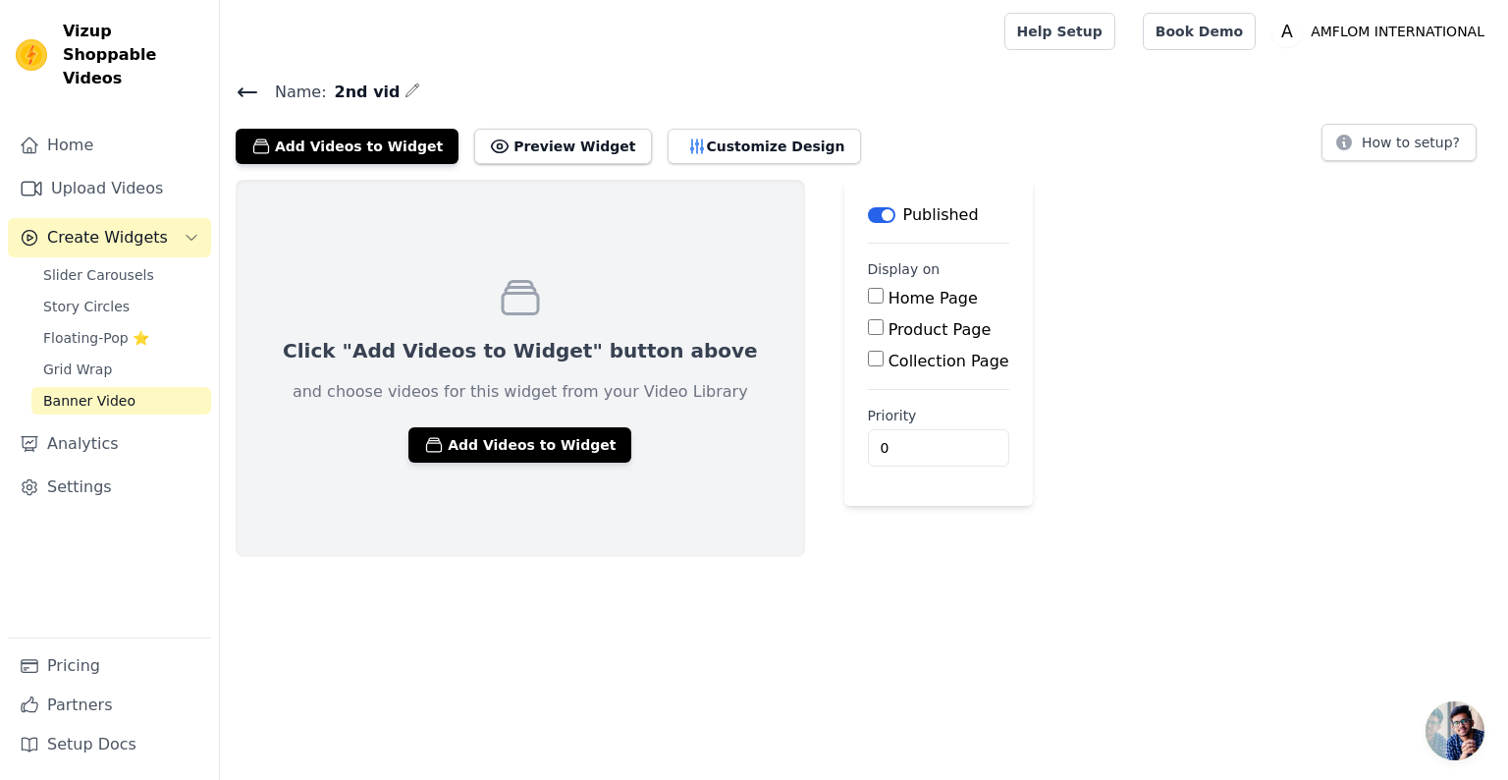
click at [868, 293] on input "Home Page" at bounding box center [876, 296] width 16 height 16
checkbox input "true"
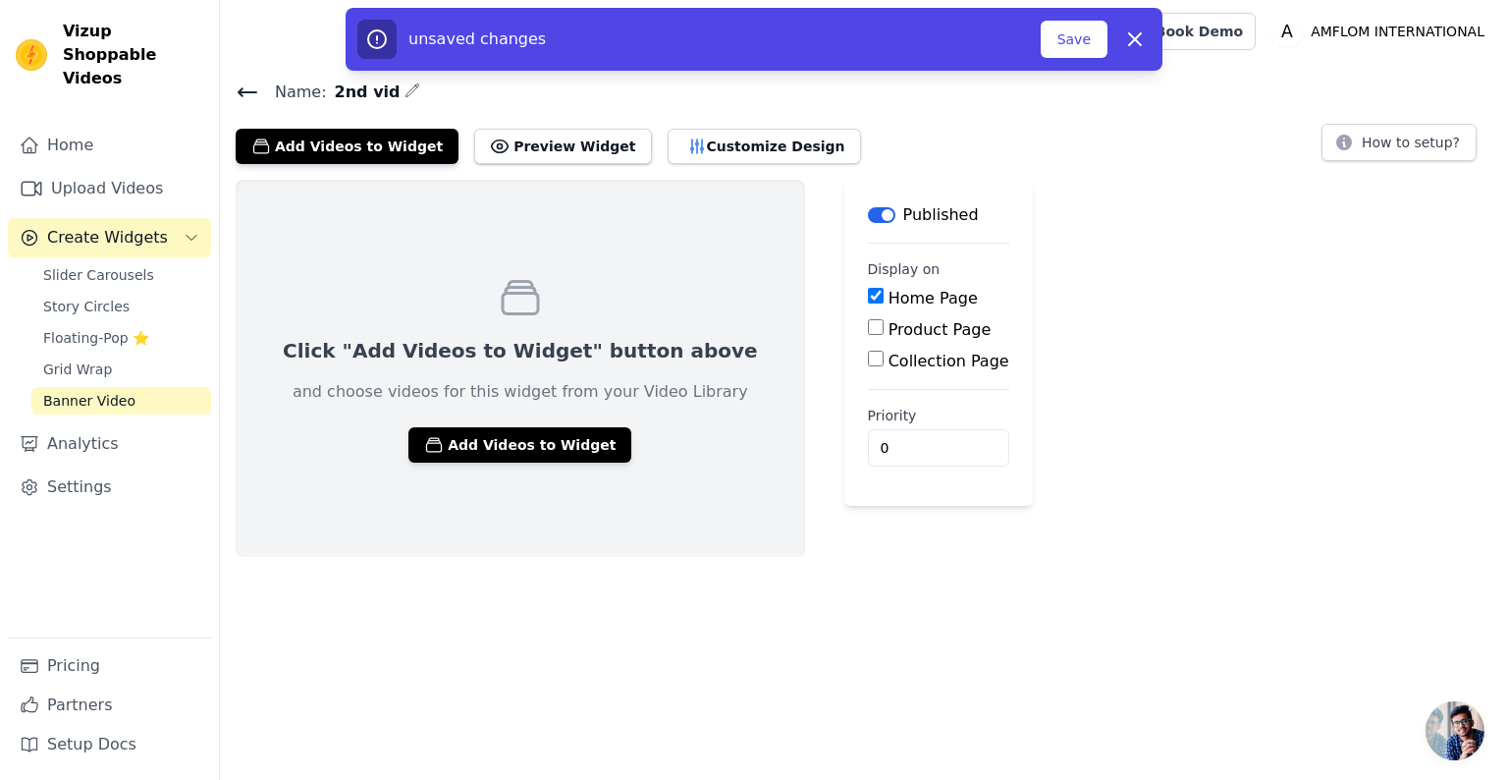
click at [868, 334] on input "Product Page" at bounding box center [876, 327] width 16 height 16
checkbox input "true"
click at [884, 385] on div "Specific Product Pages" at bounding box center [982, 385] width 197 height 24
click at [884, 383] on input "Specific Product Pages" at bounding box center [892, 382] width 16 height 16
radio input "true"
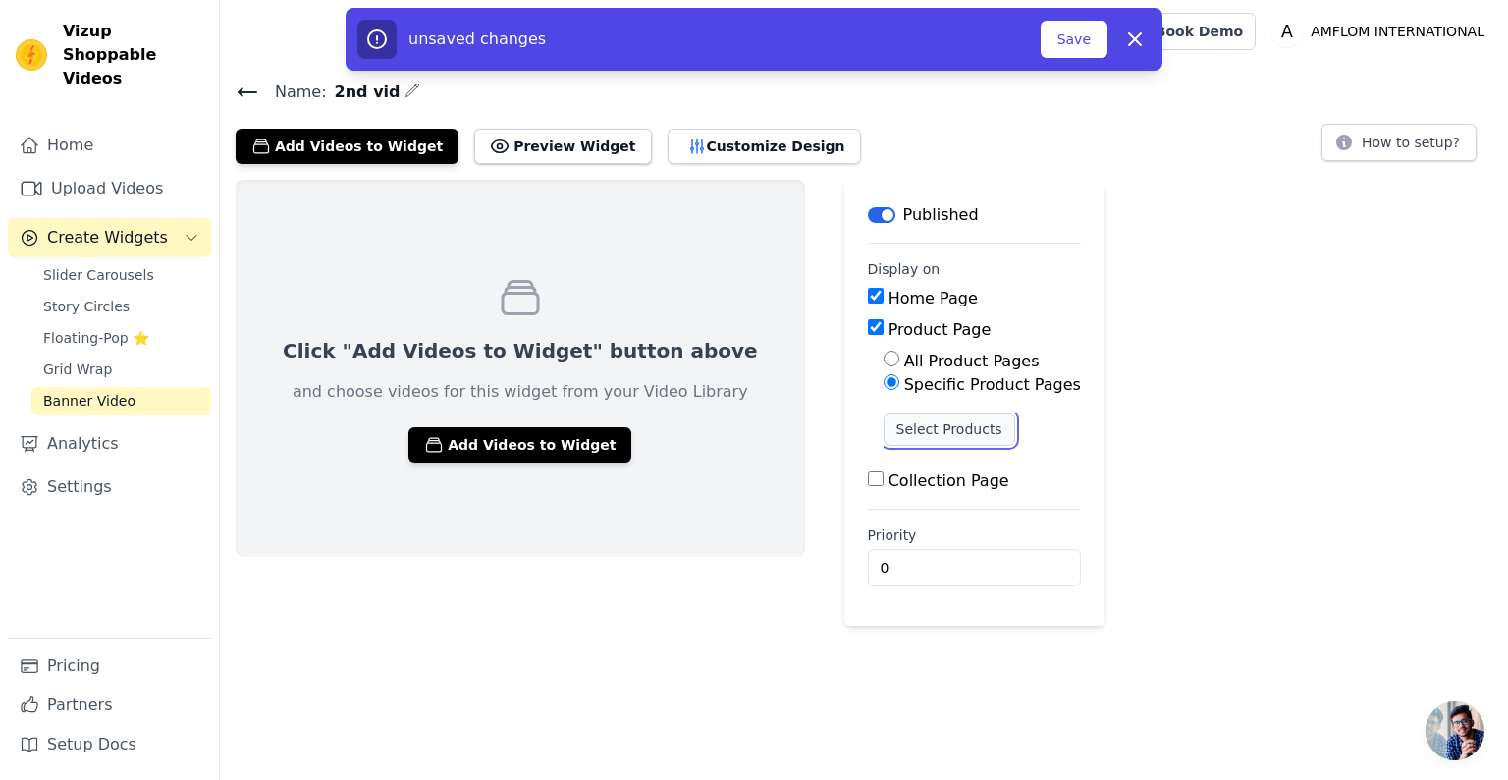
click at [884, 414] on button "Select Products" at bounding box center [950, 428] width 132 height 33
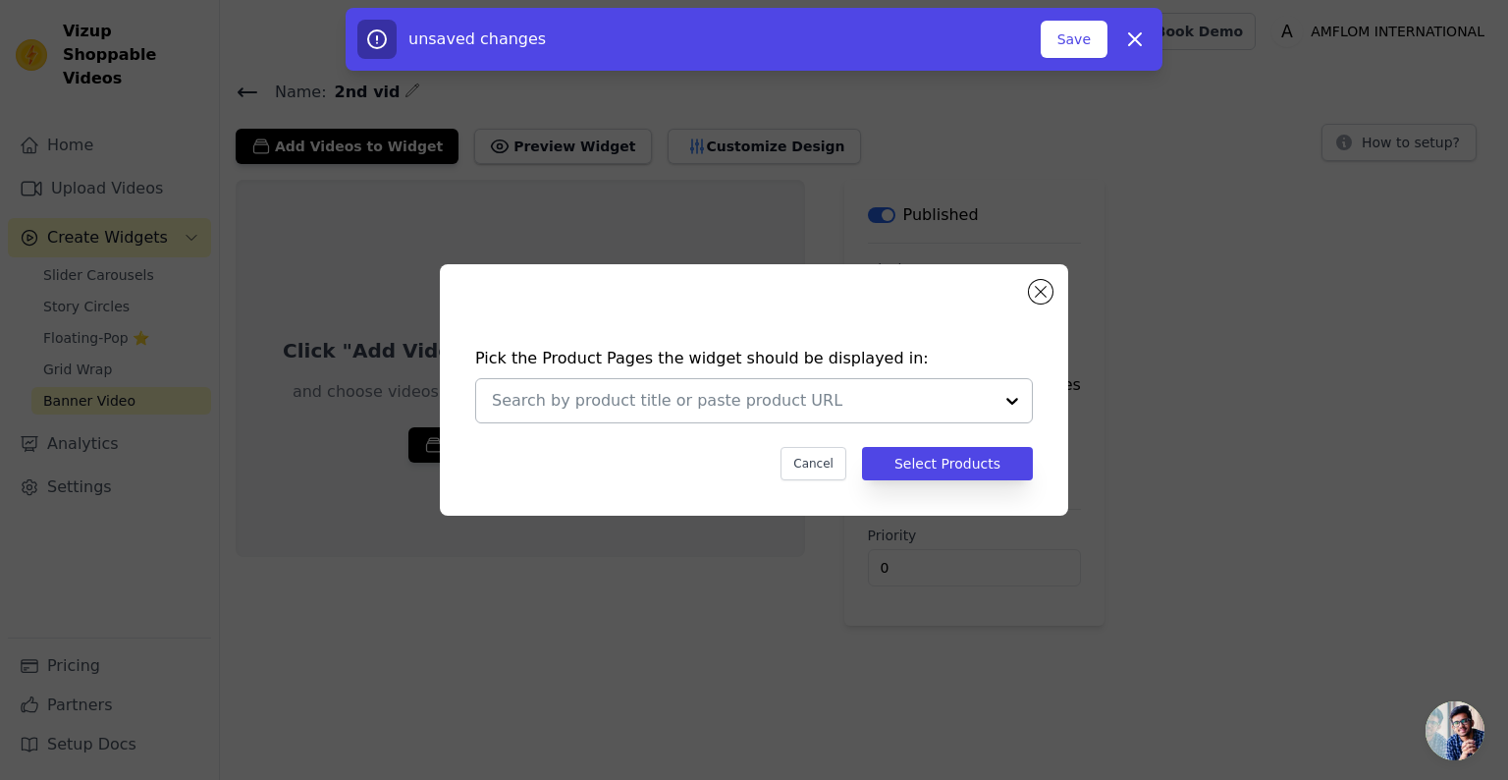
click at [1015, 399] on div at bounding box center [1012, 400] width 39 height 43
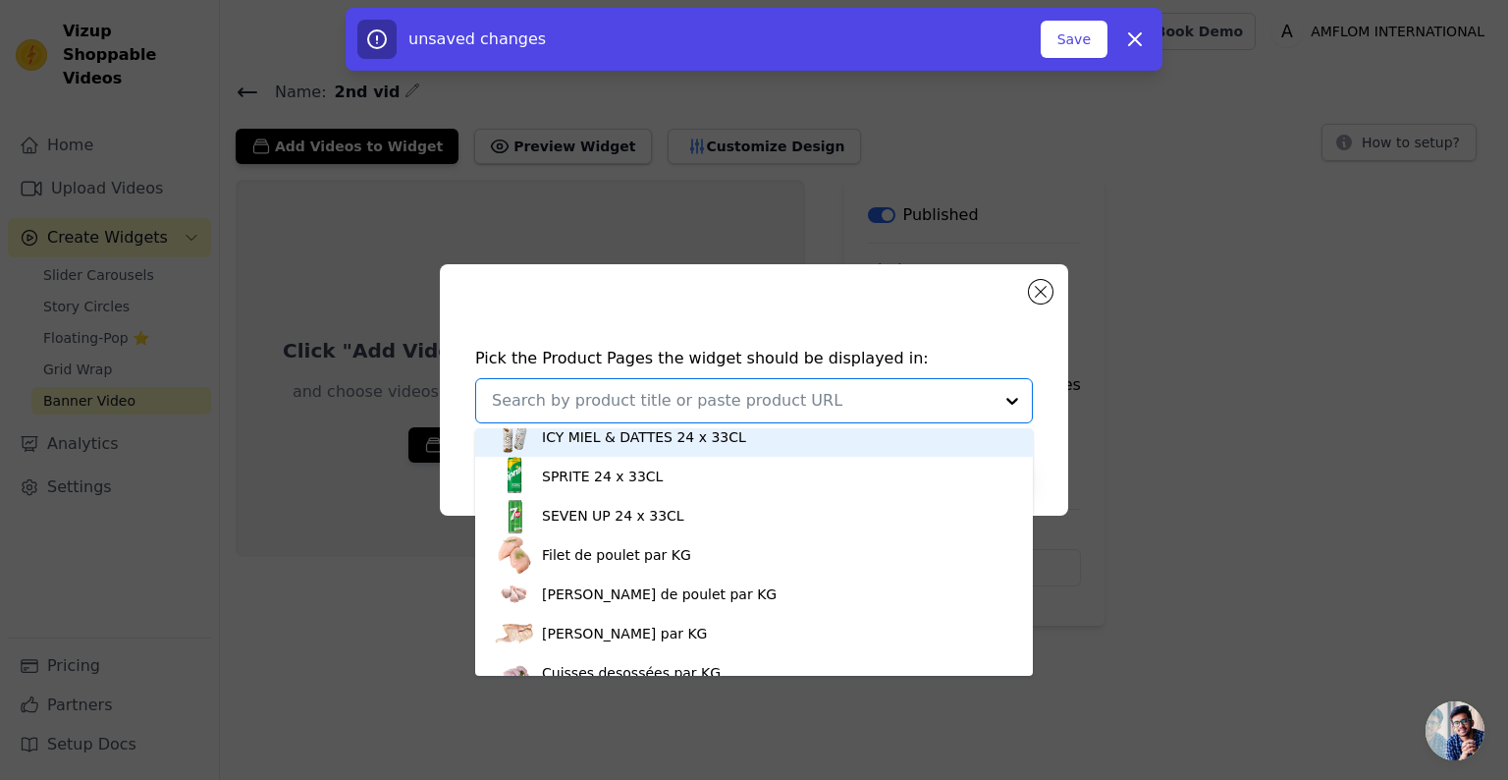
scroll to position [354, 0]
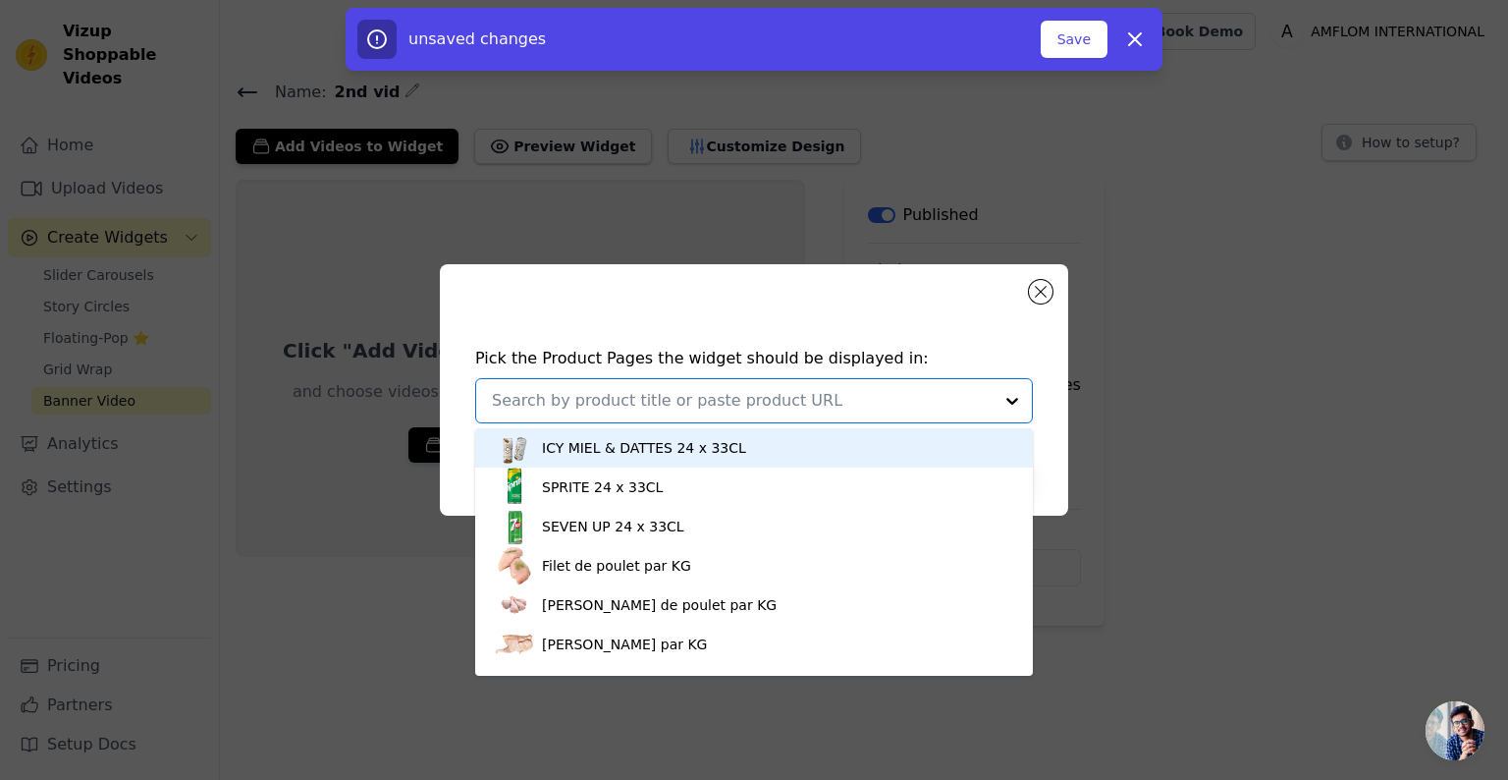
click at [664, 450] on div "ICY MIEL & DATTES 24 x 33CL" at bounding box center [644, 448] width 204 height 20
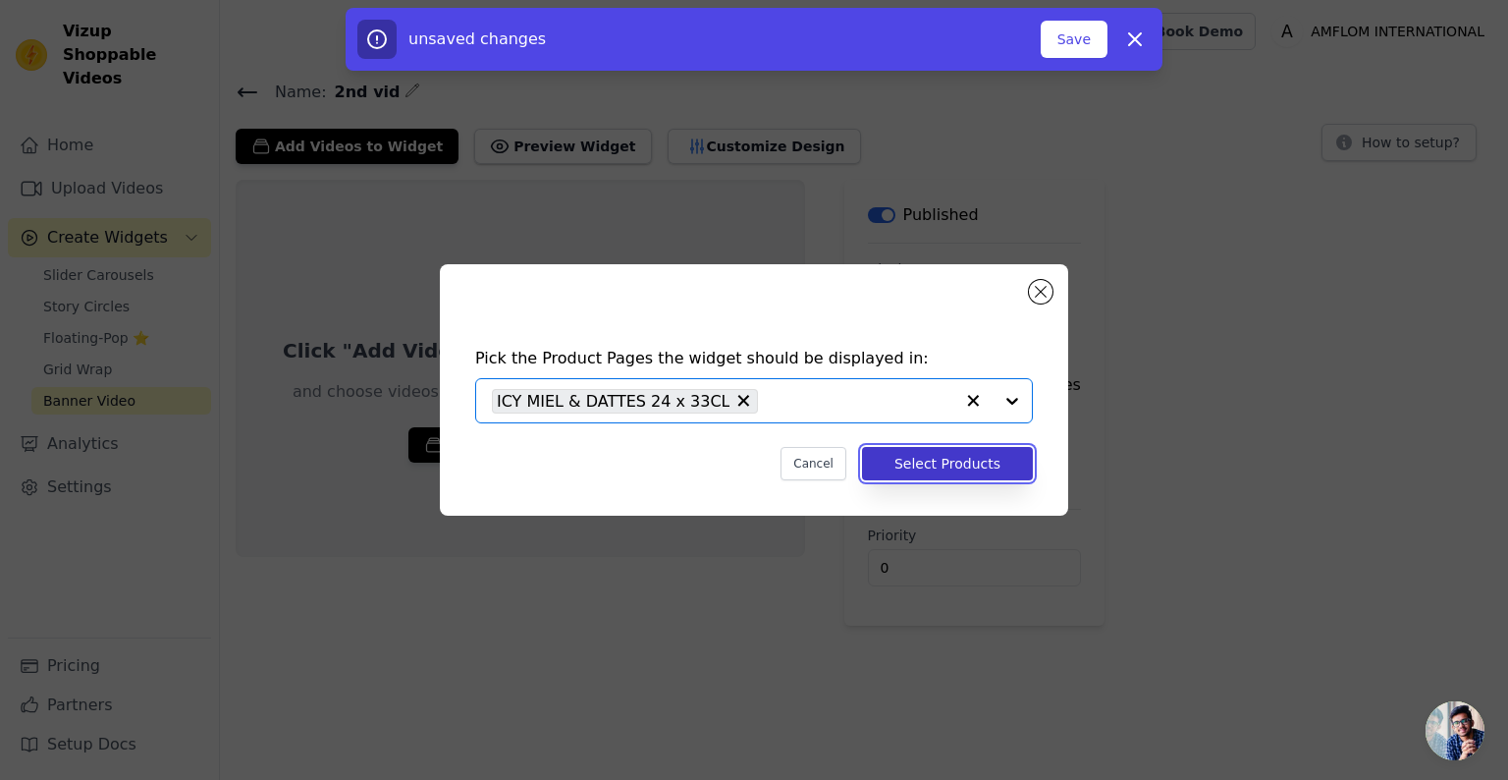
click at [942, 452] on button "Select Products" at bounding box center [947, 463] width 171 height 33
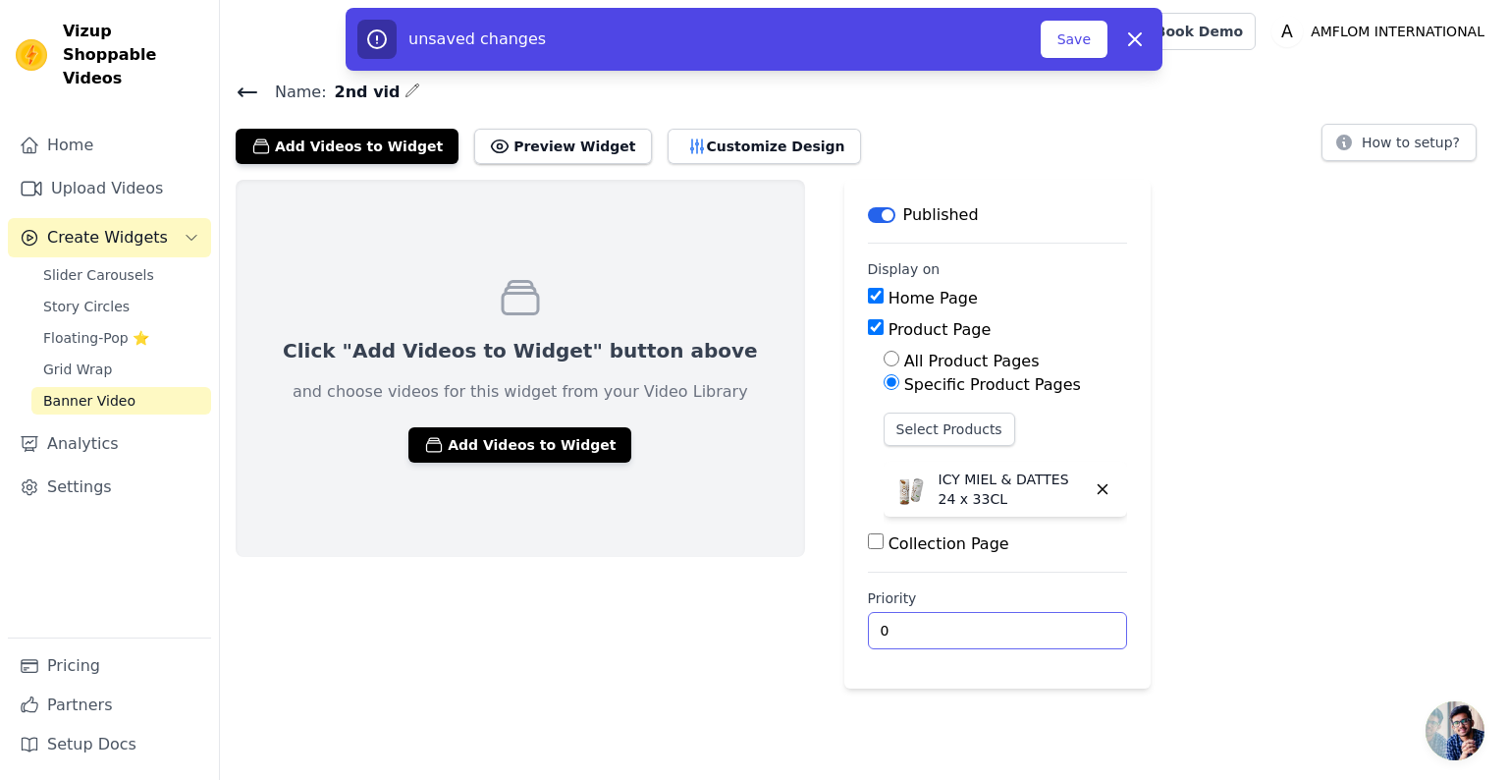
click at [913, 620] on input "0" at bounding box center [997, 630] width 259 height 37
click at [545, 450] on button "Add Videos to Widget" at bounding box center [520, 444] width 223 height 35
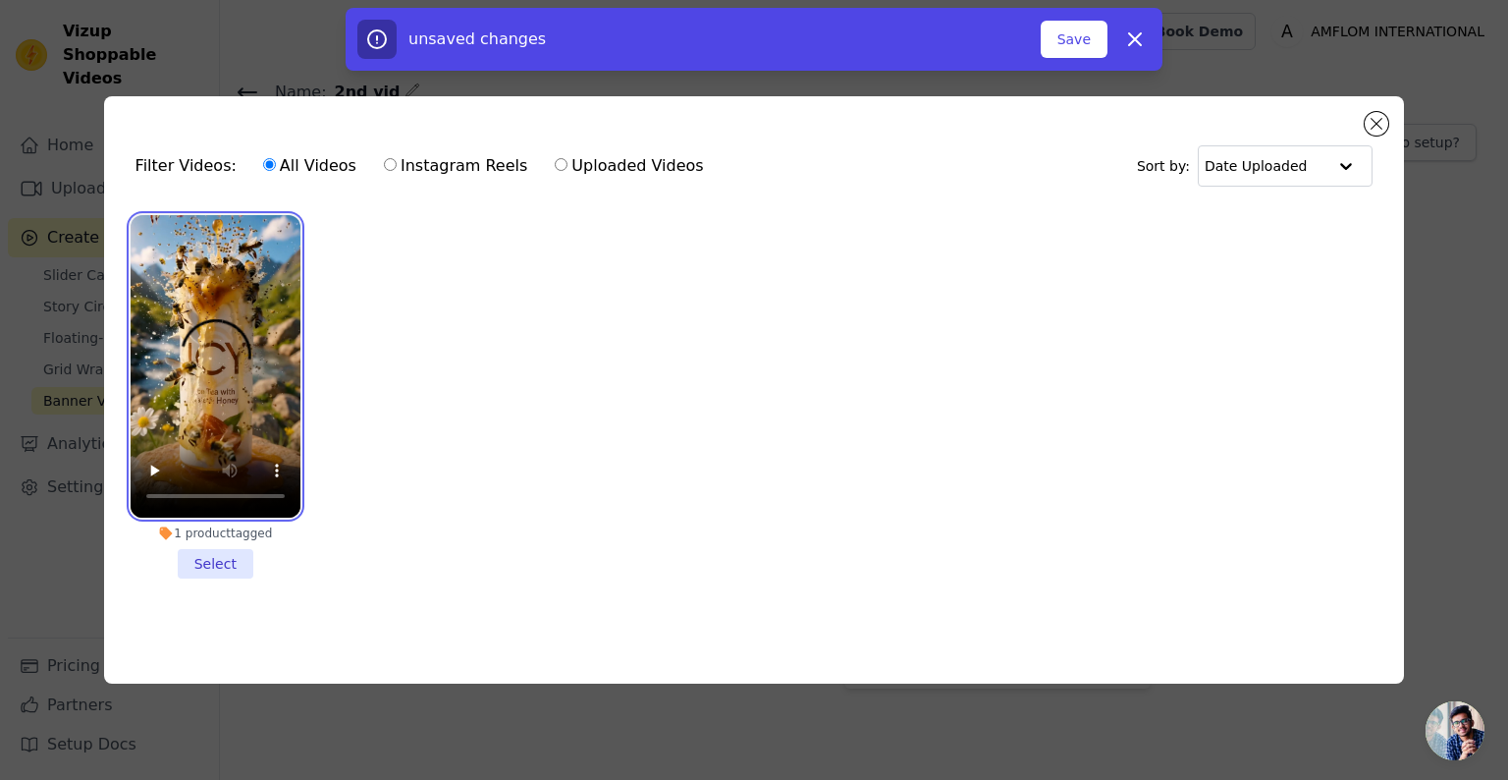
click at [263, 362] on video at bounding box center [216, 366] width 170 height 302
click at [228, 560] on li "1 product tagged Select" at bounding box center [216, 396] width 170 height 363
click at [0, 0] on input "1 product tagged Select" at bounding box center [0, 0] width 0 height 0
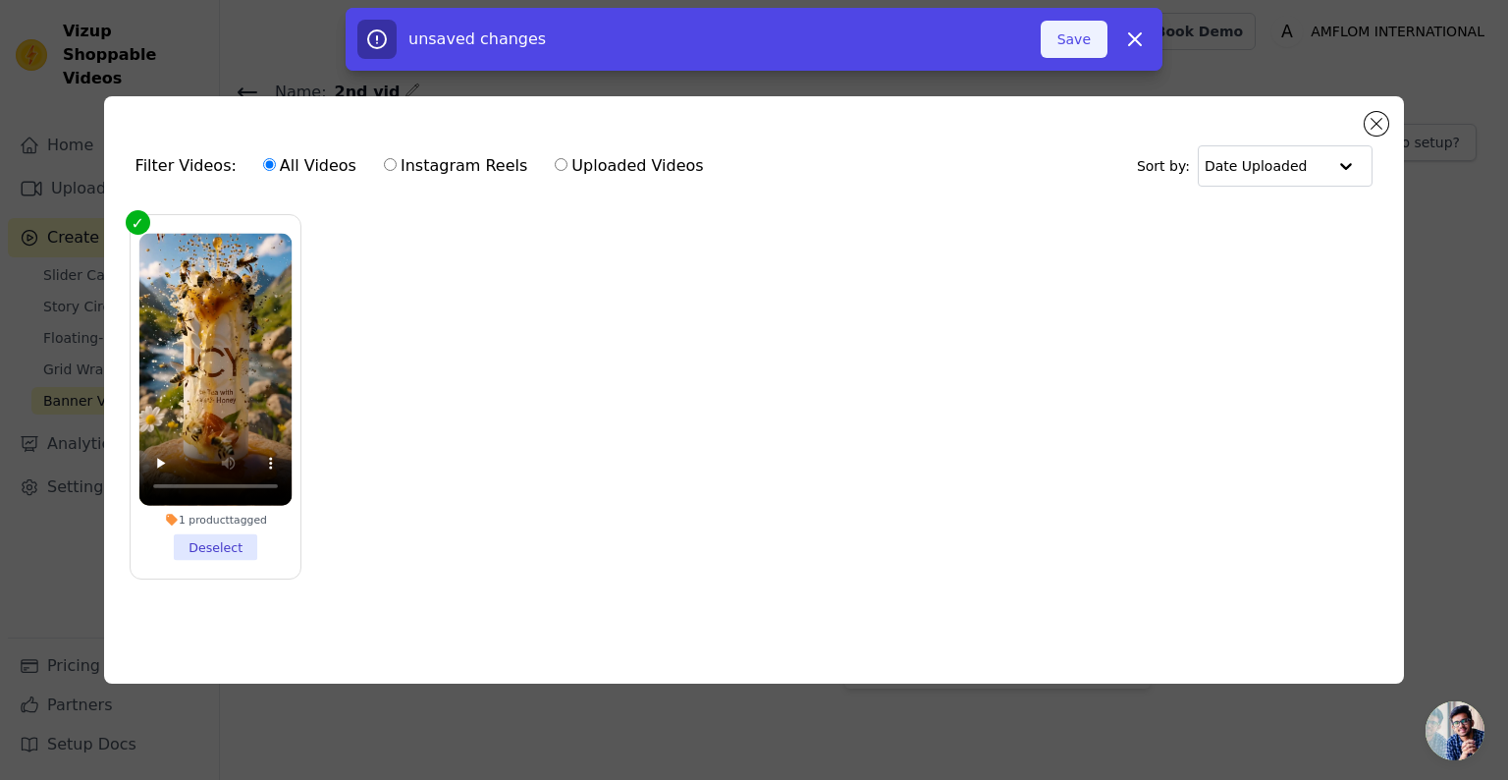
click at [1070, 55] on button "Save" at bounding box center [1074, 39] width 67 height 37
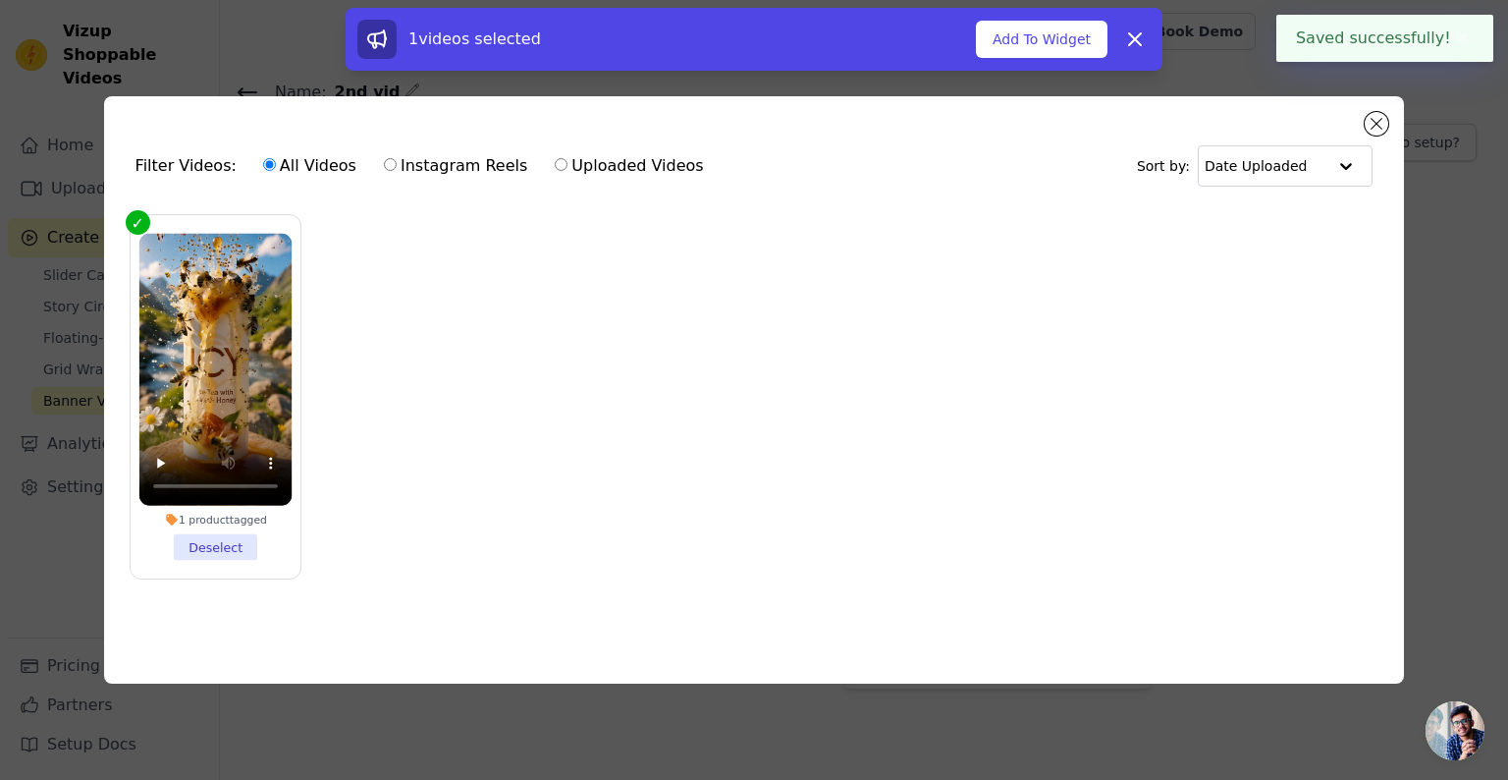
click at [1076, 49] on button "Add To Widget" at bounding box center [1042, 39] width 132 height 37
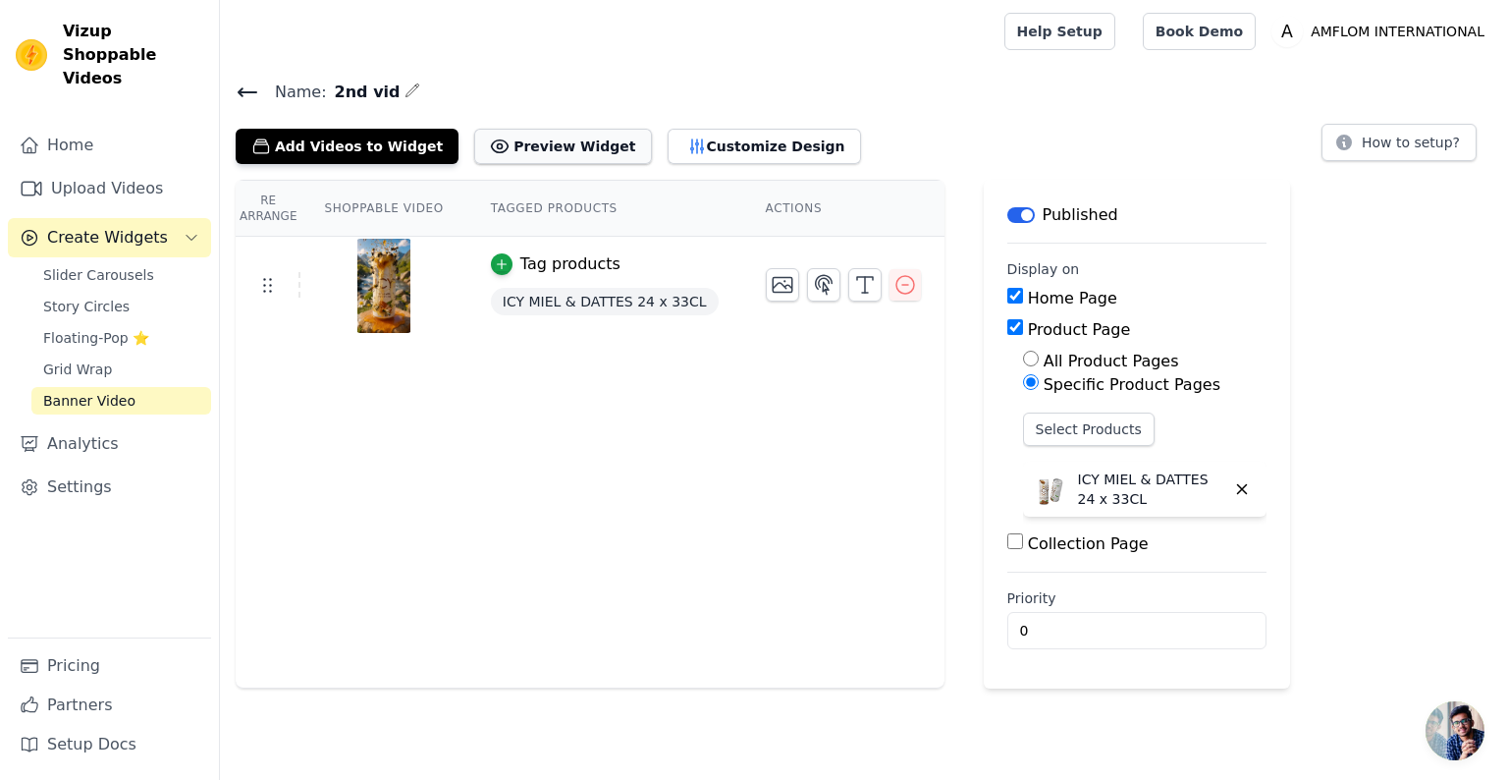
click at [560, 141] on button "Preview Widget" at bounding box center [562, 146] width 177 height 35
click at [668, 148] on button "Customize Design" at bounding box center [764, 146] width 193 height 35
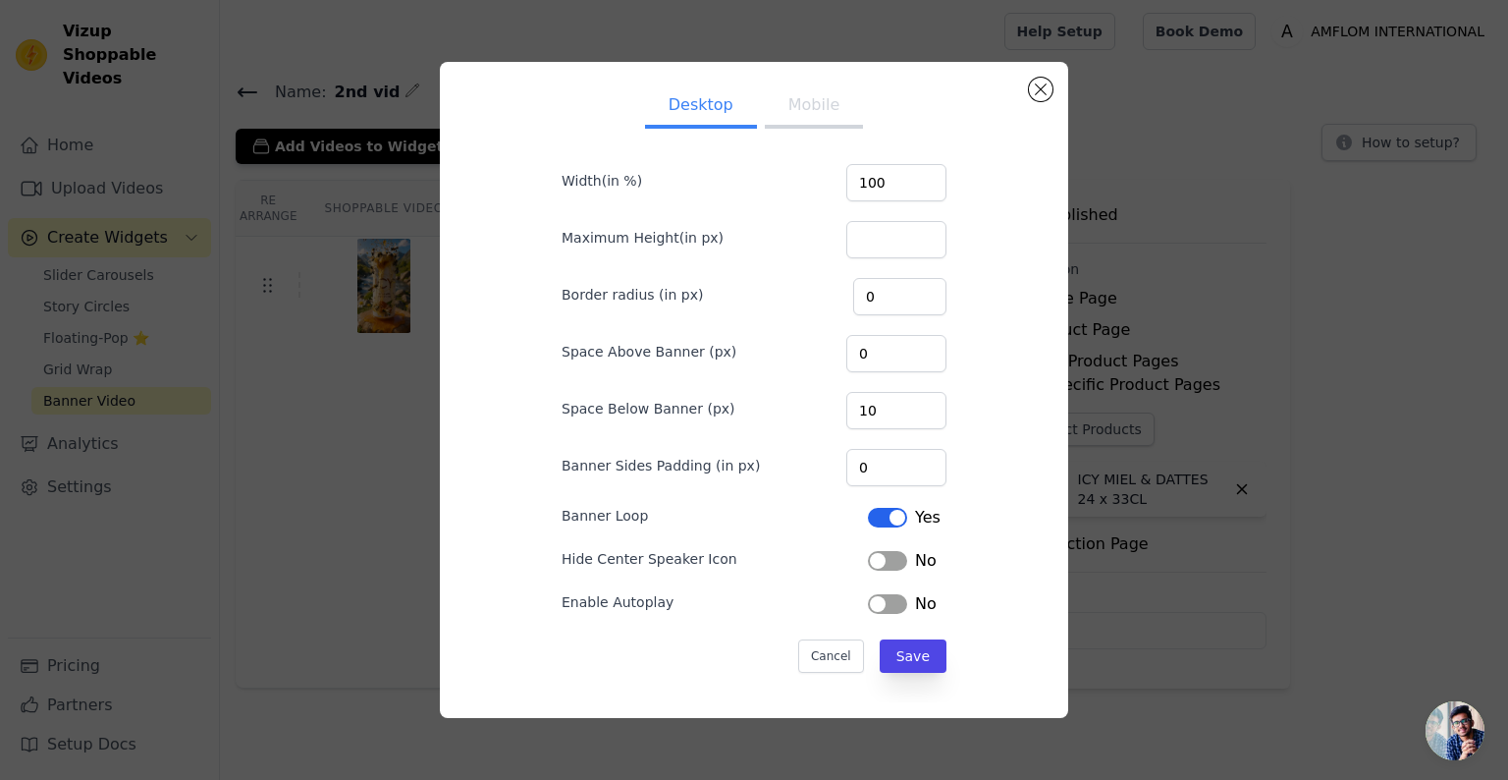
scroll to position [0, 0]
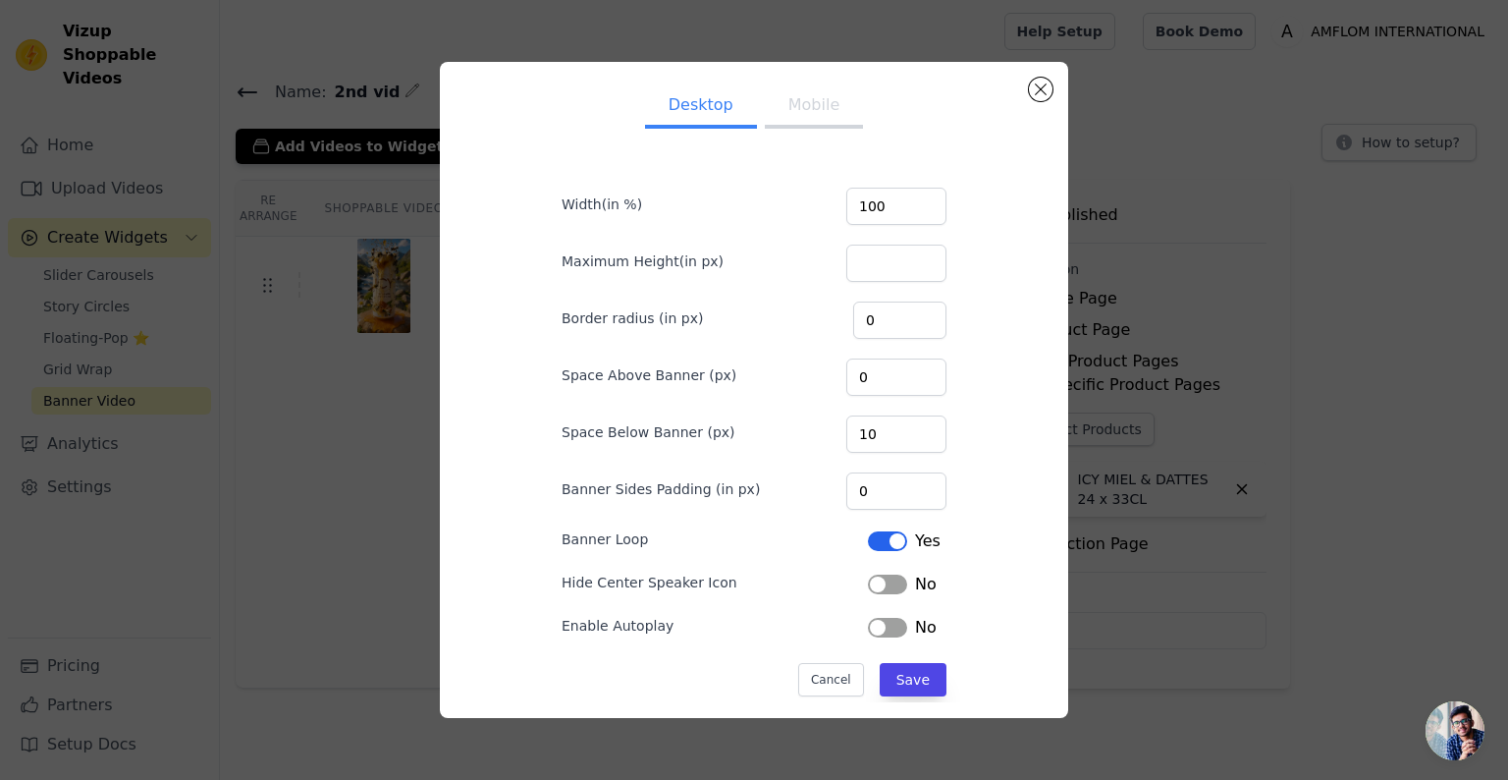
click at [892, 625] on button "Label" at bounding box center [887, 628] width 39 height 20
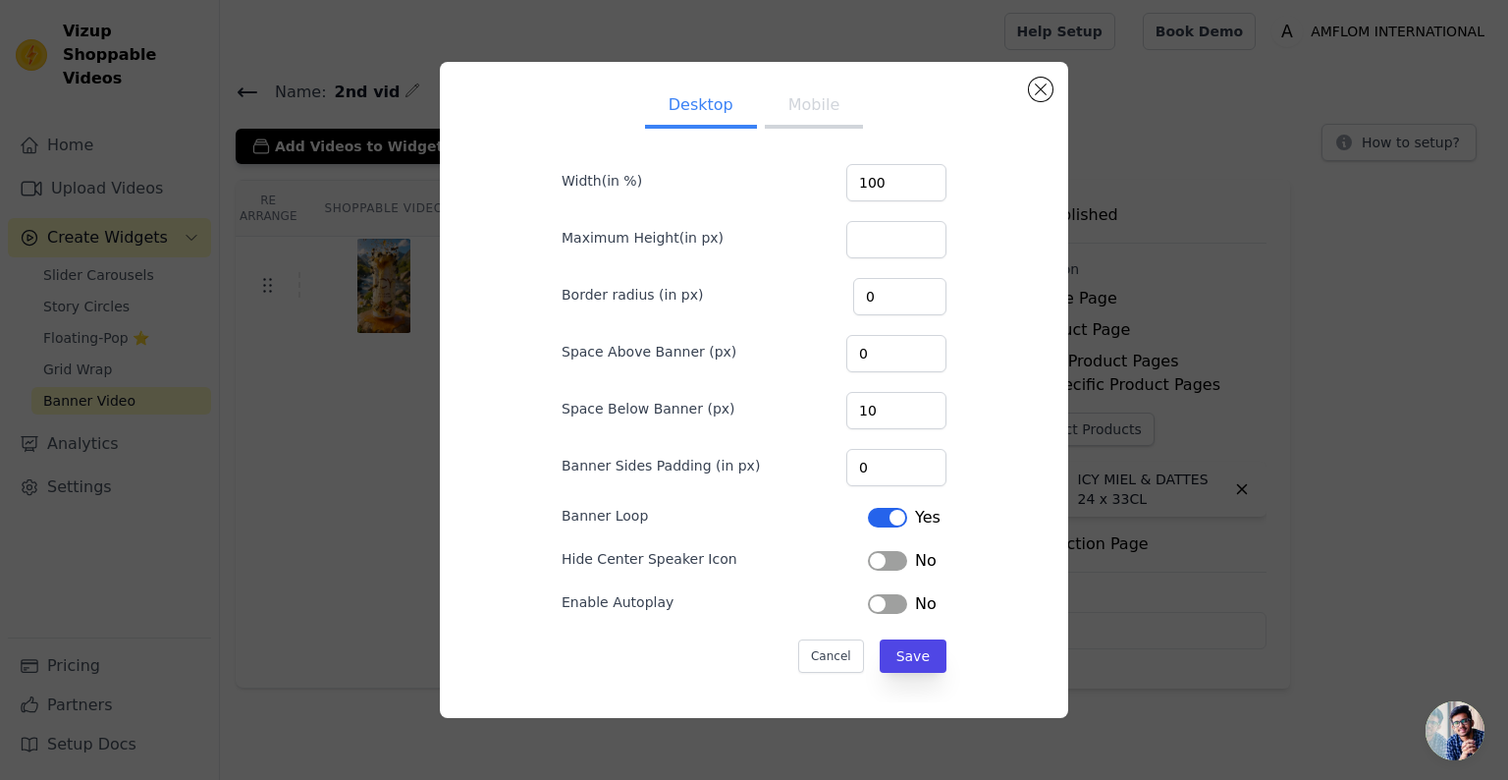
click at [875, 597] on button "Label" at bounding box center [887, 604] width 39 height 20
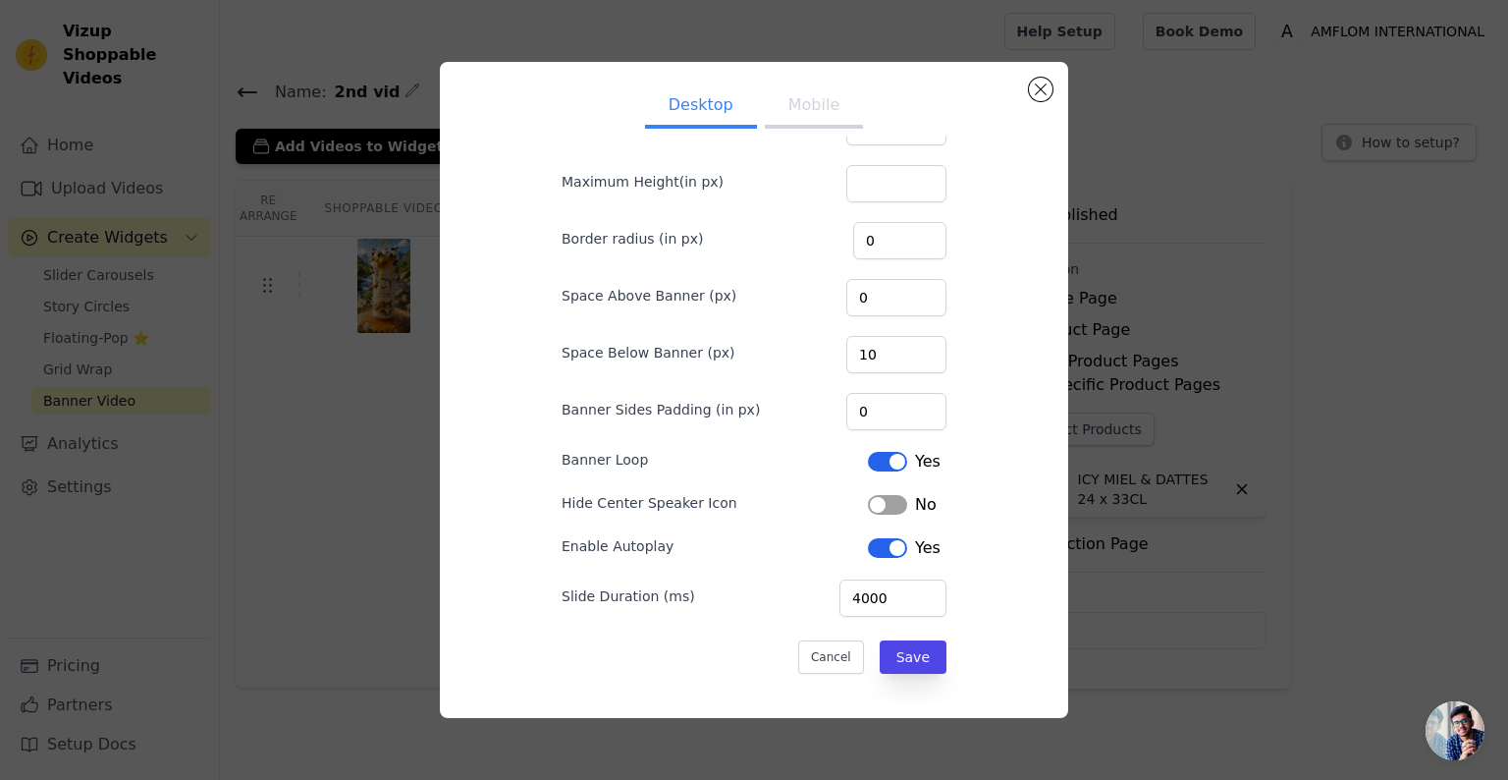
scroll to position [0, 0]
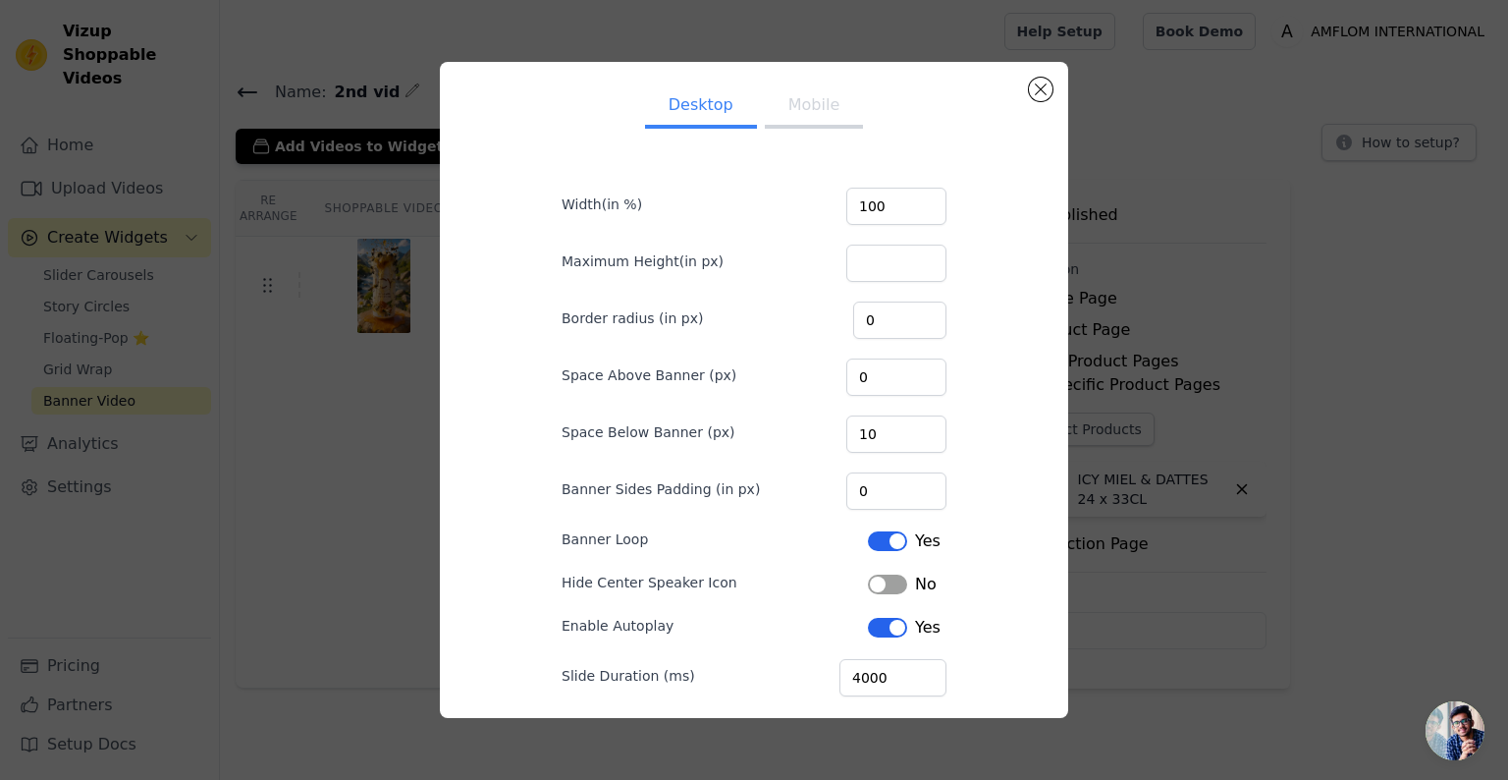
click at [800, 116] on button "Mobile" at bounding box center [814, 106] width 98 height 43
click at [712, 100] on button "Desktop" at bounding box center [701, 106] width 112 height 43
click at [798, 106] on button "Mobile" at bounding box center [814, 106] width 98 height 43
click at [711, 94] on button "Desktop" at bounding box center [701, 106] width 112 height 43
click at [790, 101] on button "Mobile" at bounding box center [814, 106] width 98 height 43
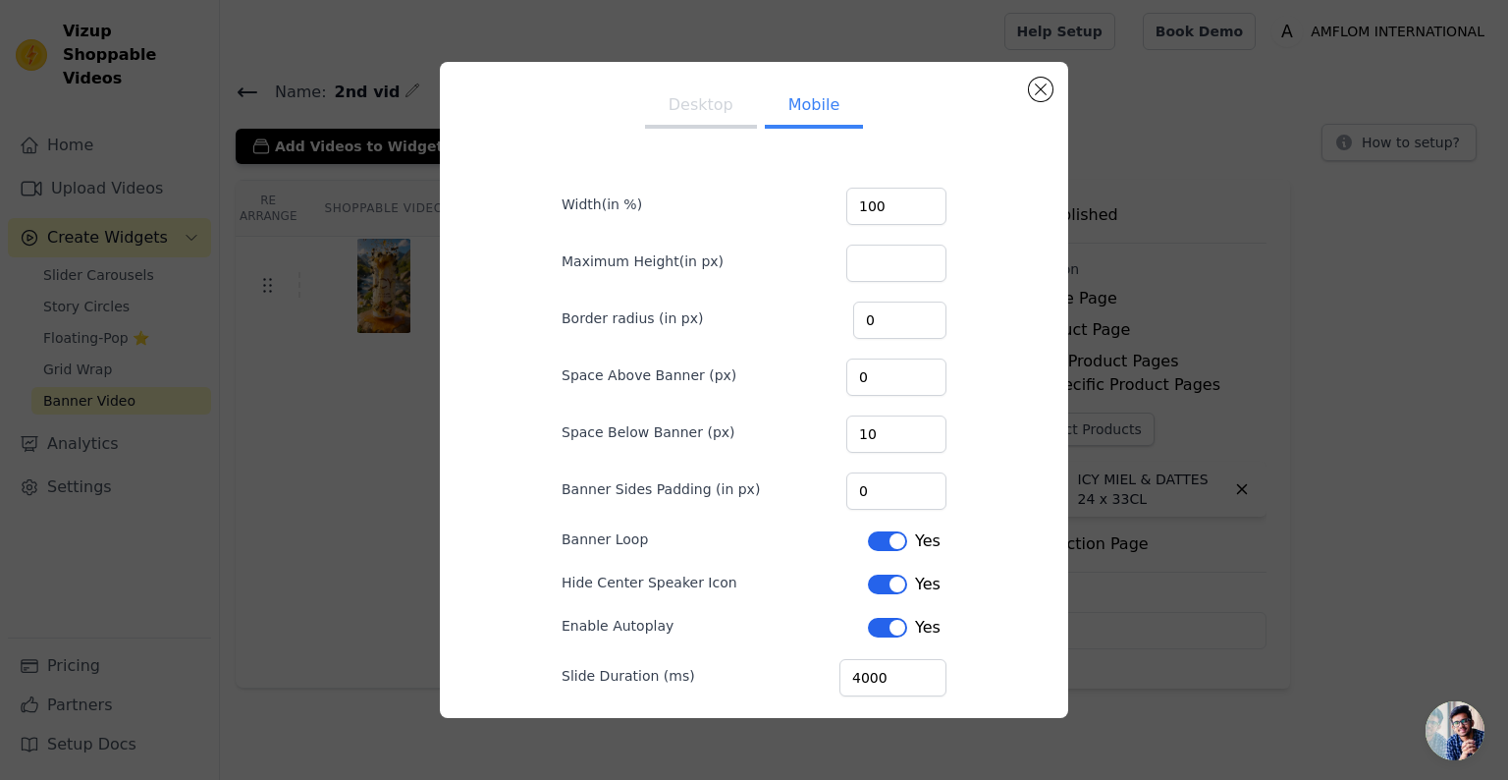
click at [680, 103] on button "Desktop" at bounding box center [701, 106] width 112 height 43
click at [1040, 86] on button "Close modal" at bounding box center [1041, 90] width 24 height 24
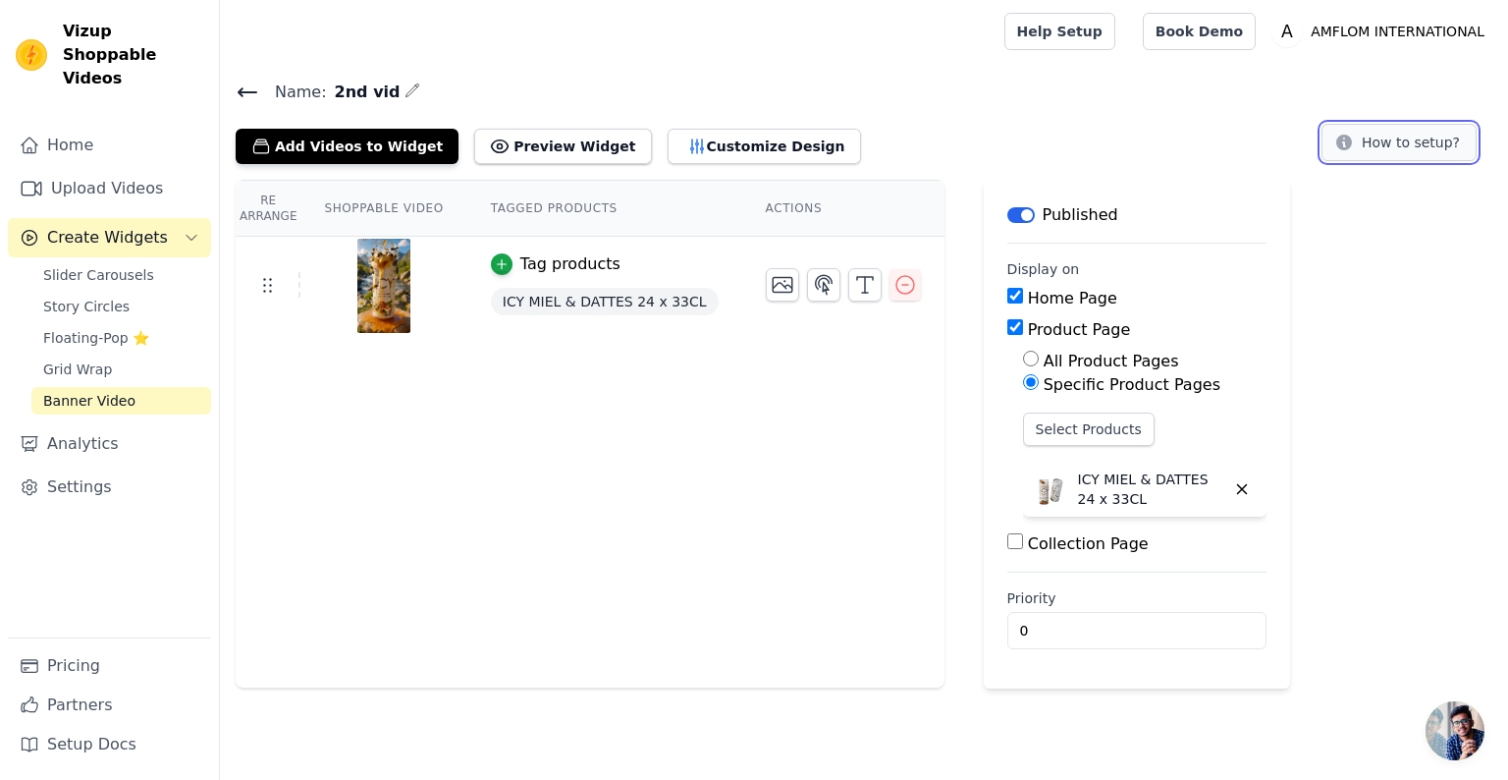
click at [1459, 145] on button "How to setup?" at bounding box center [1399, 142] width 155 height 37
